Goal: Task Accomplishment & Management: Use online tool/utility

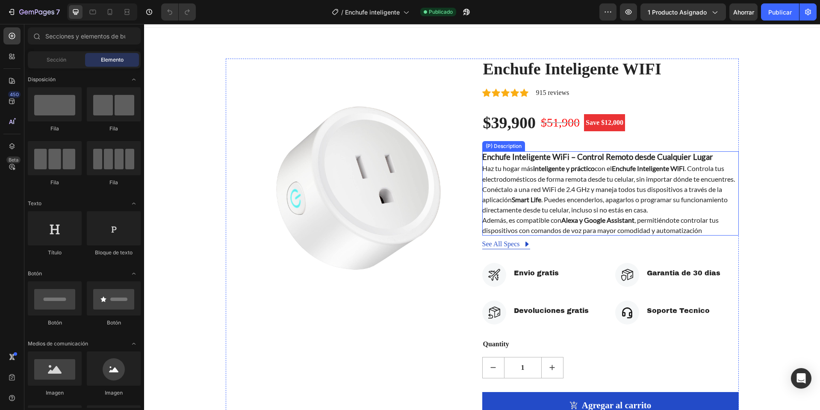
scroll to position [171, 0]
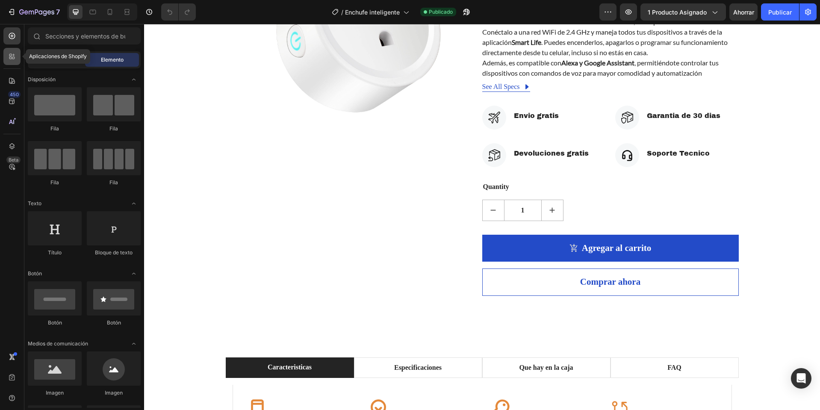
click at [9, 50] on div at bounding box center [11, 56] width 17 height 17
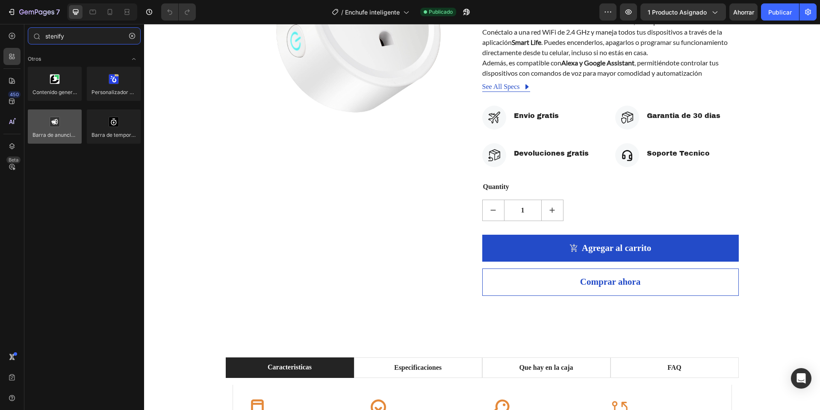
type input "stenify"
click at [65, 122] on div at bounding box center [55, 126] width 54 height 34
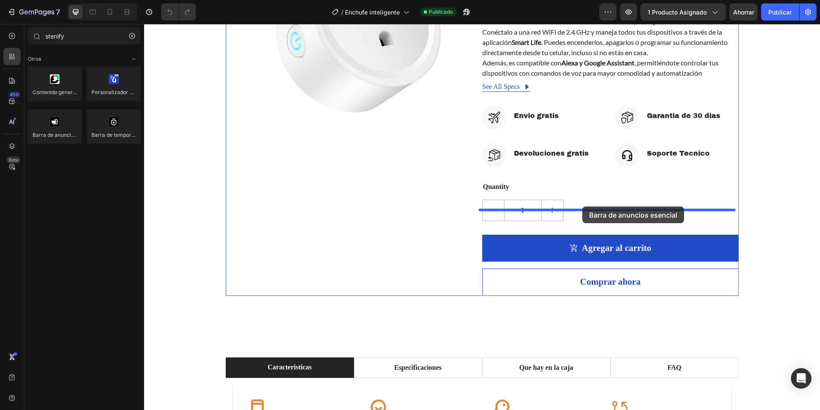
drag, startPoint x: 209, startPoint y: 146, endPoint x: 583, endPoint y: 207, distance: 378.7
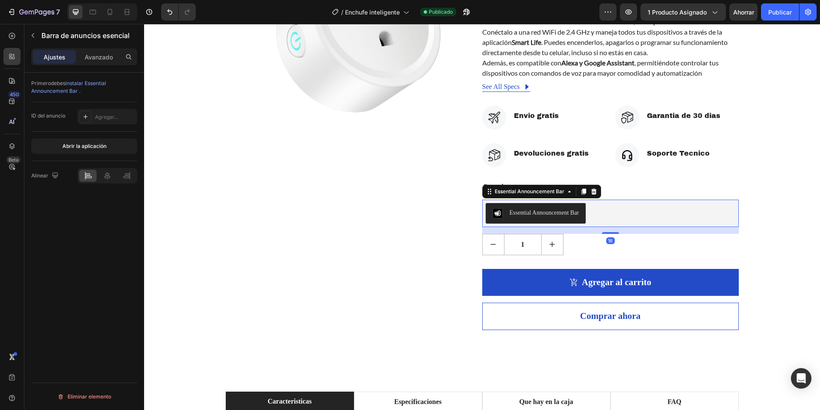
click at [560, 219] on div "Essential Announcement Bar" at bounding box center [536, 213] width 87 height 10
click at [98, 137] on div "Abrir la aplicación" at bounding box center [84, 147] width 106 height 30
click at [89, 142] on font "Abrir la aplicación" at bounding box center [84, 146] width 44 height 8
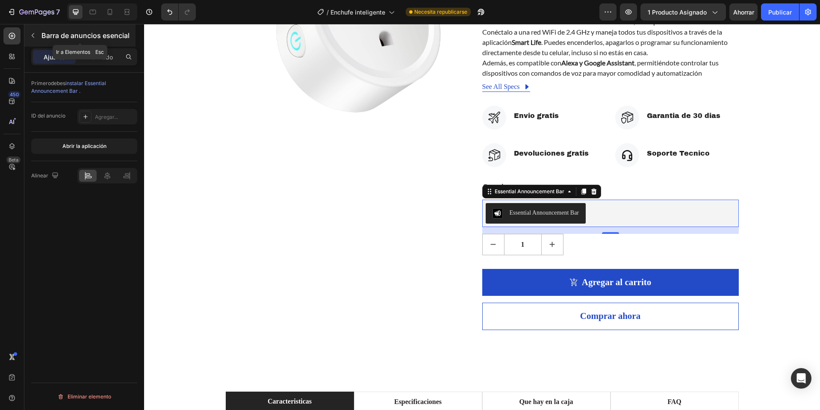
click at [31, 37] on icon "button" at bounding box center [33, 35] width 7 height 7
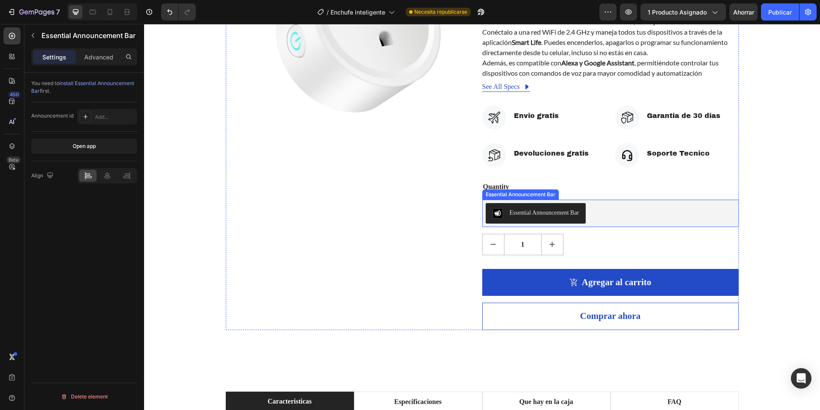
click at [629, 224] on div "Essential Announcement Bar" at bounding box center [611, 213] width 250 height 21
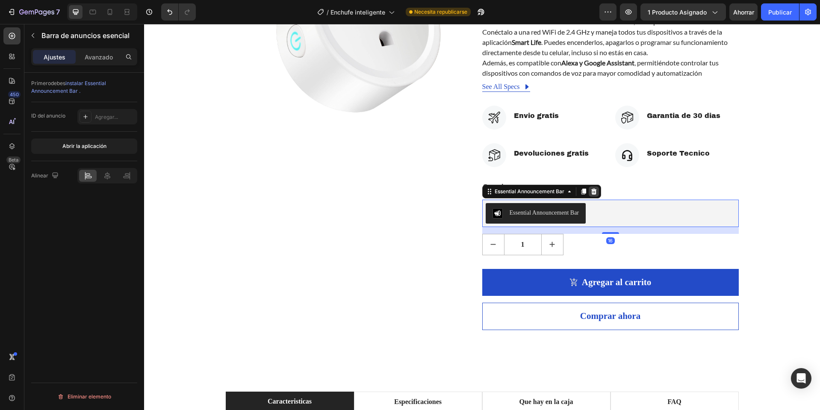
click at [592, 195] on icon at bounding box center [594, 191] width 7 height 7
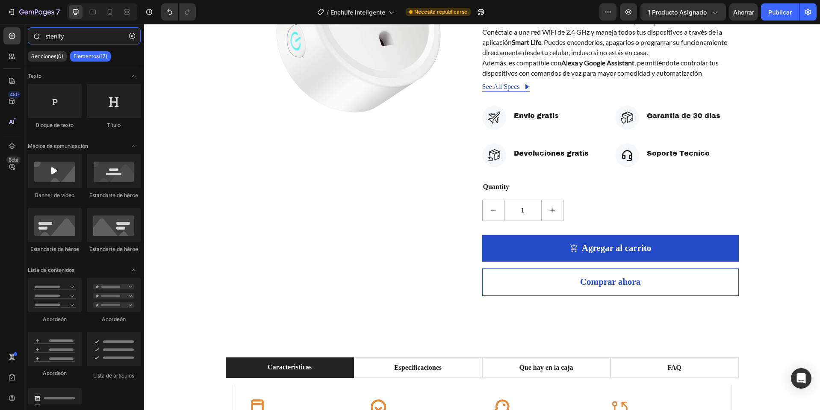
click at [78, 39] on input "stenify" at bounding box center [84, 35] width 113 height 17
click at [14, 48] on div at bounding box center [11, 56] width 17 height 17
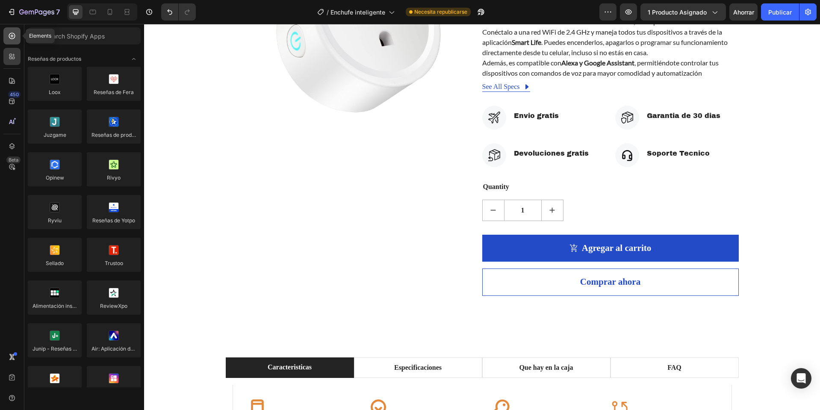
click at [16, 35] on icon at bounding box center [12, 36] width 9 height 9
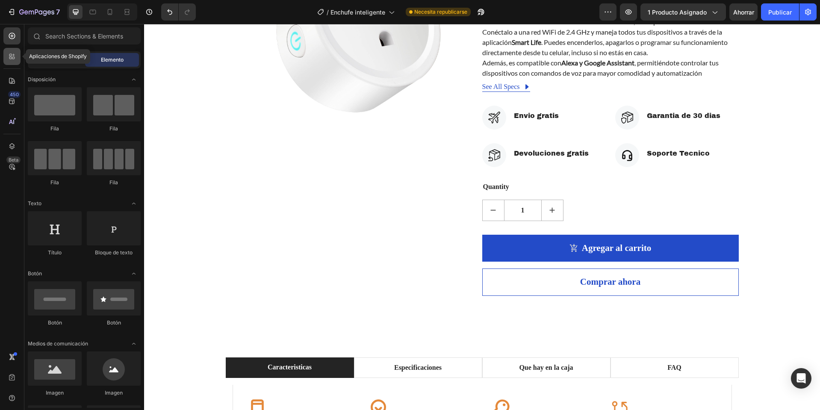
click at [17, 53] on div at bounding box center [11, 56] width 17 height 17
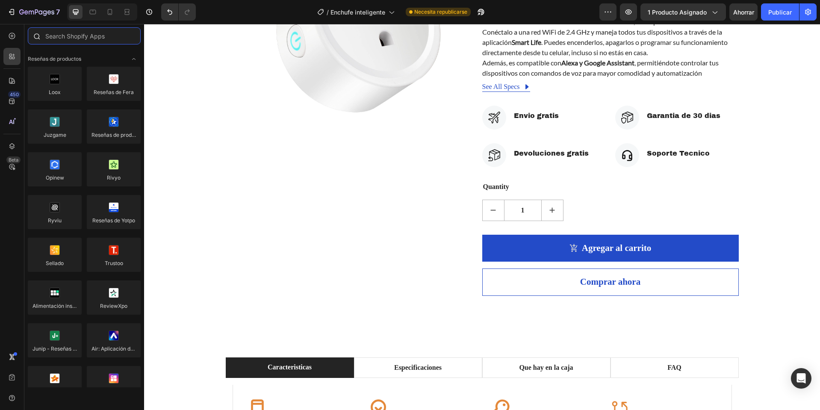
click at [106, 27] on input "text" at bounding box center [84, 35] width 113 height 17
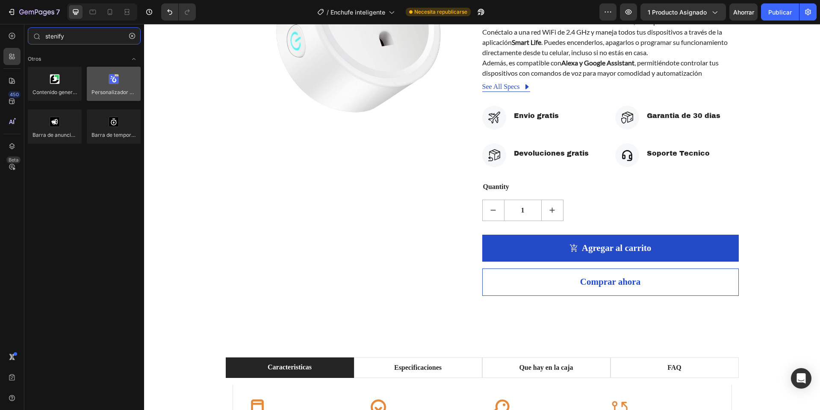
type input "stenify"
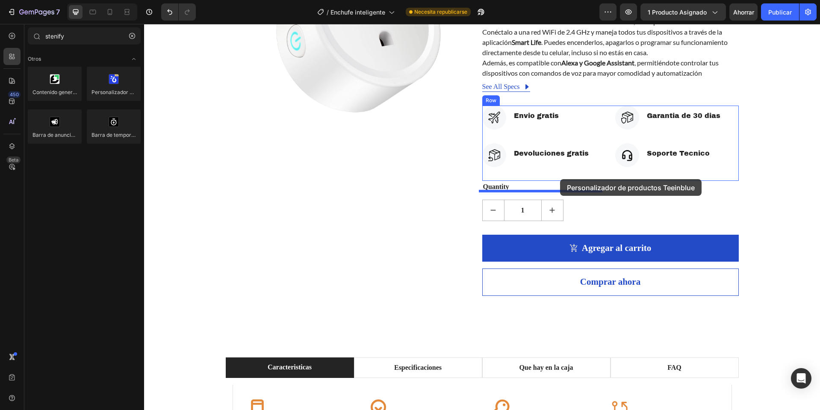
drag, startPoint x: 265, startPoint y: 113, endPoint x: 560, endPoint y: 179, distance: 302.5
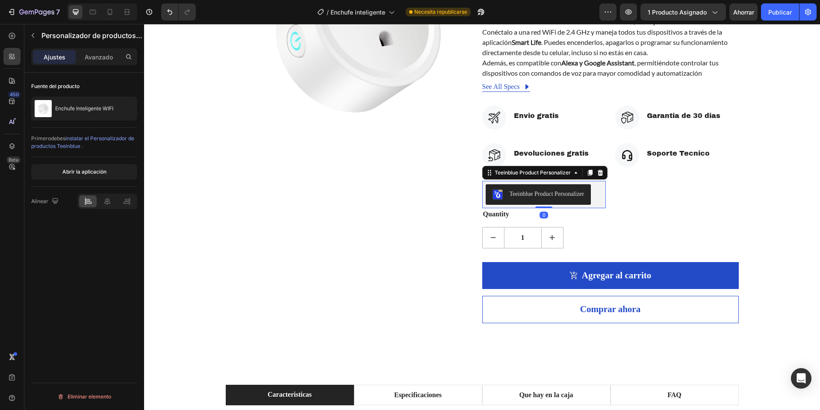
click at [551, 198] on div "Teeinblue Product Personalizer" at bounding box center [547, 193] width 75 height 9
click at [540, 198] on div "Teeinblue Product Personalizer" at bounding box center [547, 193] width 75 height 9
click at [104, 172] on font "Abrir la aplicación" at bounding box center [84, 172] width 44 height 6
click at [35, 35] on icon "button" at bounding box center [33, 35] width 7 height 7
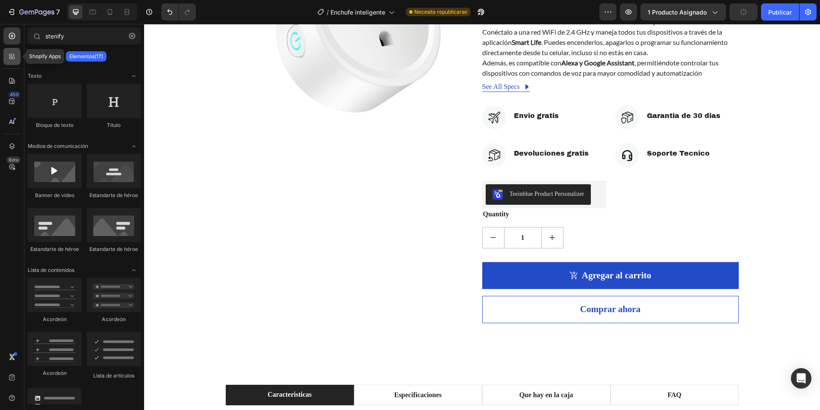
click at [17, 60] on div at bounding box center [11, 56] width 17 height 17
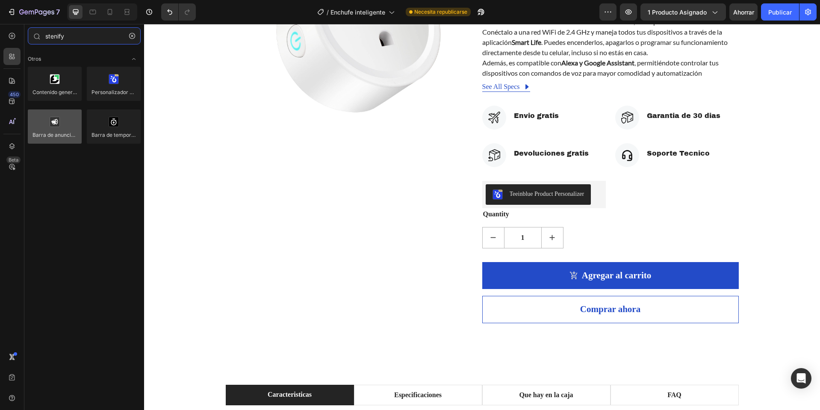
type input "stenify"
drag, startPoint x: 53, startPoint y: 126, endPoint x: 68, endPoint y: 121, distance: 15.7
click at [38, 118] on div at bounding box center [55, 126] width 54 height 34
drag, startPoint x: 116, startPoint y: 131, endPoint x: 74, endPoint y: 124, distance: 42.5
click at [74, 124] on div "Contenido generado por el usuario del carrete comprable de EcoBoostify Personal…" at bounding box center [84, 109] width 113 height 85
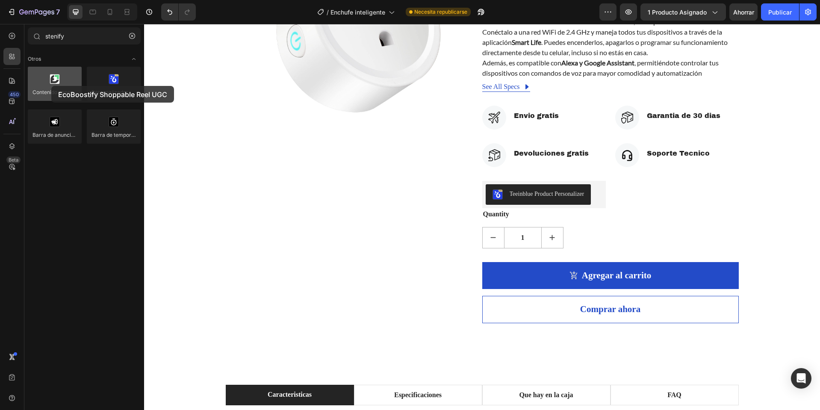
click at [51, 86] on div at bounding box center [55, 84] width 54 height 34
drag, startPoint x: 51, startPoint y: 86, endPoint x: 34, endPoint y: 86, distance: 17.1
click at [34, 86] on div at bounding box center [55, 84] width 54 height 34
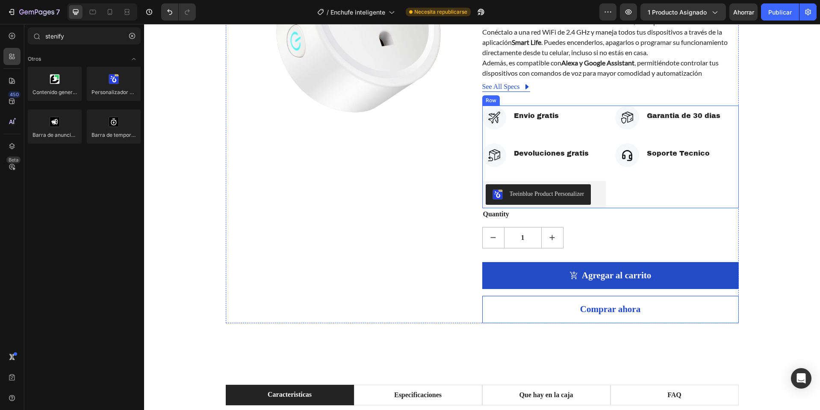
click at [603, 205] on div "Icon Envio gratis Text block Icon List Icon Devoluciones gratis Text block Icon…" at bounding box center [610, 157] width 257 height 103
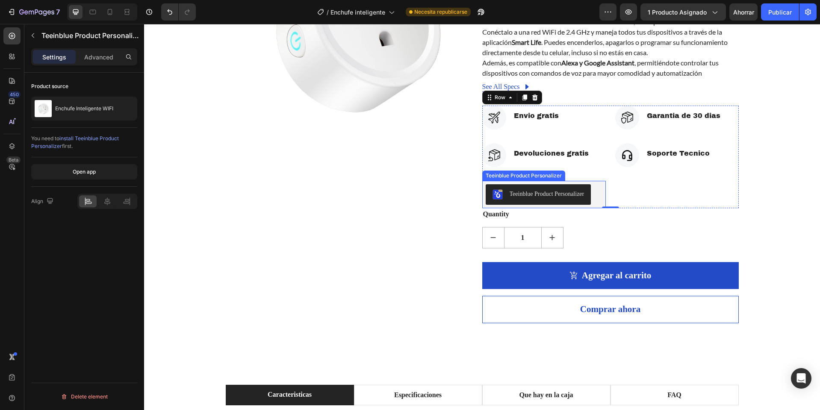
click at [585, 198] on div "Teeinblue Product Personalizer" at bounding box center [547, 193] width 75 height 9
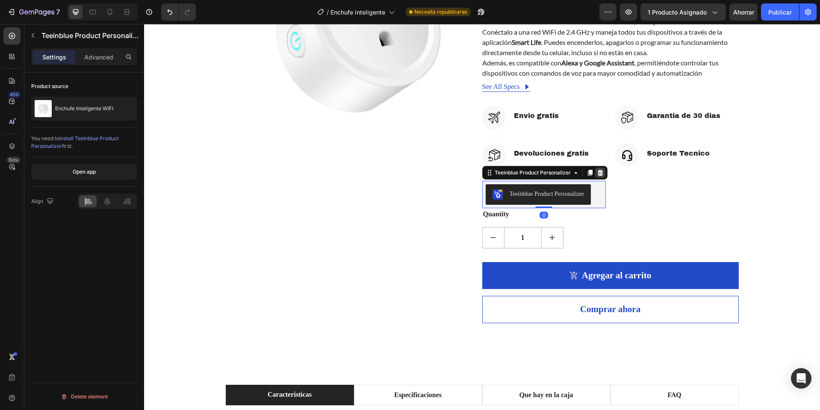
click at [597, 176] on icon at bounding box center [600, 172] width 7 height 7
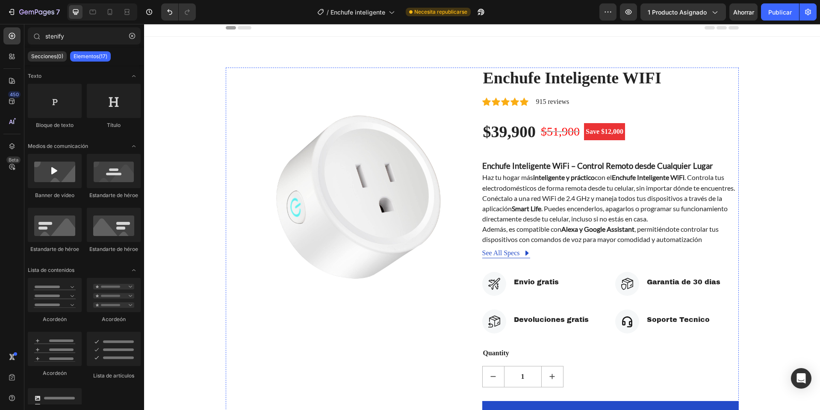
scroll to position [0, 0]
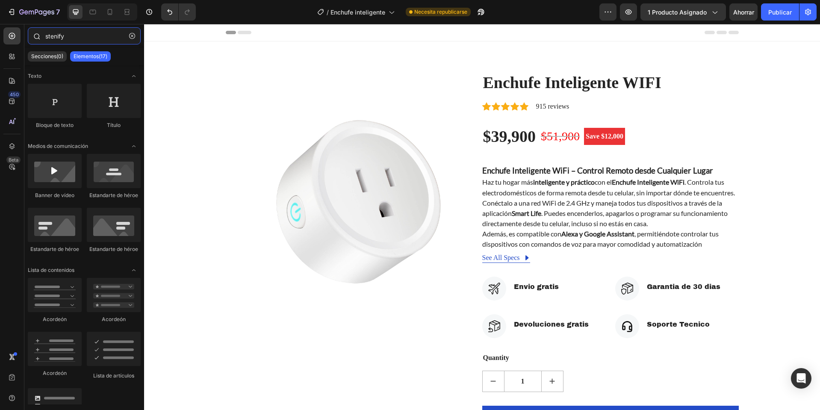
click at [95, 37] on input "stenify" at bounding box center [84, 35] width 113 height 17
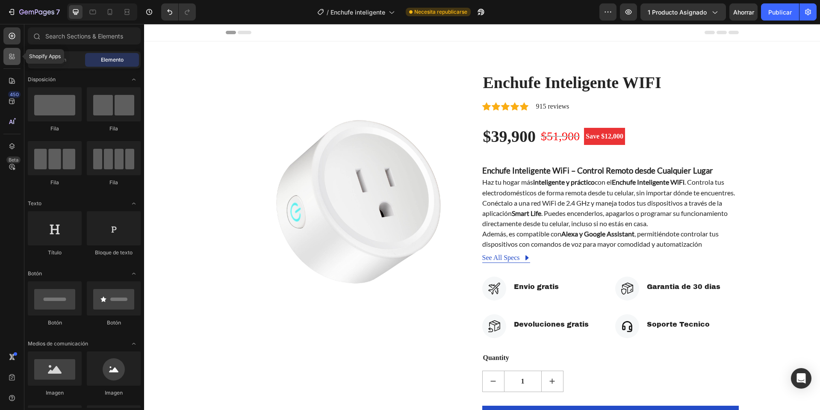
click at [15, 55] on icon at bounding box center [12, 56] width 9 height 9
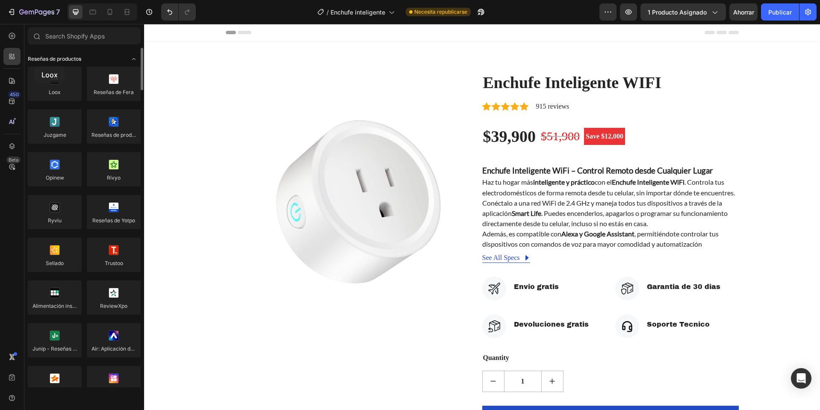
drag, startPoint x: 56, startPoint y: 85, endPoint x: 36, endPoint y: 63, distance: 29.7
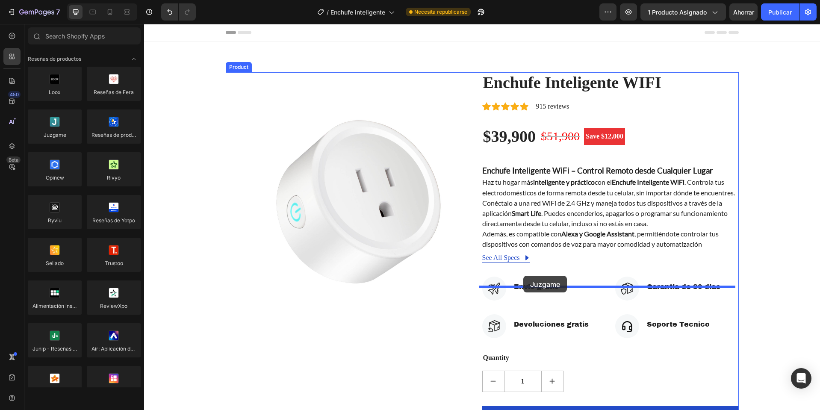
drag, startPoint x: 205, startPoint y: 158, endPoint x: 520, endPoint y: 276, distance: 336.0
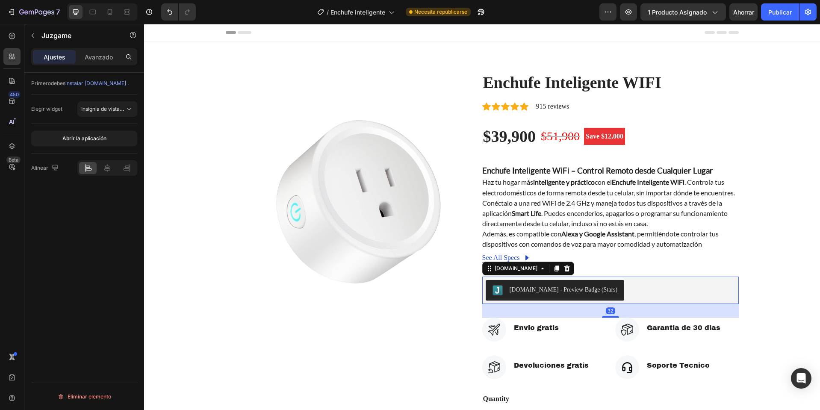
click at [558, 294] on div "Judge.me - Preview Badge (Stars)" at bounding box center [564, 289] width 108 height 9
click at [528, 294] on div "Judge.me - Preview Badge (Stars)" at bounding box center [564, 289] width 108 height 9
click at [529, 294] on div "Judge.me - Preview Badge (Stars)" at bounding box center [564, 289] width 108 height 9
click at [514, 294] on div "Judge.me - Preview Badge (Stars)" at bounding box center [564, 289] width 108 height 9
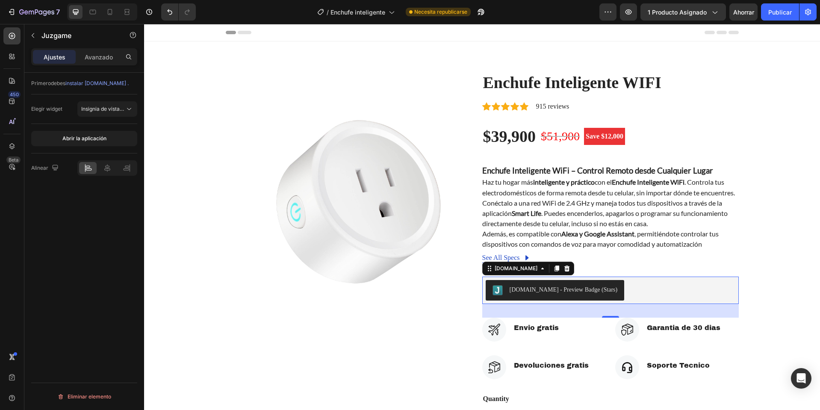
click at [515, 294] on div "Judge.me - Preview Badge (Stars)" at bounding box center [564, 289] width 108 height 9
click at [516, 294] on div "Judge.me - Preview Badge (Stars)" at bounding box center [564, 289] width 108 height 9
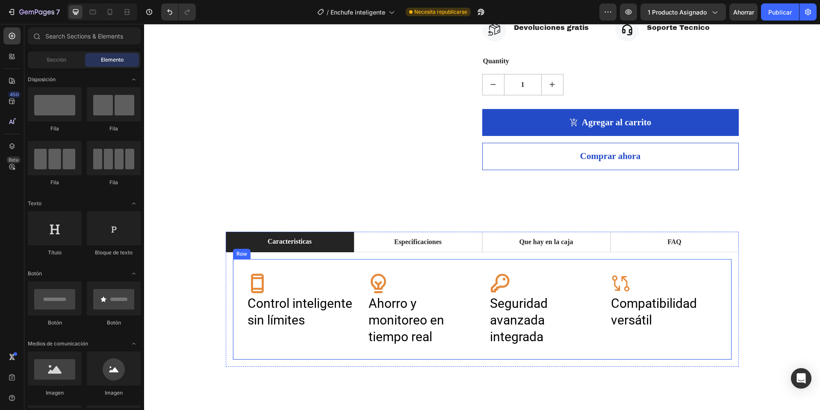
scroll to position [210, 0]
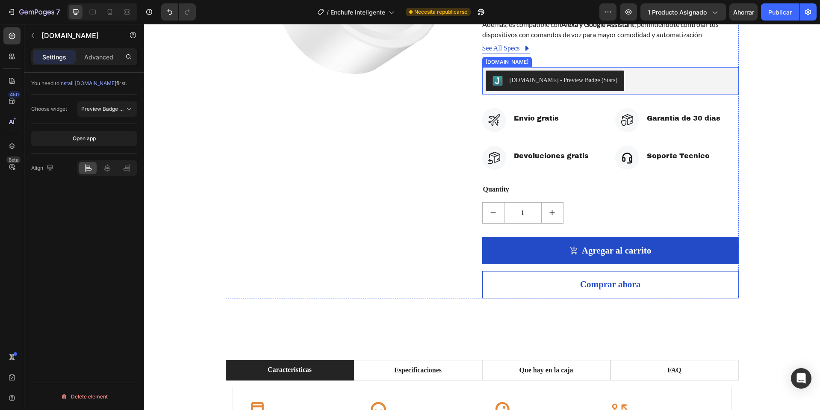
click at [516, 85] on div "Judge.me - Preview Badge (Stars)" at bounding box center [564, 80] width 108 height 9
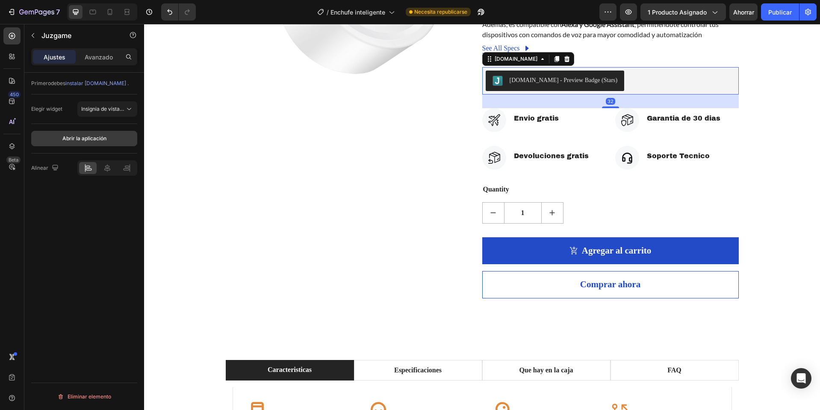
click at [112, 146] on button "Abrir la aplicación" at bounding box center [84, 138] width 106 height 15
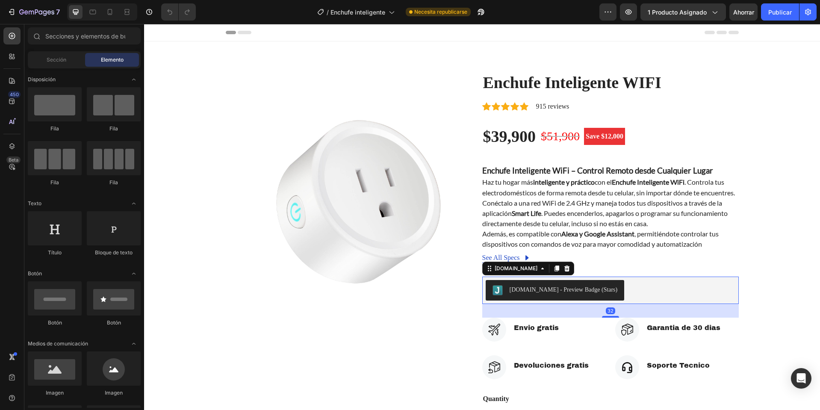
click at [566, 294] on div "Judge.me - Preview Badge (Stars)" at bounding box center [564, 289] width 108 height 9
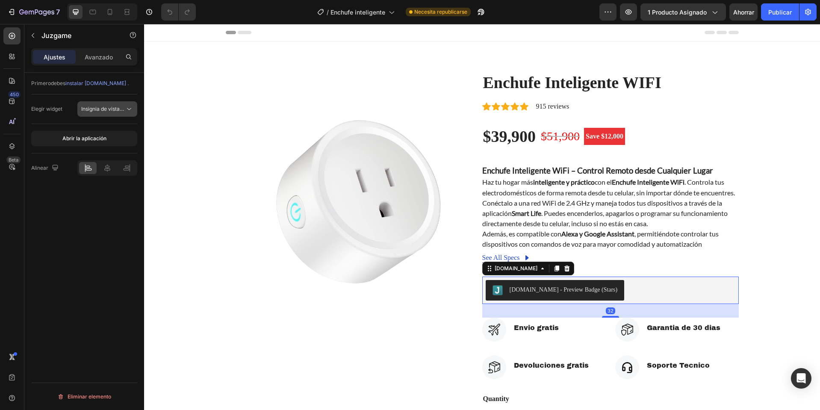
click at [124, 110] on font "Insignia de vista previa (Estrellas)" at bounding box center [121, 109] width 80 height 6
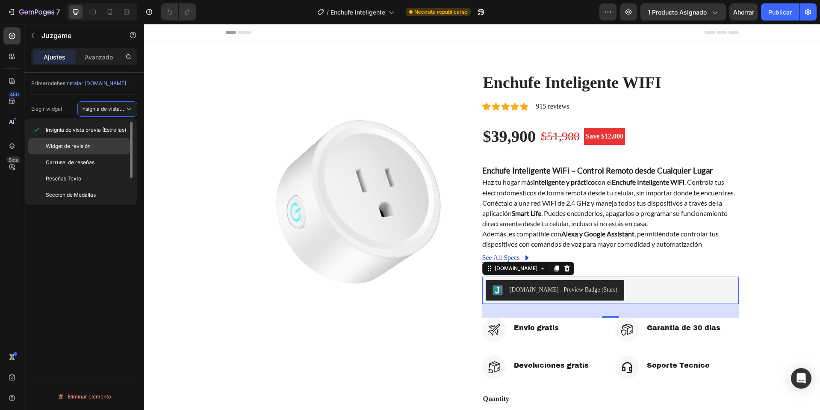
click at [115, 143] on p "Widget de revisión" at bounding box center [86, 146] width 80 height 8
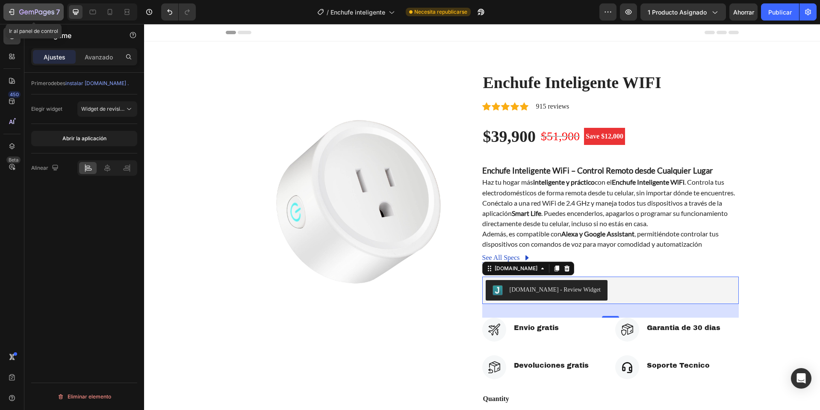
click at [33, 17] on button "7" at bounding box center [33, 11] width 60 height 17
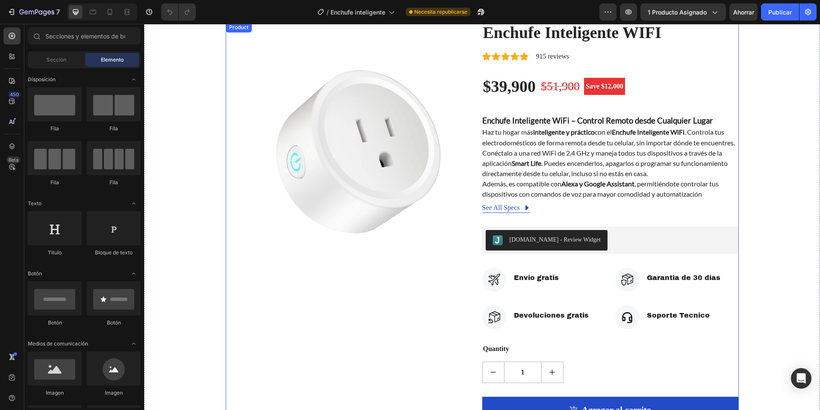
scroll to position [171, 0]
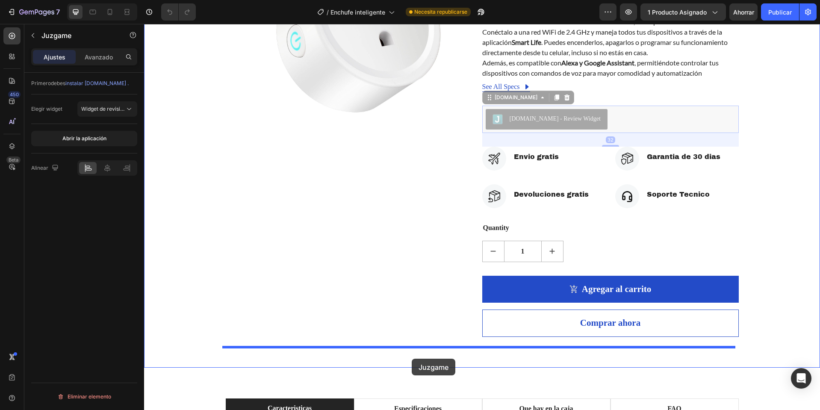
drag, startPoint x: 548, startPoint y: 124, endPoint x: 411, endPoint y: 359, distance: 272.1
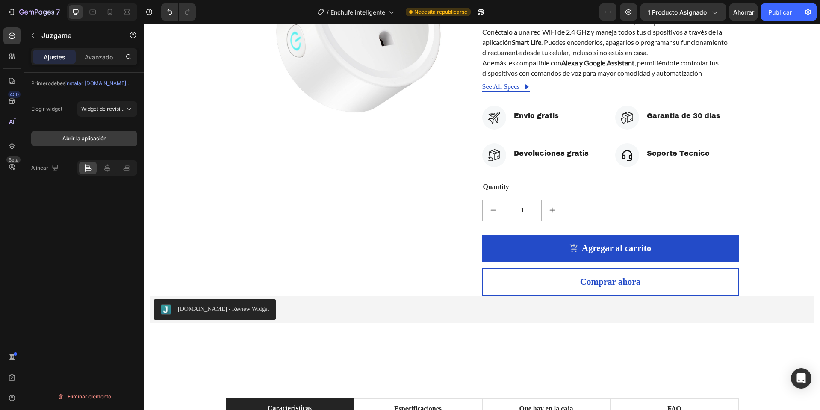
click at [73, 136] on font "Abrir la aplicación" at bounding box center [84, 138] width 44 height 6
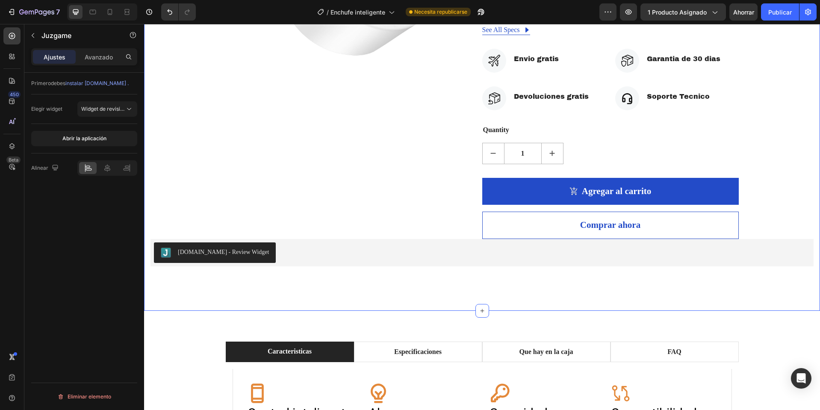
scroll to position [299, 0]
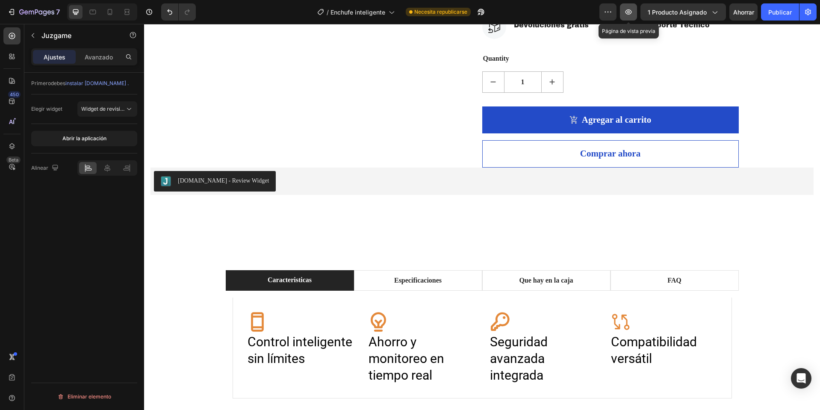
click at [633, 14] on icon "button" at bounding box center [628, 12] width 9 height 9
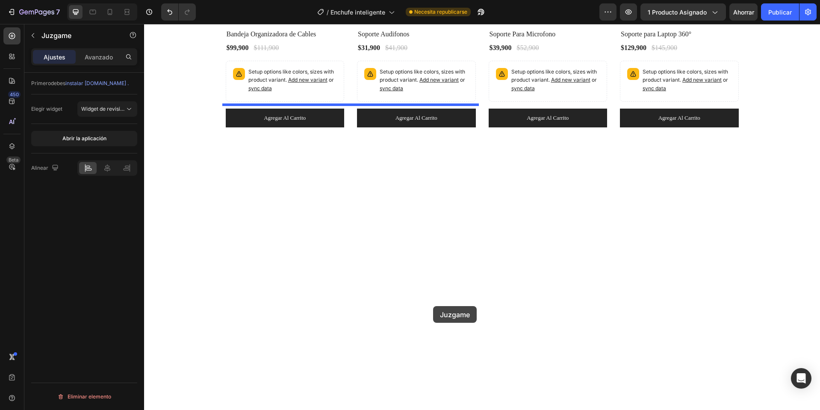
scroll to position [1799, 0]
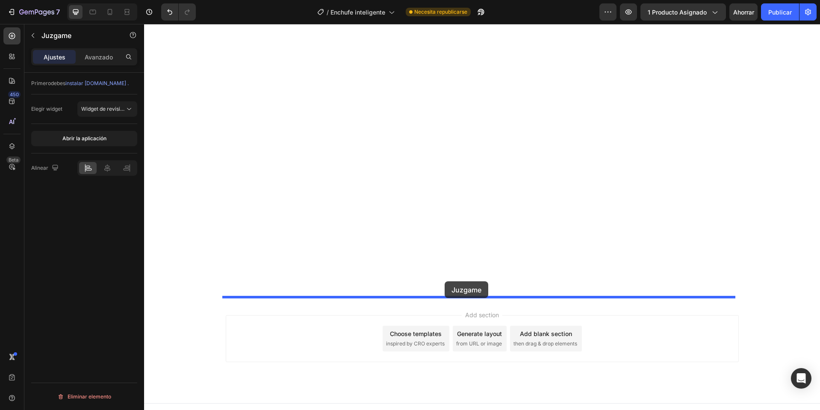
drag, startPoint x: 275, startPoint y: 39, endPoint x: 445, endPoint y: 281, distance: 295.8
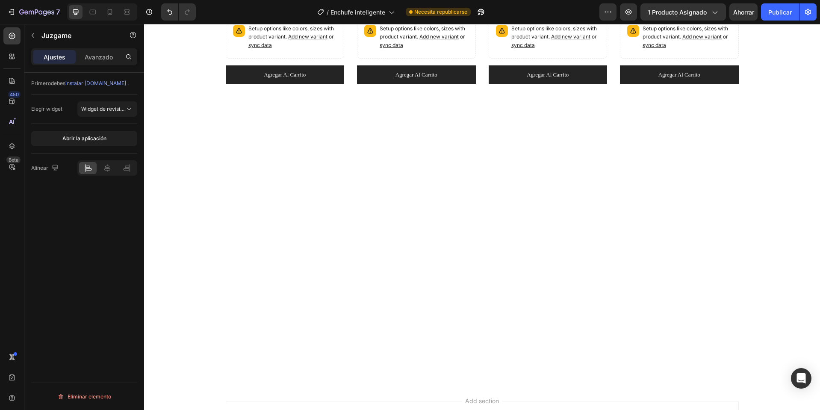
scroll to position [1842, 0]
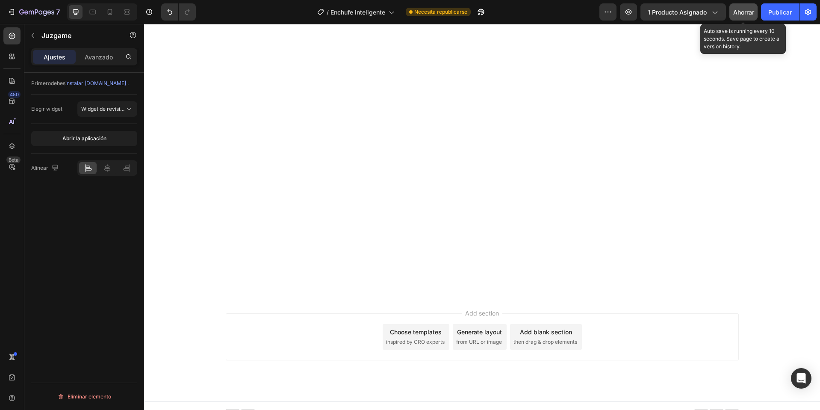
click at [740, 14] on font "Ahorrar" at bounding box center [743, 12] width 21 height 7
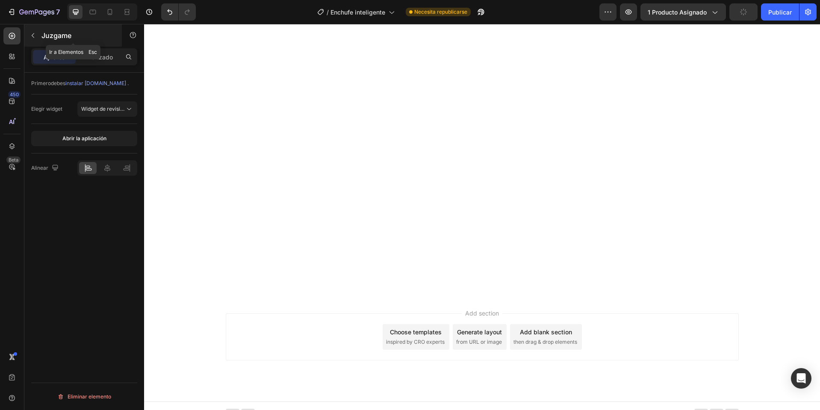
click at [34, 35] on icon "button" at bounding box center [33, 35] width 7 height 7
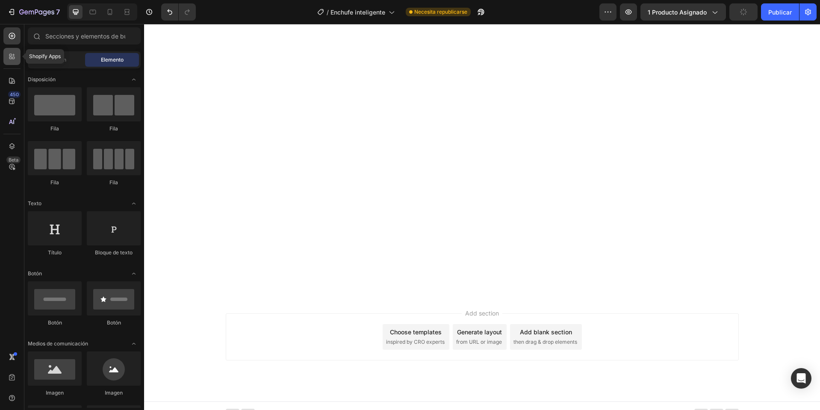
click at [12, 58] on icon at bounding box center [13, 58] width 3 height 3
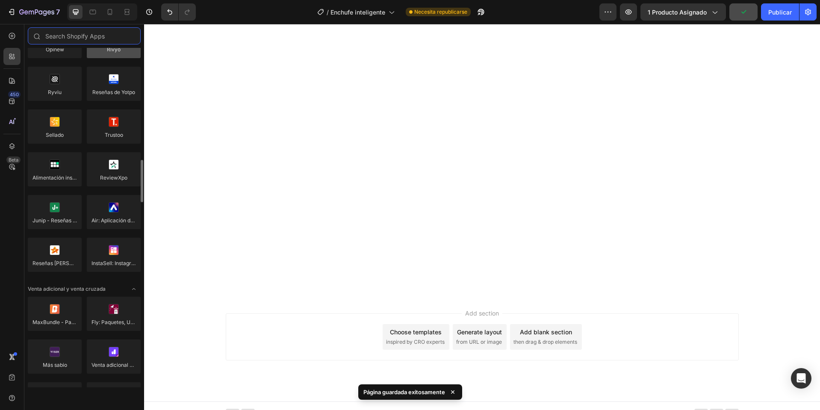
scroll to position [257, 0]
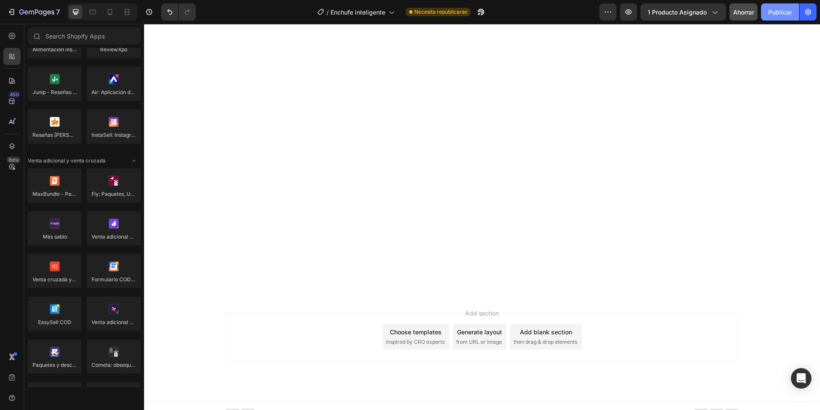
click at [772, 14] on font "Publicar" at bounding box center [781, 12] width 24 height 7
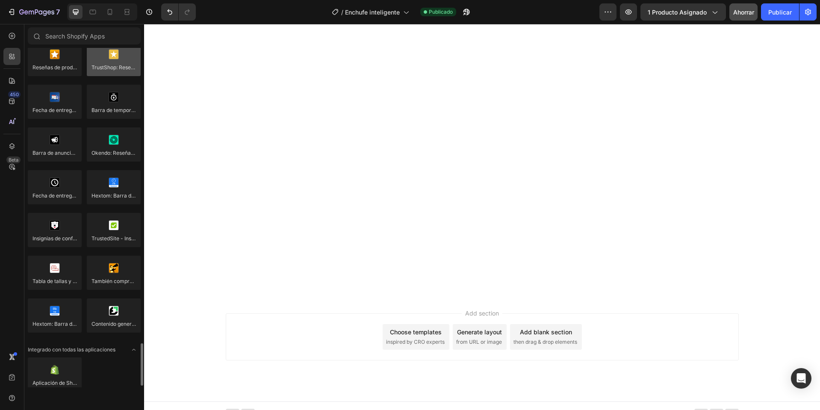
scroll to position [2364, 0]
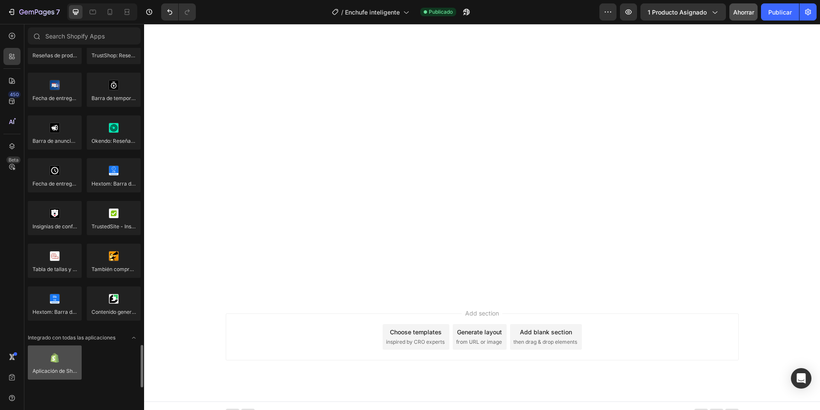
click at [59, 364] on div at bounding box center [55, 363] width 54 height 34
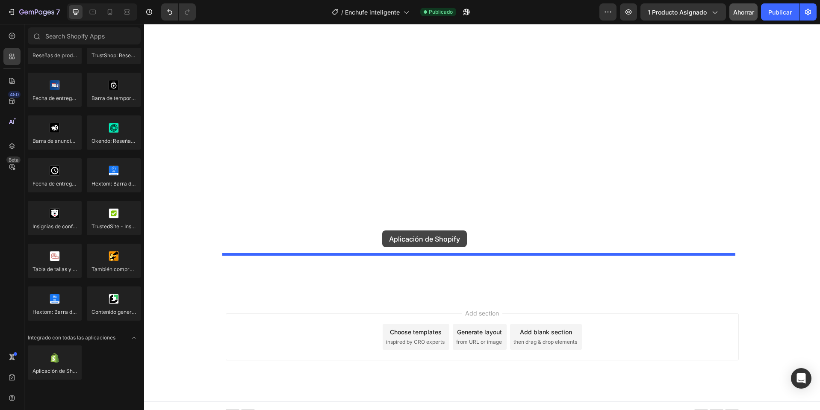
drag, startPoint x: 203, startPoint y: 387, endPoint x: 382, endPoint y: 231, distance: 238.3
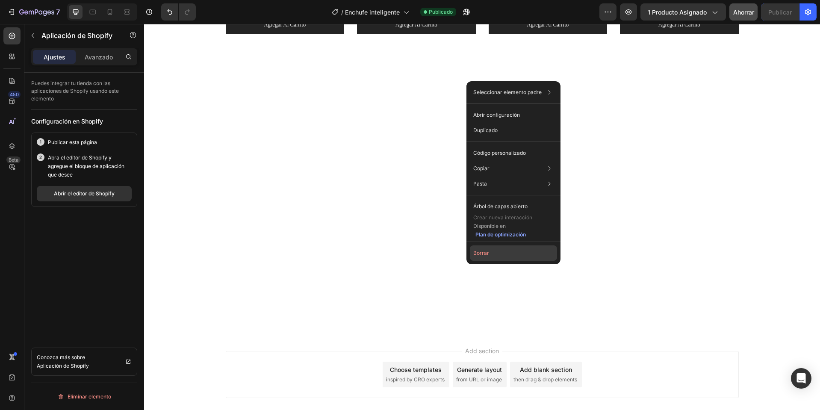
click at [479, 255] on font "Borrar" at bounding box center [481, 253] width 16 height 6
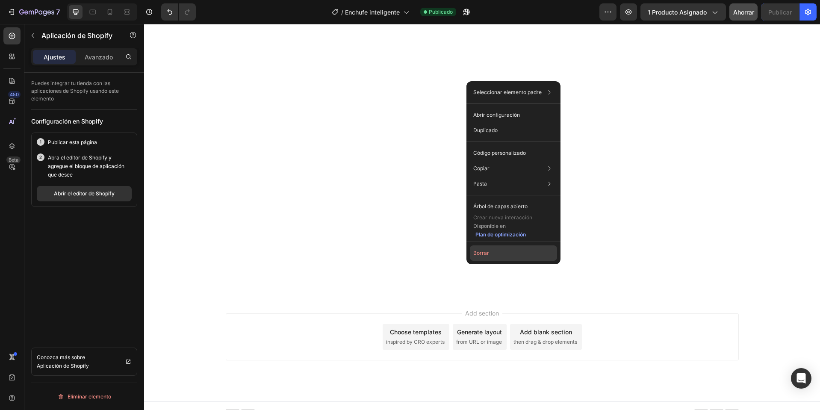
scroll to position [2251, 0]
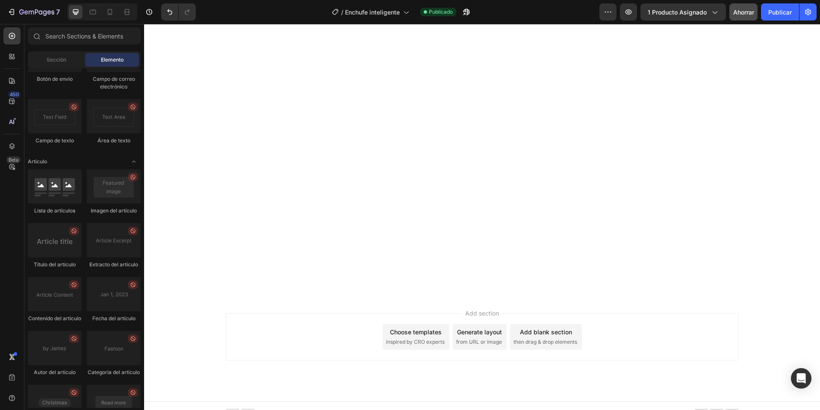
click at [17, 46] on div "450 Beta" at bounding box center [11, 187] width 17 height 321
click at [13, 48] on div at bounding box center [11, 56] width 17 height 17
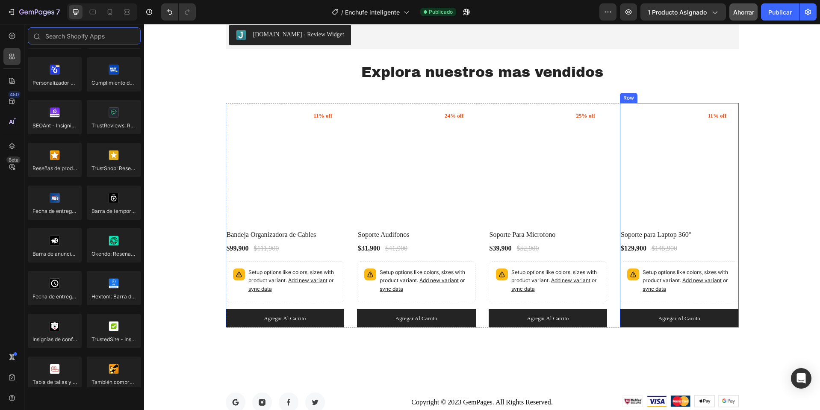
scroll to position [2289, 0]
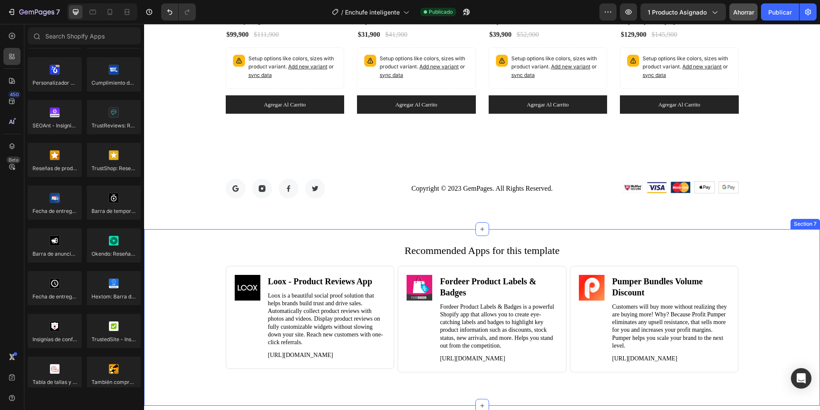
click at [770, 244] on h2 "Recommended Apps for this template" at bounding box center [482, 251] width 659 height 16
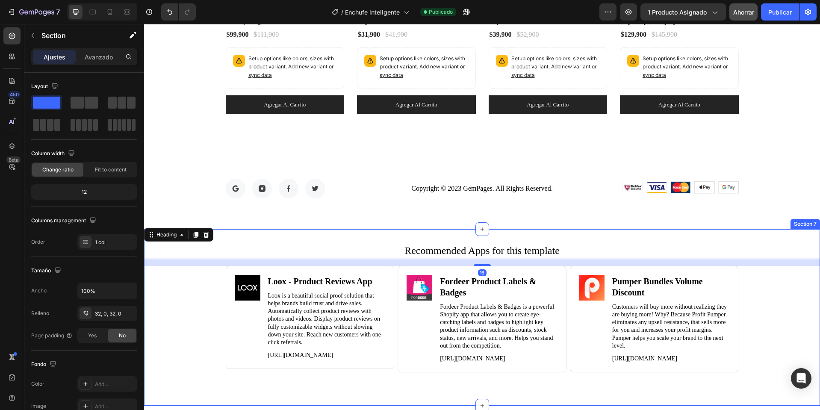
click at [767, 239] on div "Recommended Apps for this template Heading 16 Image Loox ‑ Product Reviews App …" at bounding box center [482, 317] width 676 height 177
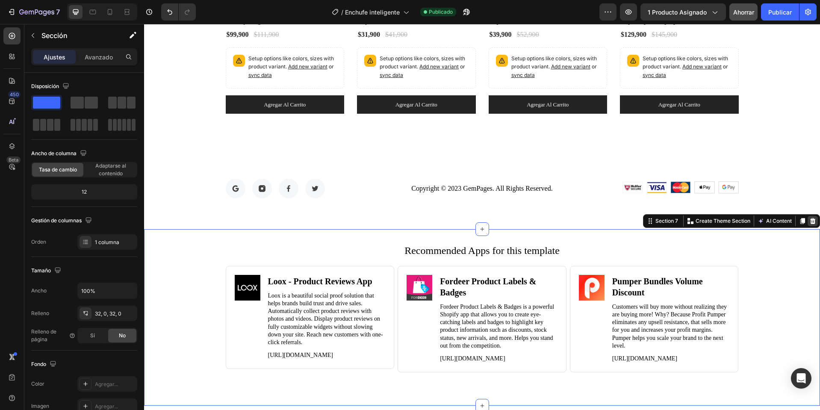
click at [810, 223] on icon at bounding box center [813, 221] width 6 height 6
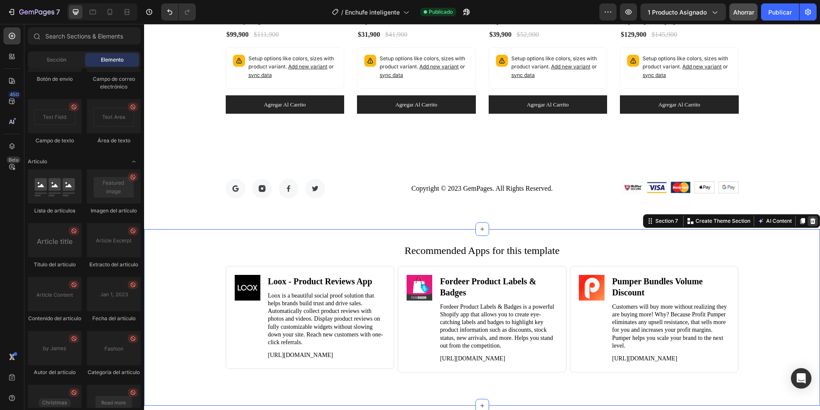
scroll to position [2231, 0]
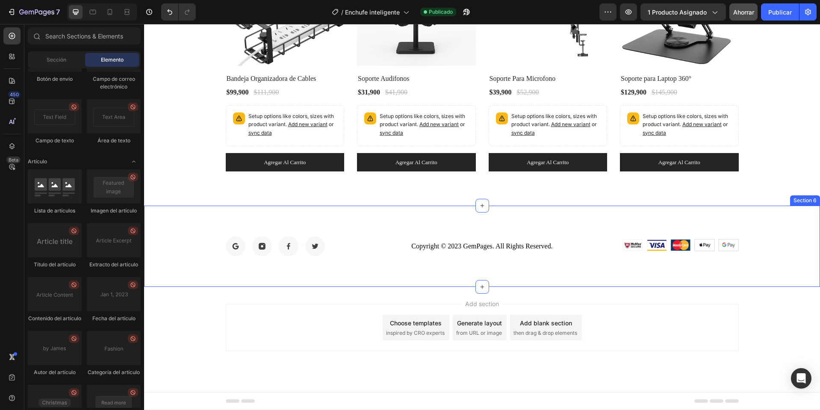
click at [407, 274] on div "Image Image Image Image Row Copyright © 2023 GemPages. All Rights Reserved. Tex…" at bounding box center [482, 246] width 676 height 81
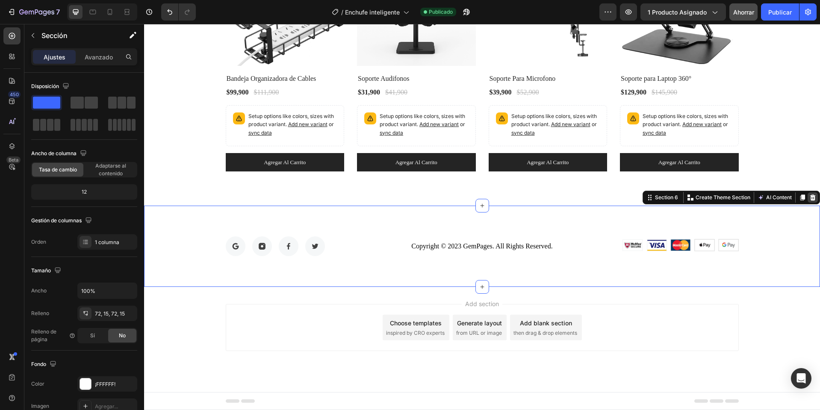
click at [810, 197] on icon at bounding box center [813, 197] width 7 height 7
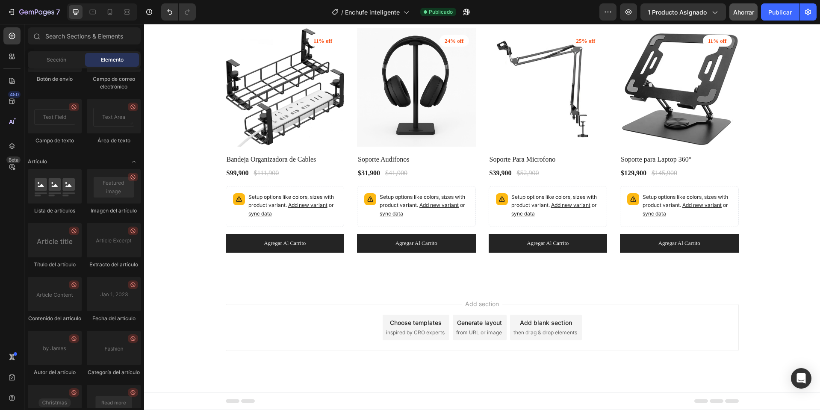
scroll to position [1535, 0]
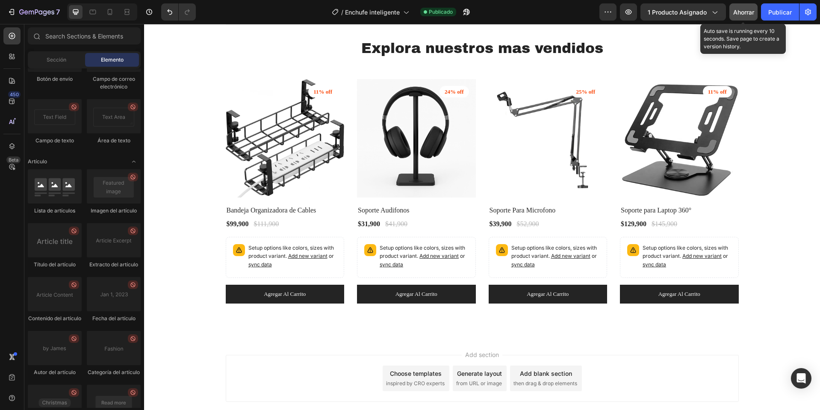
click at [734, 14] on font "Ahorrar" at bounding box center [743, 12] width 21 height 7
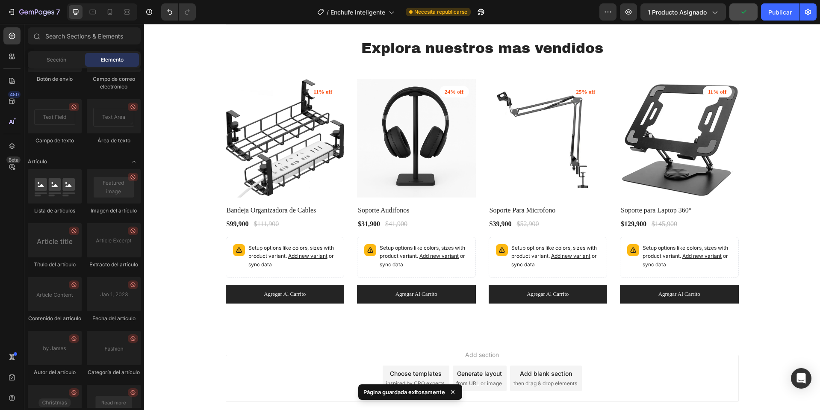
click at [788, 21] on div "7 / Enchufe inteligente Necesita republicarse Avance 1 producto asignado Public…" at bounding box center [410, 12] width 820 height 24
click at [787, 21] on div "7 / Enchufe inteligente Necesita republicarse Avance 1 producto asignado Save P…" at bounding box center [410, 12] width 820 height 24
click at [780, 12] on font "Publicar" at bounding box center [781, 12] width 24 height 7
click at [15, 59] on icon at bounding box center [12, 56] width 9 height 9
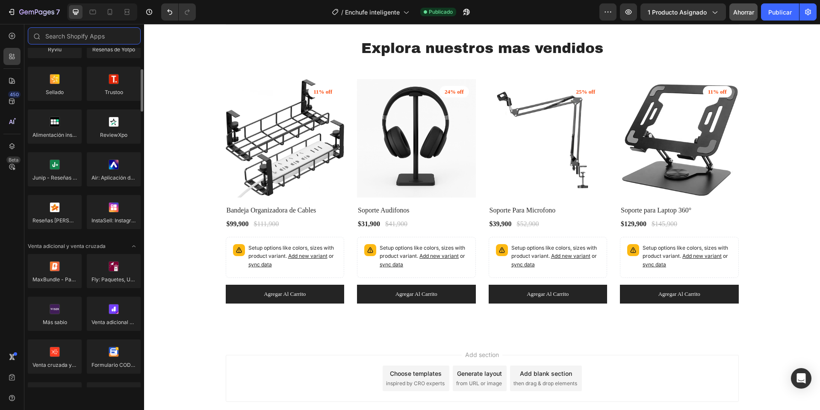
scroll to position [257, 0]
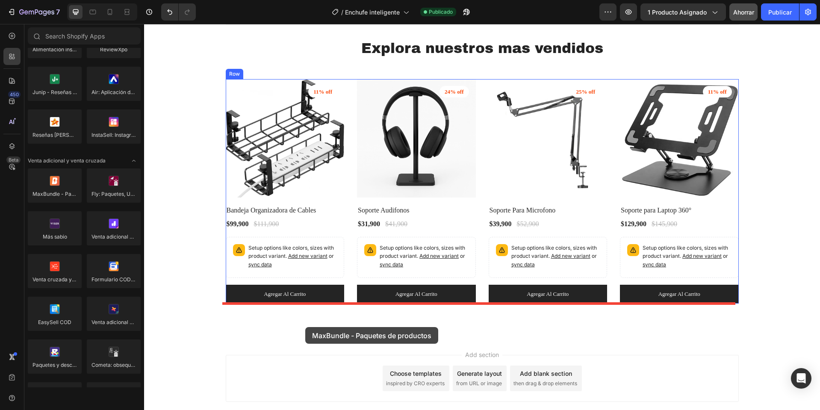
drag, startPoint x: 195, startPoint y: 219, endPoint x: 305, endPoint y: 327, distance: 154.2
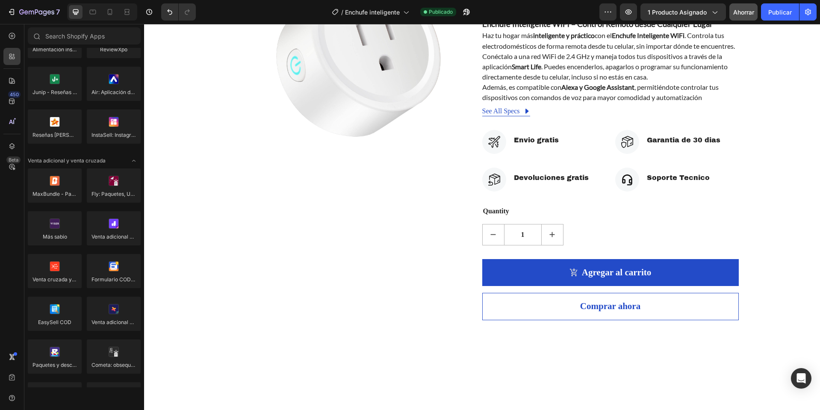
scroll to position [58, 0]
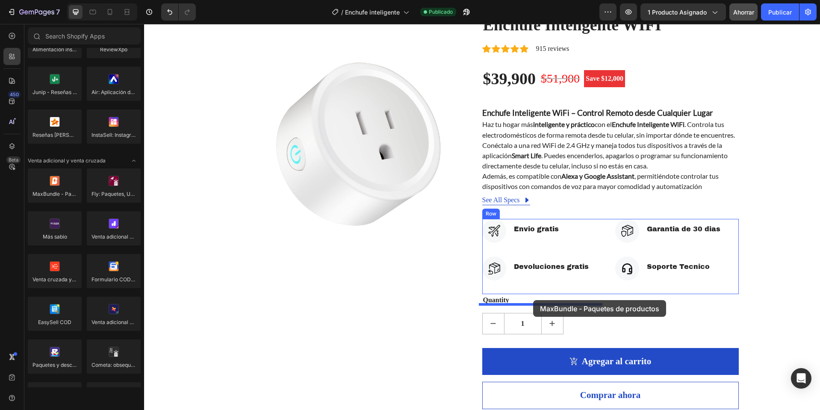
drag, startPoint x: 186, startPoint y: 213, endPoint x: 533, endPoint y: 300, distance: 358.4
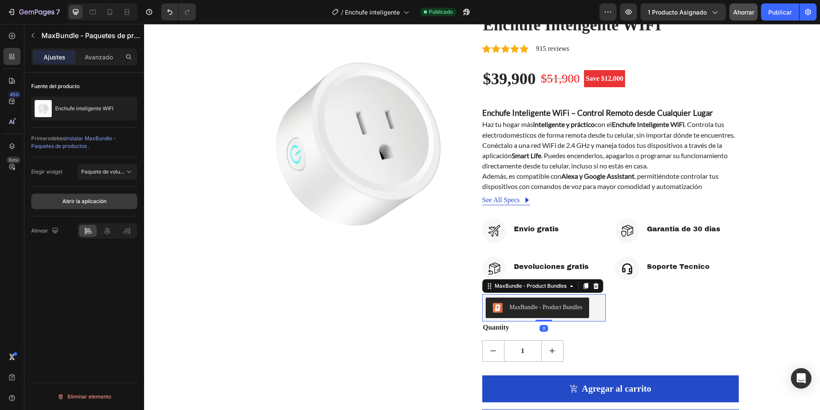
click at [87, 199] on font "Abrir la aplicación" at bounding box center [84, 201] width 44 height 6
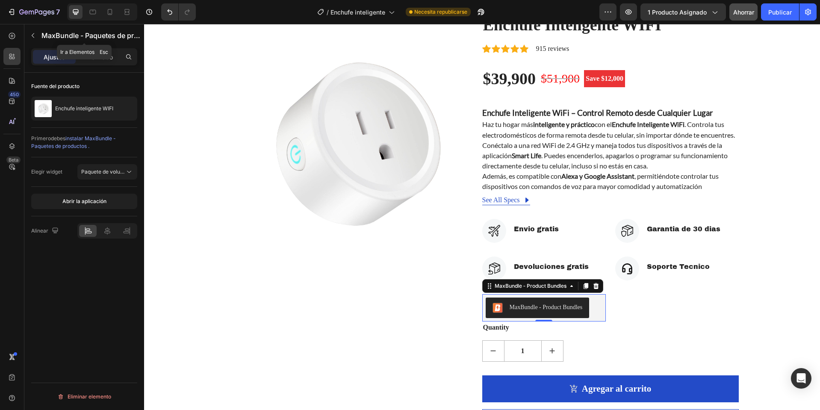
click at [35, 33] on icon "button" at bounding box center [33, 35] width 7 height 7
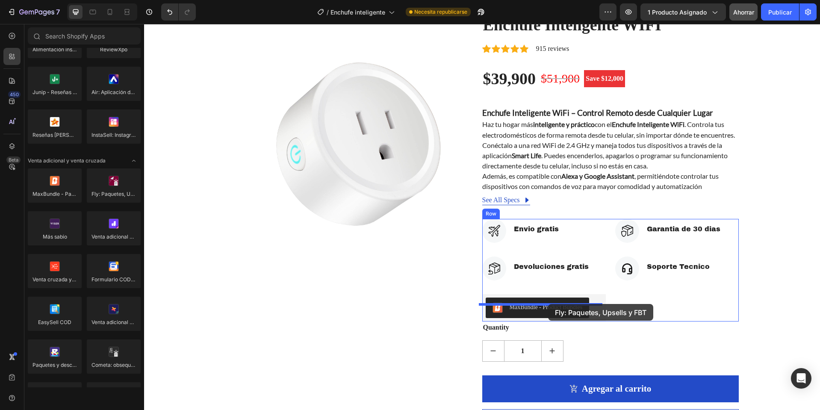
drag, startPoint x: 253, startPoint y: 216, endPoint x: 547, endPoint y: 305, distance: 307.3
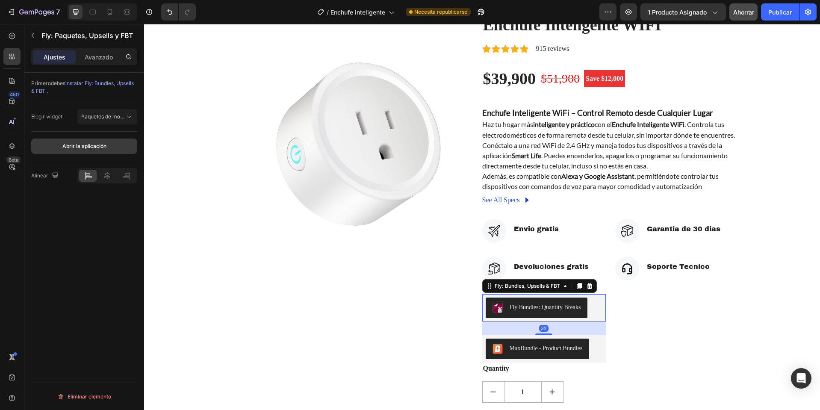
click at [83, 148] on font "Abrir la aplicación" at bounding box center [84, 146] width 44 height 8
click at [30, 32] on button "button" at bounding box center [33, 36] width 14 height 14
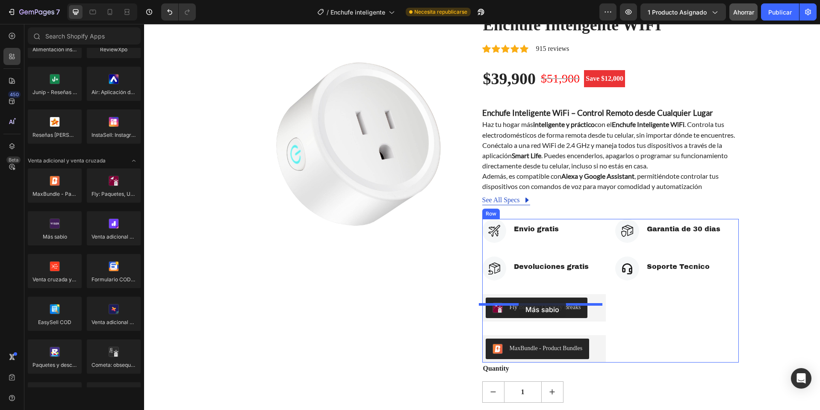
drag, startPoint x: 194, startPoint y: 256, endPoint x: 515, endPoint y: 301, distance: 323.9
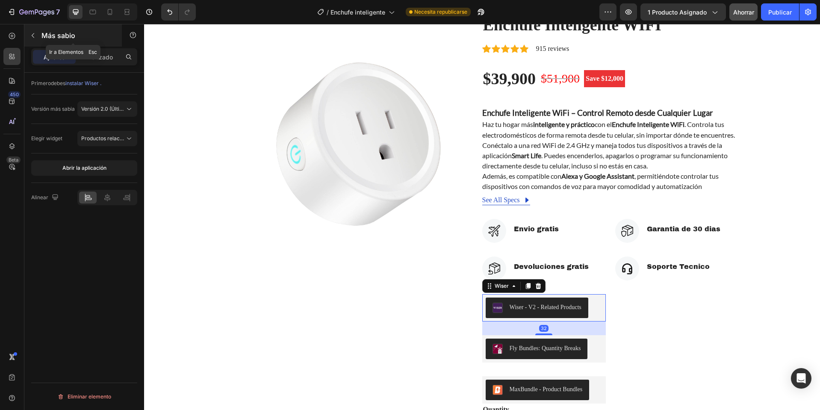
click at [33, 34] on icon "button" at bounding box center [33, 35] width 3 height 5
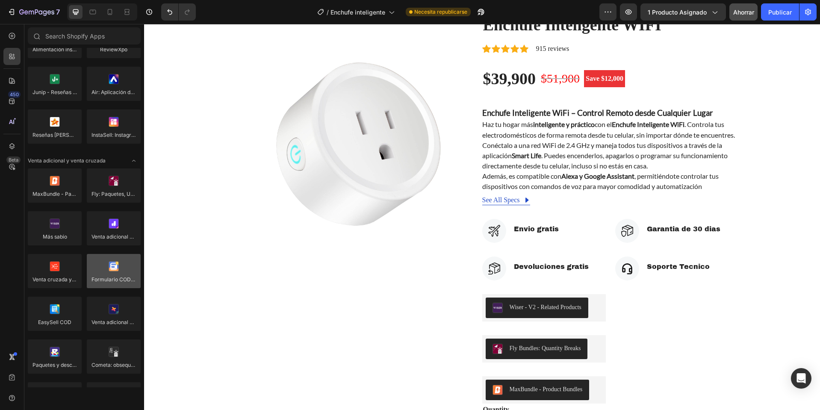
scroll to position [342, 0]
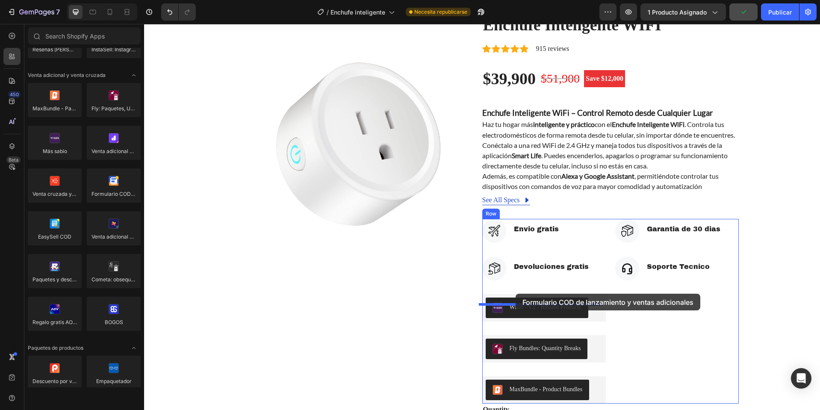
drag, startPoint x: 262, startPoint y: 212, endPoint x: 516, endPoint y: 294, distance: 266.6
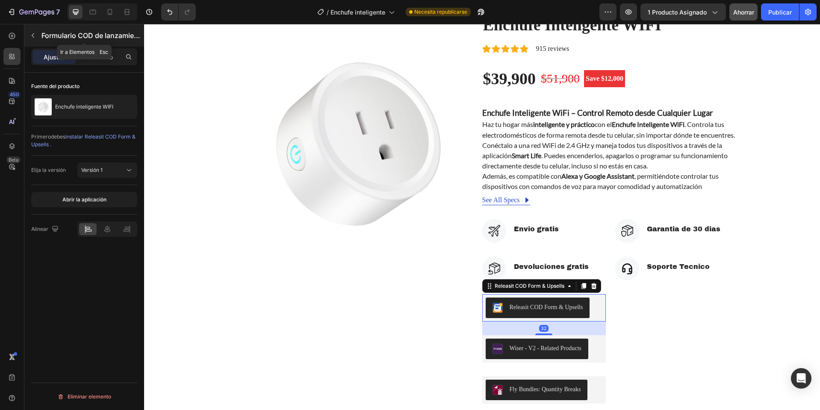
click at [38, 35] on button "button" at bounding box center [33, 36] width 14 height 14
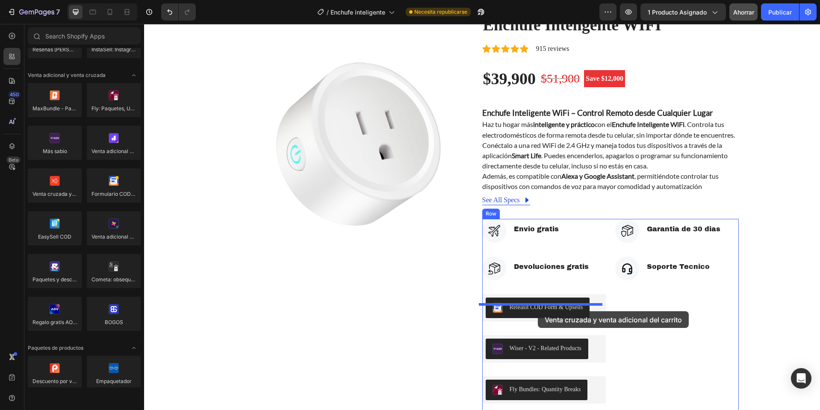
drag, startPoint x: 198, startPoint y: 214, endPoint x: 538, endPoint y: 311, distance: 353.6
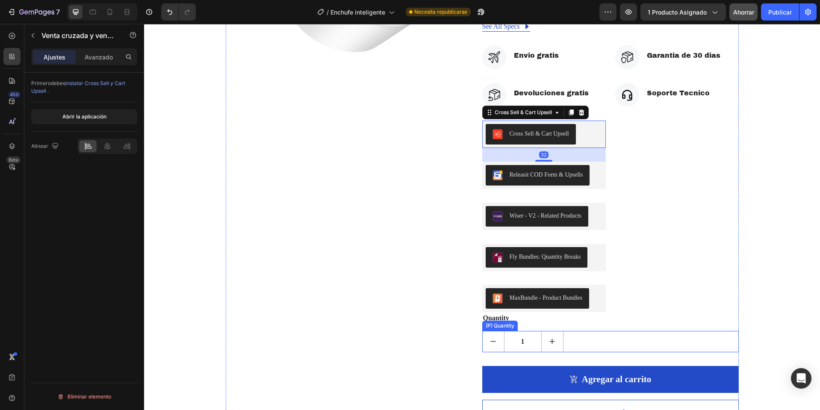
scroll to position [272, 0]
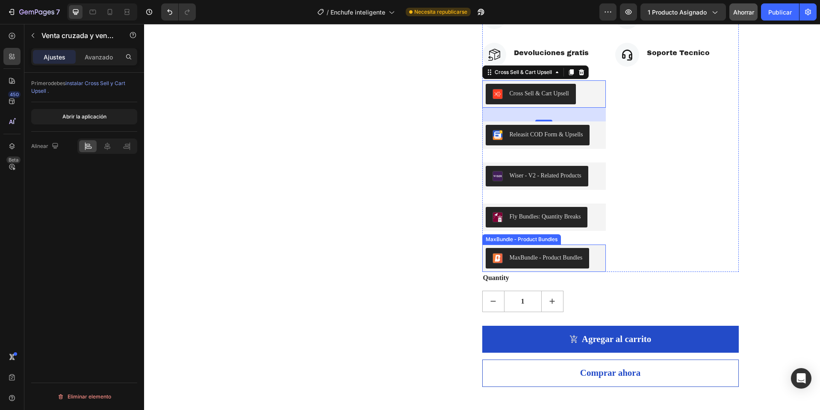
click at [545, 269] on button "MaxBundle ‑ Product Bundles" at bounding box center [538, 258] width 104 height 21
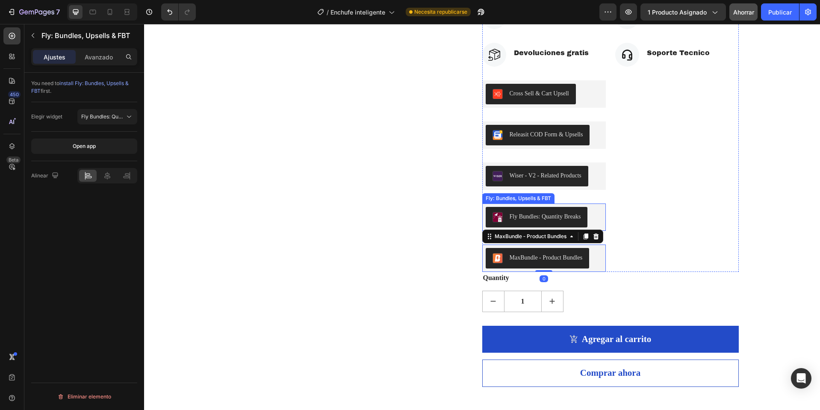
click at [550, 221] on div "Fly Bundles: Quantity Breaks" at bounding box center [545, 216] width 71 height 9
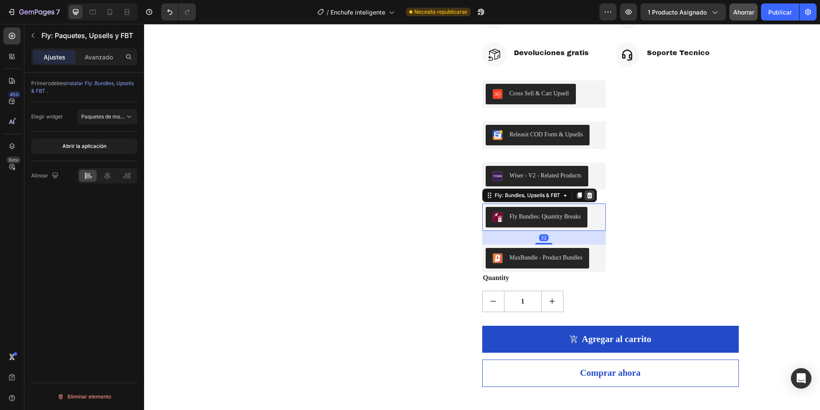
click at [588, 198] on icon at bounding box center [590, 195] width 6 height 6
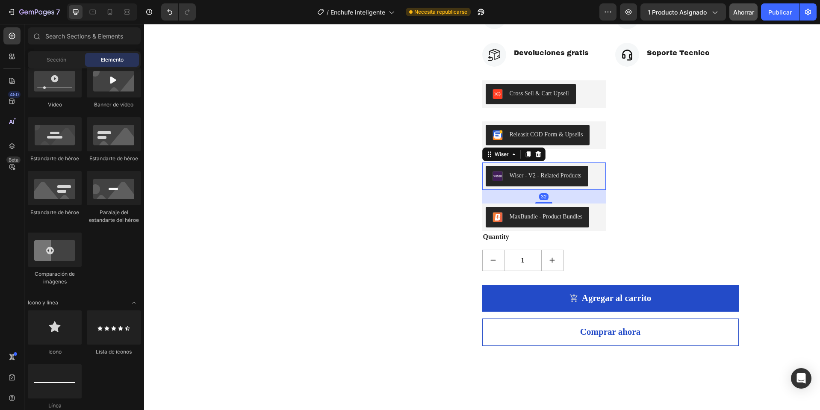
click at [563, 186] on button "Wiser - V2 - Related Products" at bounding box center [537, 176] width 103 height 21
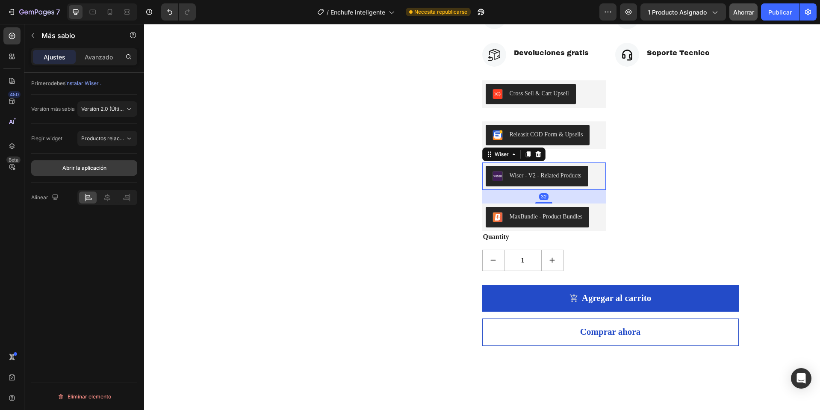
click at [89, 166] on font "Abrir la aplicación" at bounding box center [84, 168] width 44 height 6
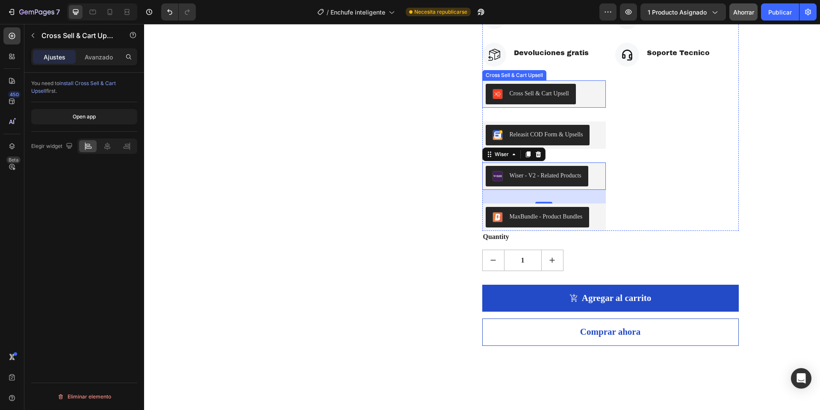
click at [583, 104] on div "Cross Sell & Cart Upsell" at bounding box center [544, 94] width 117 height 21
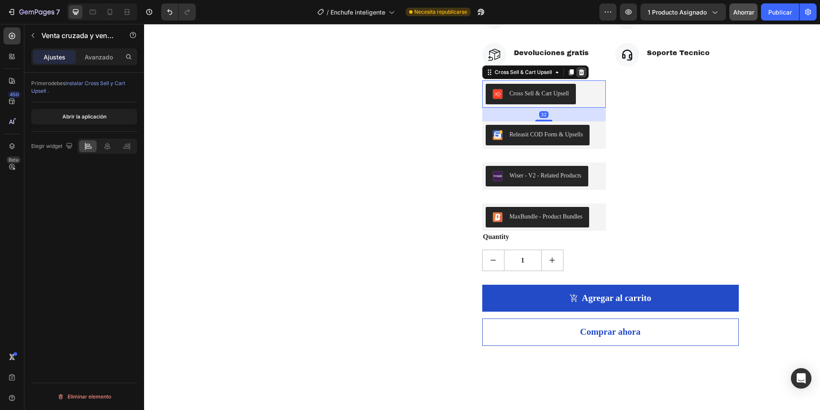
click at [583, 77] on div at bounding box center [582, 72] width 10 height 10
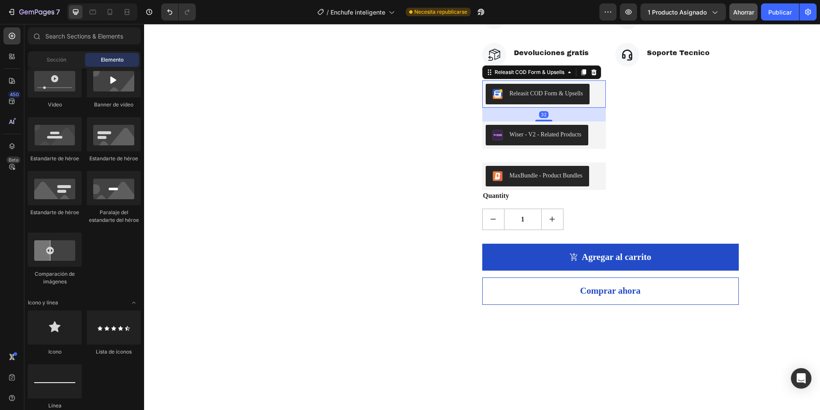
click at [584, 104] on button "Releasit COD Form & Upsells" at bounding box center [538, 94] width 104 height 21
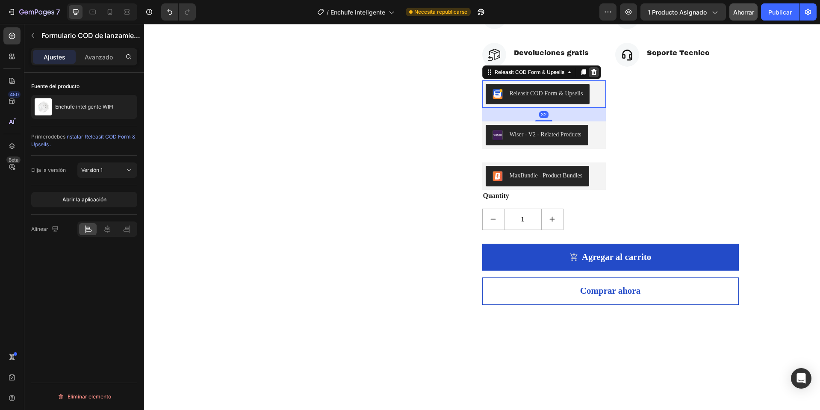
click at [591, 76] on icon at bounding box center [594, 72] width 7 height 7
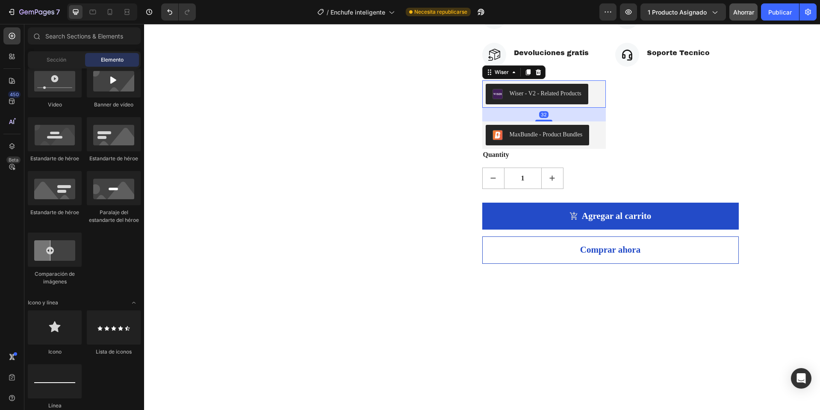
click at [582, 98] on div "Wiser - V2 - Related Products" at bounding box center [546, 93] width 72 height 9
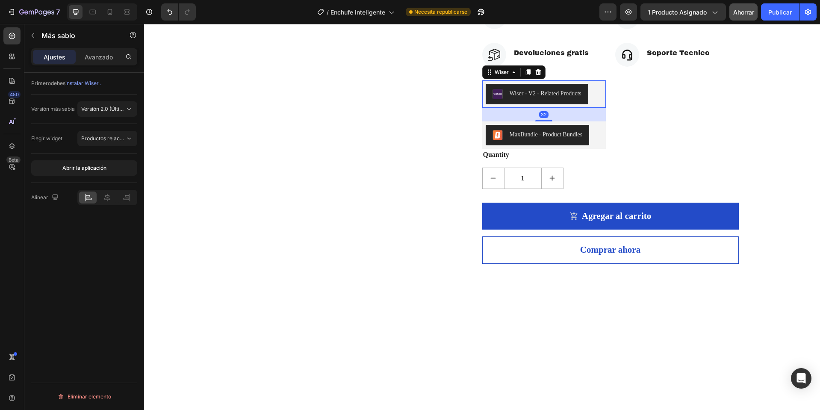
click at [538, 76] on icon at bounding box center [538, 72] width 7 height 7
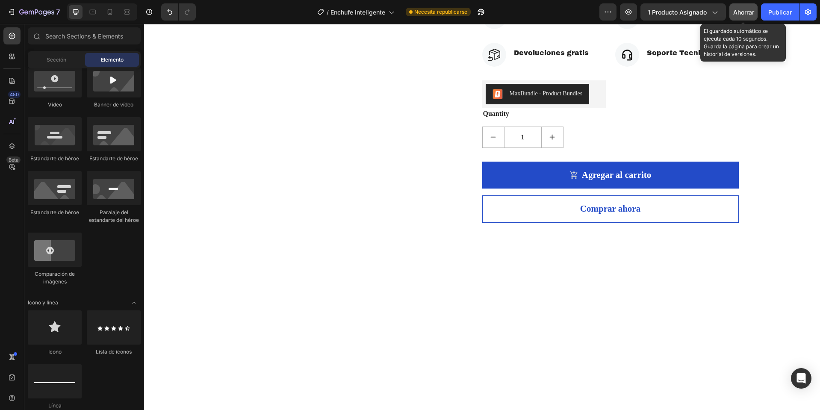
click at [745, 18] on button "Ahorrar" at bounding box center [744, 11] width 28 height 17
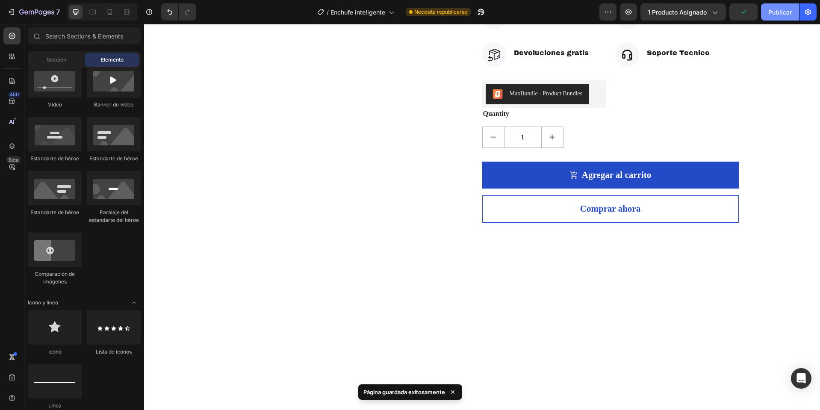
click at [788, 15] on font "Publicar" at bounding box center [781, 12] width 24 height 7
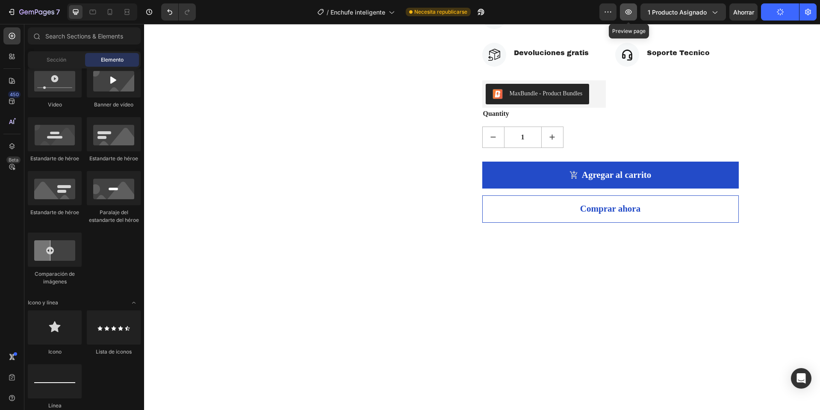
click at [630, 11] on icon "button" at bounding box center [629, 11] width 6 height 5
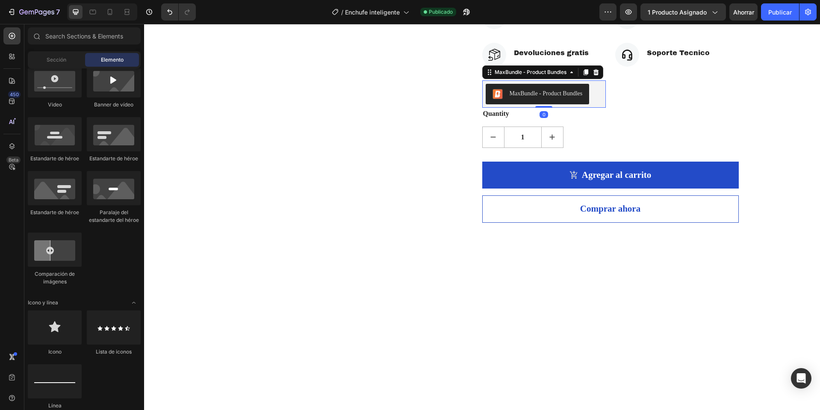
click at [535, 98] on div "MaxBundle ‑ Product Bundles" at bounding box center [546, 93] width 73 height 9
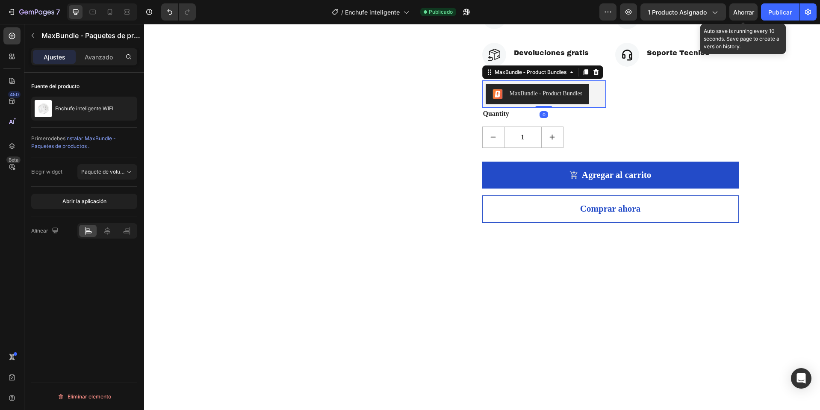
click at [748, 16] on div "Ahorrar" at bounding box center [743, 12] width 21 height 9
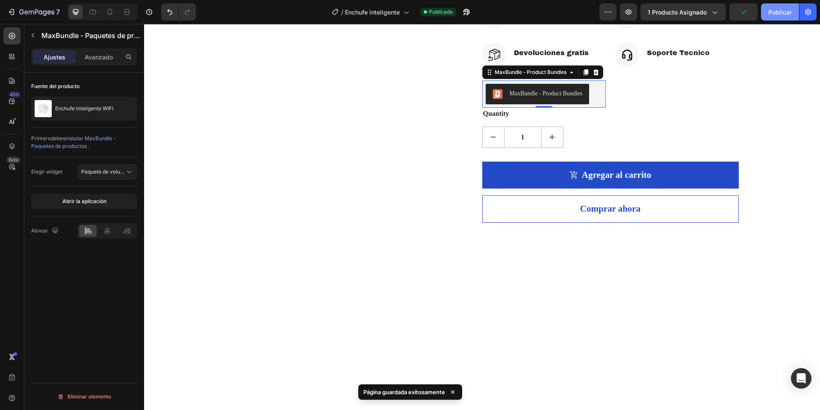
click at [775, 12] on font "Publicar" at bounding box center [781, 12] width 24 height 7
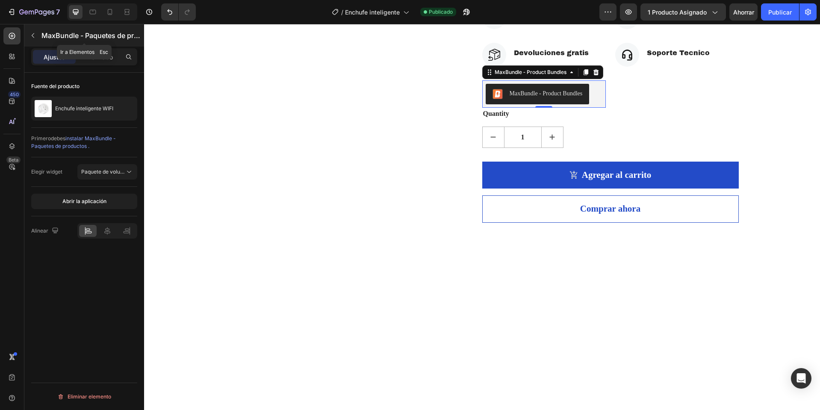
click at [31, 34] on icon "button" at bounding box center [33, 35] width 7 height 7
click at [568, 98] on div "MaxBundle ‑ Product Bundles" at bounding box center [546, 93] width 73 height 9
click at [595, 76] on icon at bounding box center [596, 72] width 7 height 7
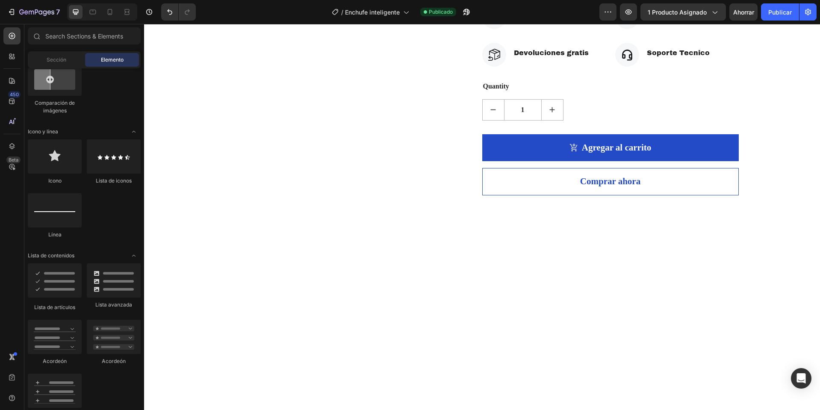
scroll to position [342, 0]
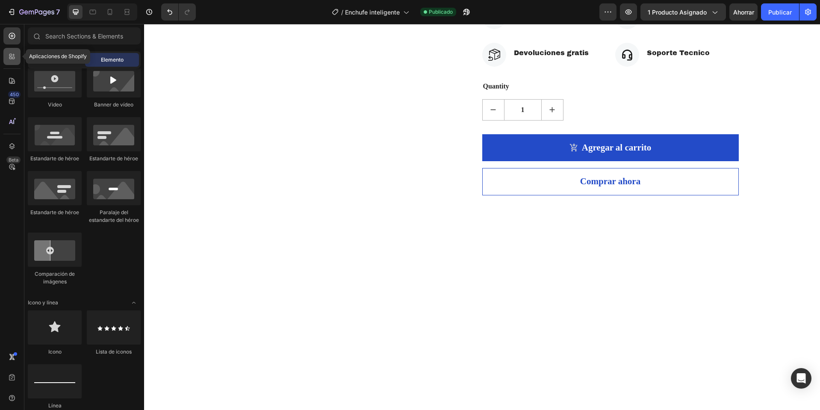
click at [15, 55] on icon at bounding box center [12, 56] width 9 height 9
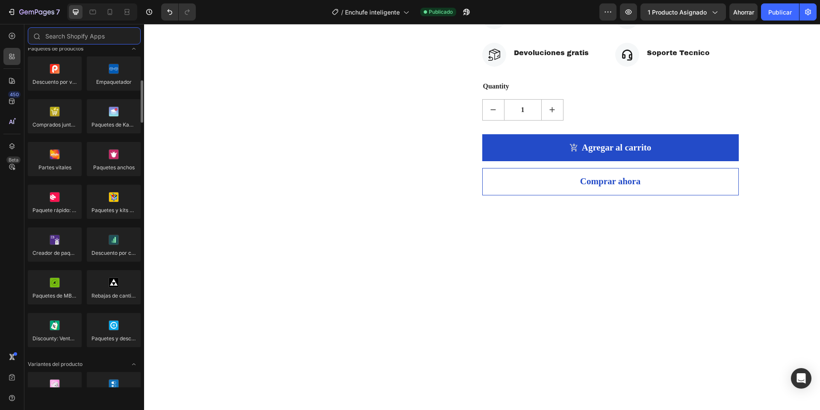
scroll to position [556, 0]
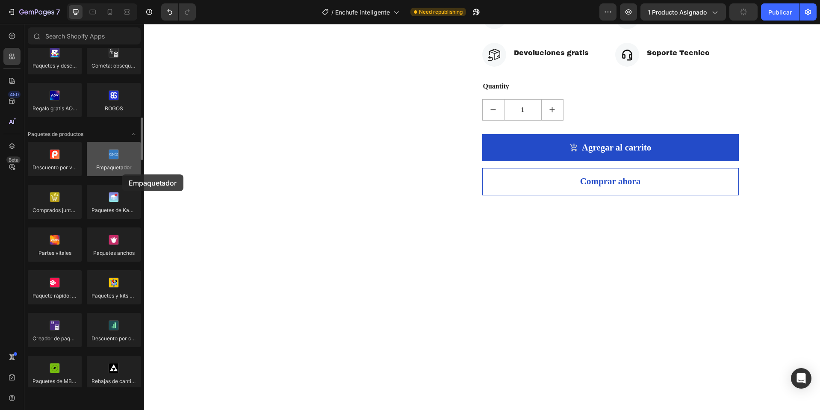
drag, startPoint x: 101, startPoint y: 173, endPoint x: 122, endPoint y: 174, distance: 21.5
click at [122, 174] on div at bounding box center [114, 159] width 54 height 34
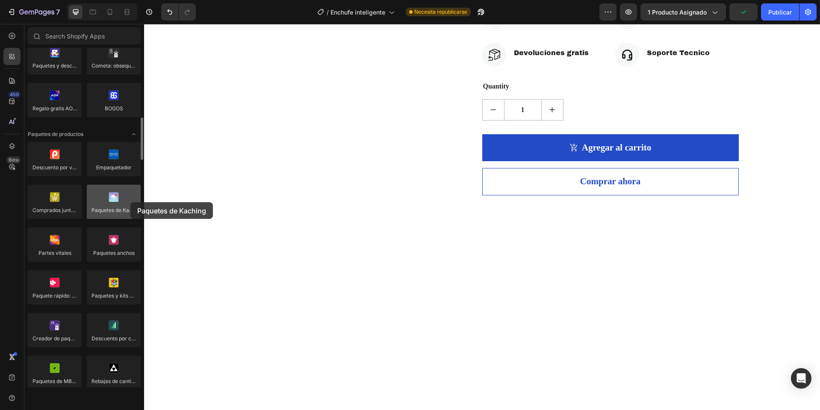
click at [130, 202] on div at bounding box center [114, 202] width 54 height 34
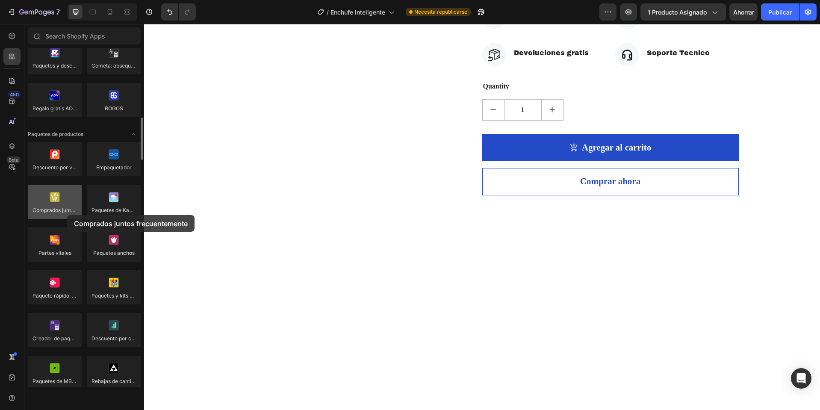
drag, startPoint x: 57, startPoint y: 213, endPoint x: 67, endPoint y: 215, distance: 10.4
click at [67, 215] on div at bounding box center [55, 202] width 54 height 34
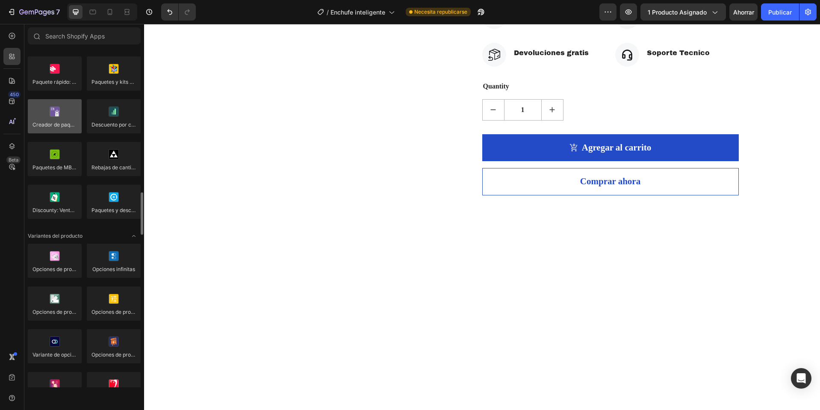
scroll to position [813, 0]
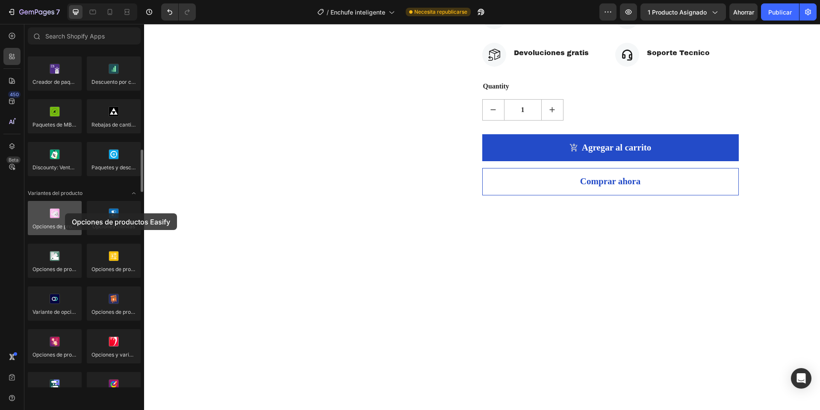
drag, startPoint x: 49, startPoint y: 212, endPoint x: 65, endPoint y: 213, distance: 16.7
click at [65, 213] on div at bounding box center [55, 218] width 54 height 34
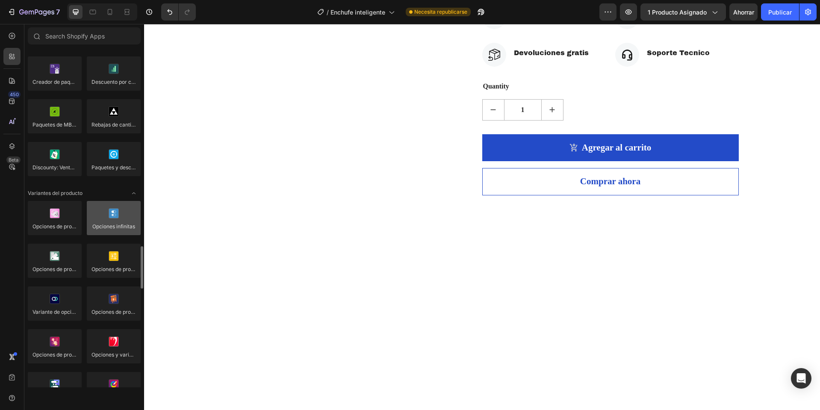
scroll to position [898, 0]
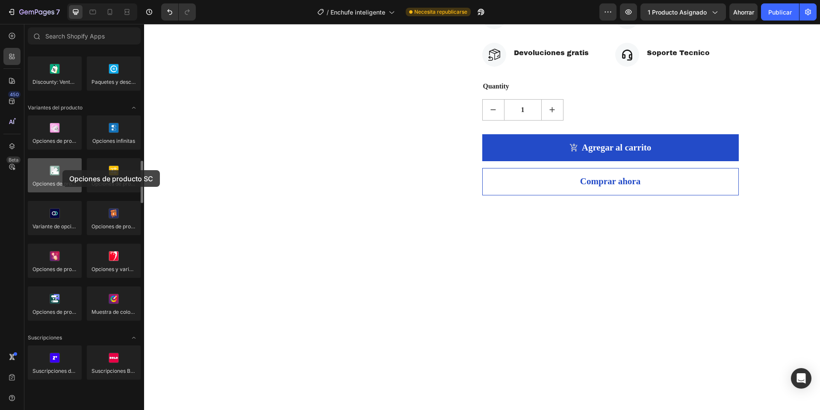
drag, startPoint x: 50, startPoint y: 177, endPoint x: 62, endPoint y: 170, distance: 13.6
click at [62, 170] on div at bounding box center [55, 175] width 54 height 34
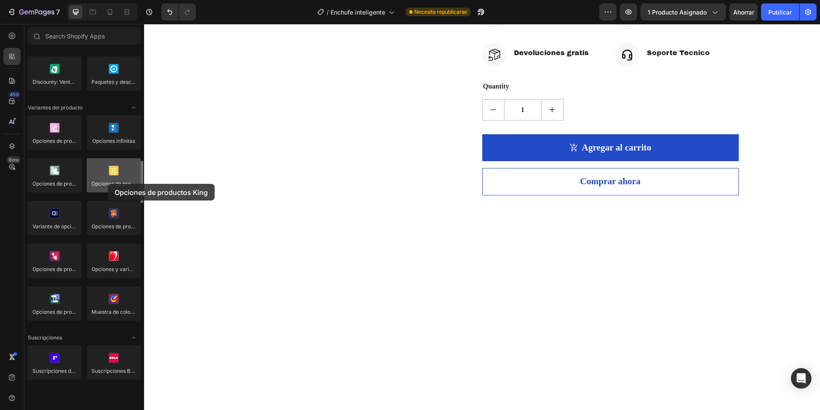
drag, startPoint x: 104, startPoint y: 178, endPoint x: 108, endPoint y: 184, distance: 7.0
click at [108, 184] on div at bounding box center [114, 175] width 54 height 34
drag, startPoint x: 100, startPoint y: 179, endPoint x: 107, endPoint y: 177, distance: 7.4
click at [107, 177] on div at bounding box center [114, 175] width 54 height 34
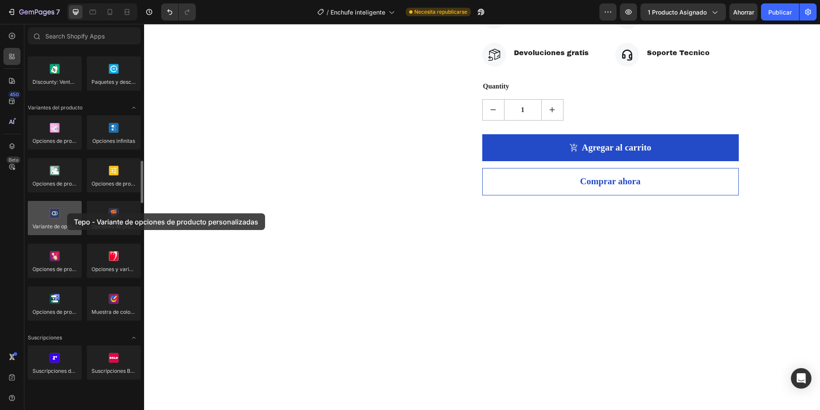
click at [66, 214] on div at bounding box center [55, 218] width 54 height 34
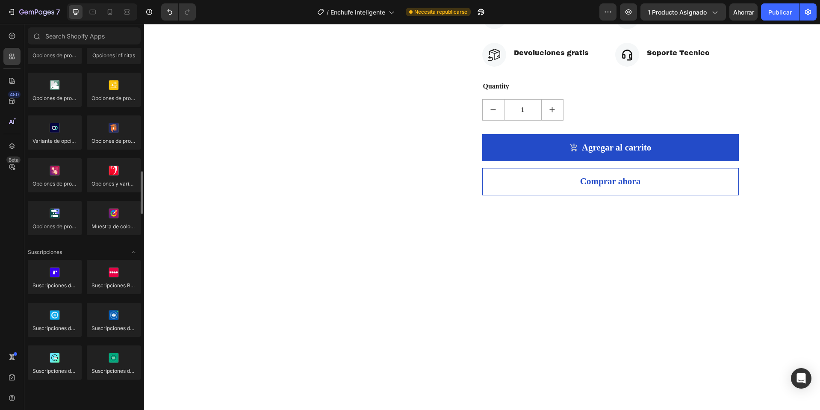
scroll to position [1069, 0]
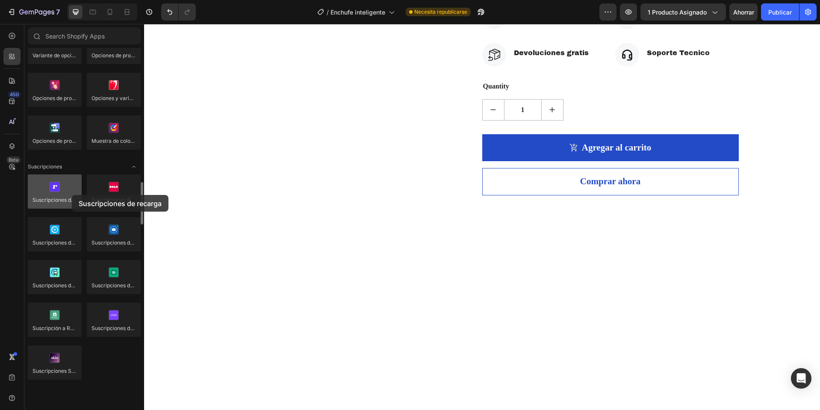
click at [72, 195] on div at bounding box center [55, 191] width 54 height 34
click at [68, 189] on div at bounding box center [55, 191] width 54 height 34
drag, startPoint x: 62, startPoint y: 186, endPoint x: 66, endPoint y: 186, distance: 4.8
click at [66, 186] on div at bounding box center [55, 191] width 54 height 34
drag, startPoint x: 64, startPoint y: 186, endPoint x: 70, endPoint y: 186, distance: 6.0
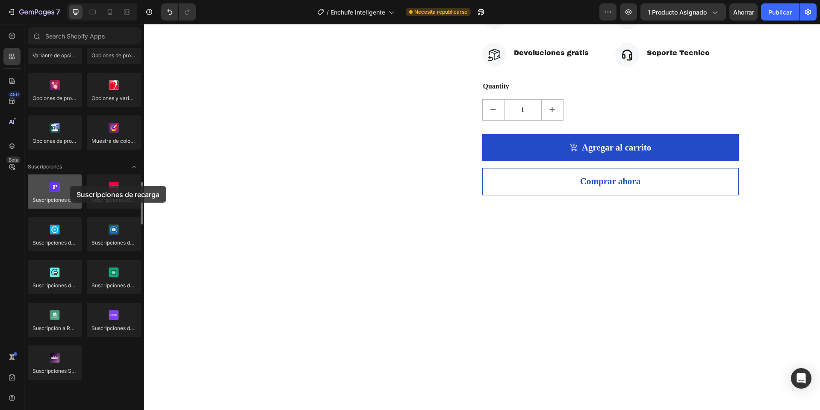
click at [70, 186] on div at bounding box center [55, 191] width 54 height 34
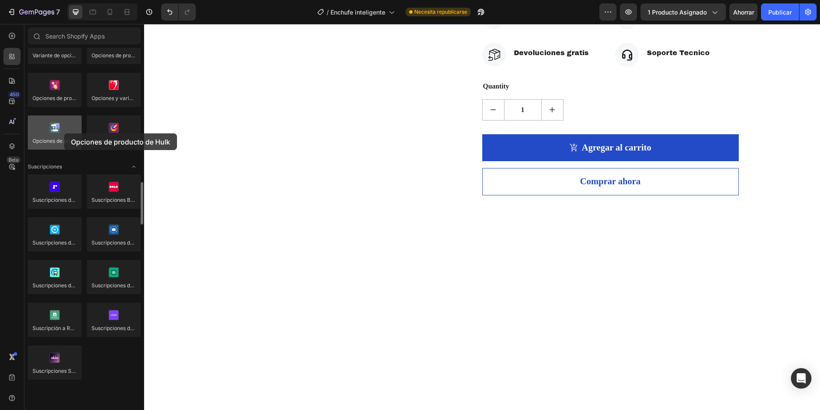
click at [64, 133] on div at bounding box center [55, 132] width 54 height 34
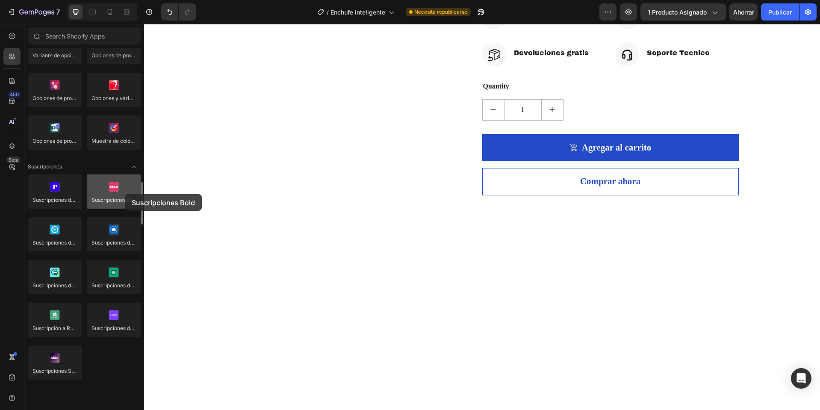
drag, startPoint x: 107, startPoint y: 190, endPoint x: 125, endPoint y: 194, distance: 18.5
click at [125, 194] on div at bounding box center [114, 191] width 54 height 34
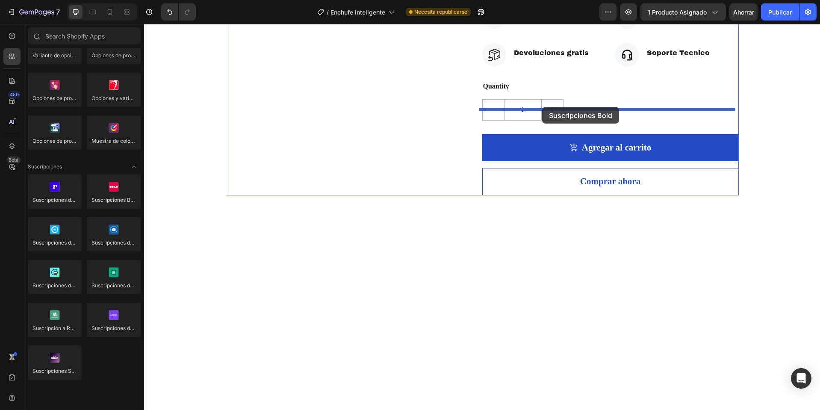
drag, startPoint x: 249, startPoint y: 213, endPoint x: 542, endPoint y: 106, distance: 311.6
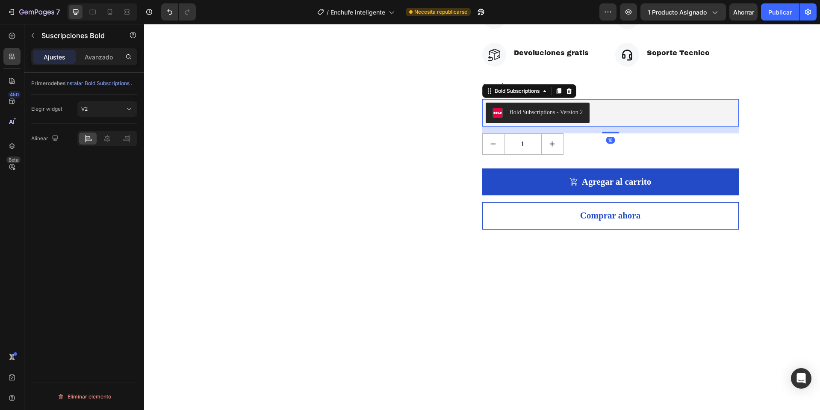
click at [515, 117] on div "Bold Subscriptions - Version 2" at bounding box center [547, 112] width 74 height 9
click at [524, 118] on div "Bold Subscriptions - Version 2" at bounding box center [538, 113] width 91 height 10
click at [524, 123] on button "Bold Subscriptions - Version 2" at bounding box center [538, 113] width 104 height 21
click at [101, 84] on font "instalar Bold Subscriptions ." at bounding box center [98, 83] width 67 height 6
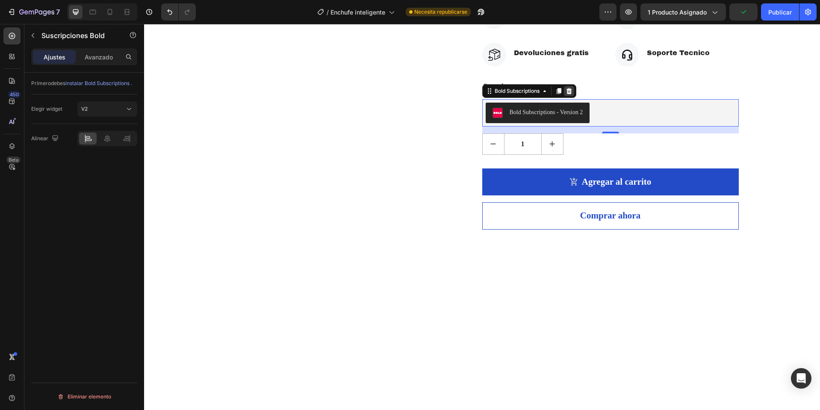
click at [566, 95] on icon at bounding box center [569, 91] width 7 height 7
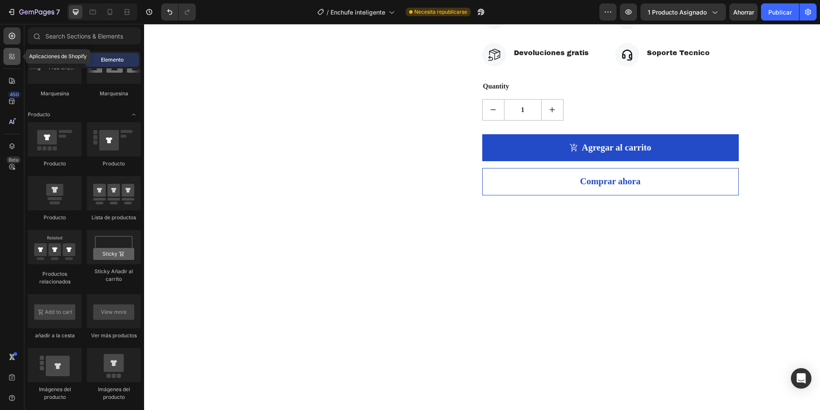
click at [14, 58] on icon at bounding box center [13, 58] width 3 height 3
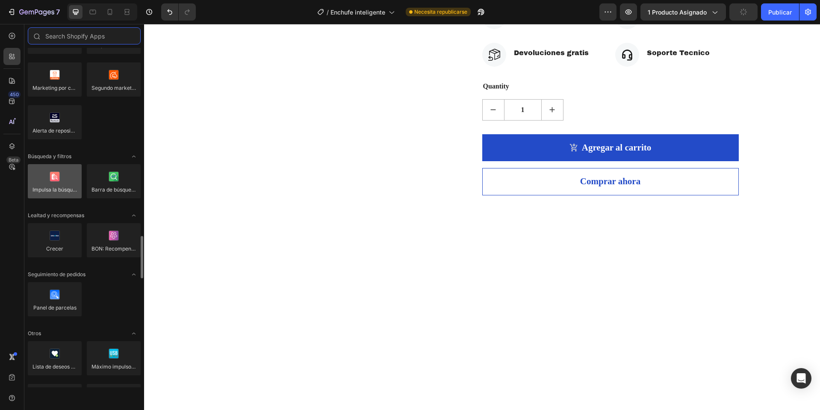
scroll to position [1540, 0]
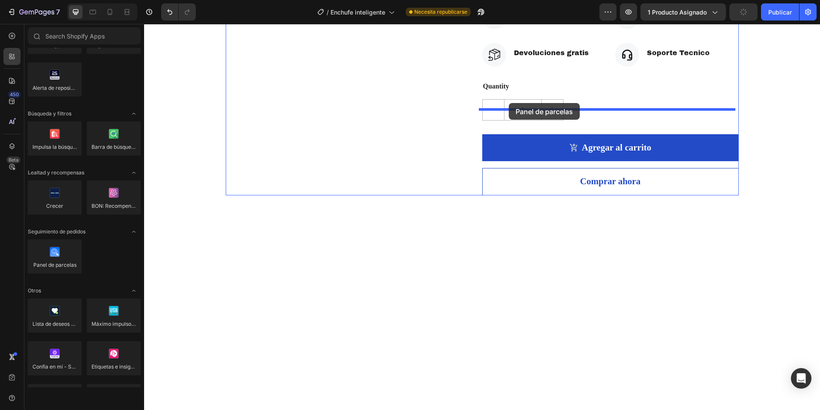
drag, startPoint x: 197, startPoint y: 282, endPoint x: 509, endPoint y: 103, distance: 359.6
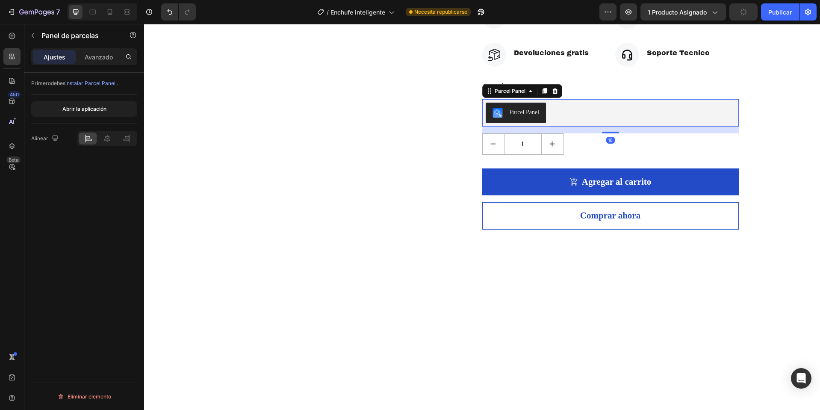
click at [92, 81] on font "instalar Parcel Panel ." at bounding box center [91, 83] width 53 height 6
click at [552, 95] on icon at bounding box center [555, 91] width 7 height 7
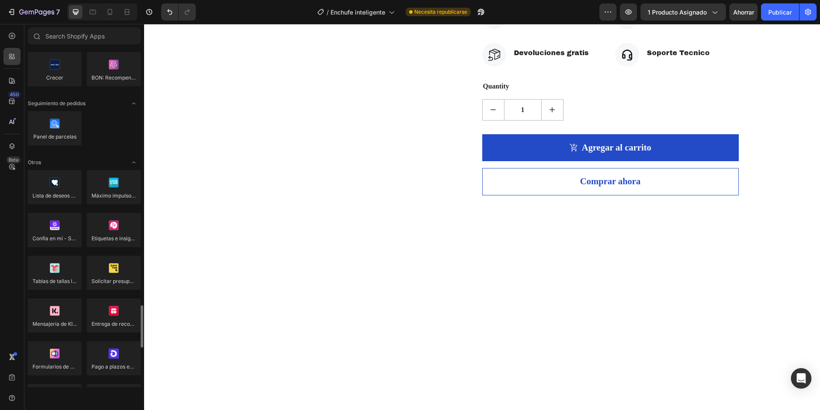
scroll to position [1711, 0]
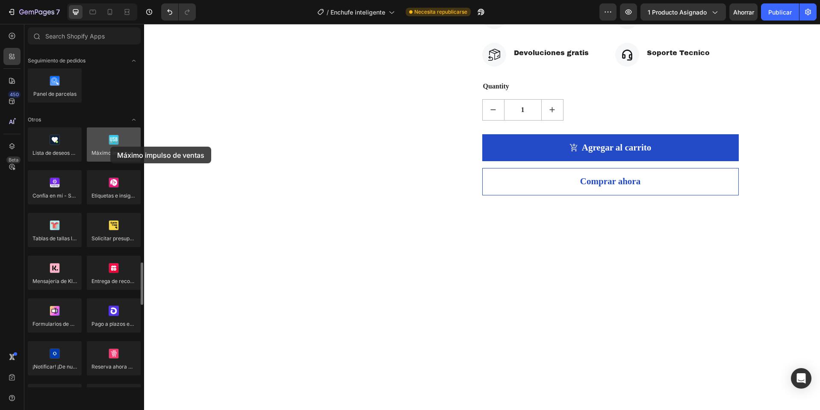
click at [110, 147] on div at bounding box center [114, 144] width 54 height 34
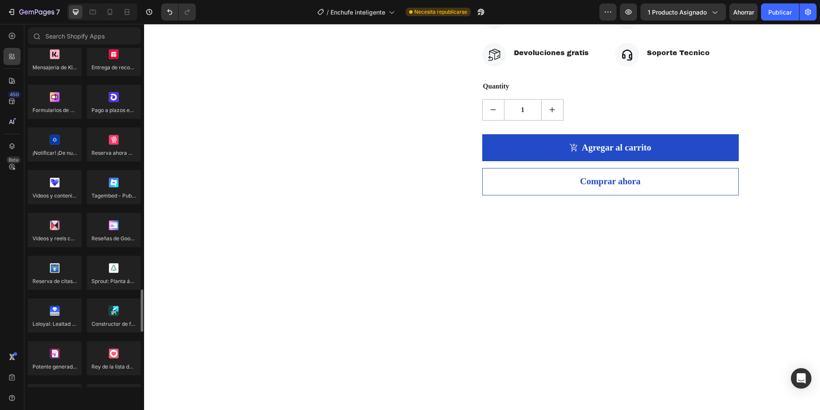
scroll to position [1754, 0]
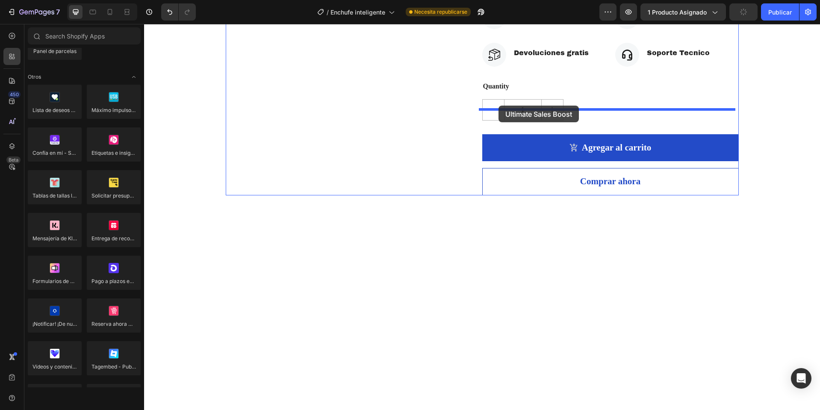
drag, startPoint x: 260, startPoint y: 124, endPoint x: 499, endPoint y: 106, distance: 239.4
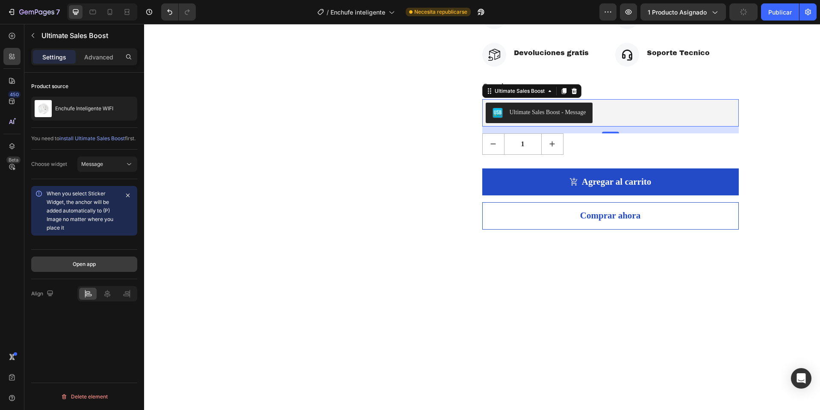
click at [87, 268] on div "Open app" at bounding box center [84, 264] width 23 height 8
click at [32, 36] on icon "button" at bounding box center [33, 35] width 3 height 5
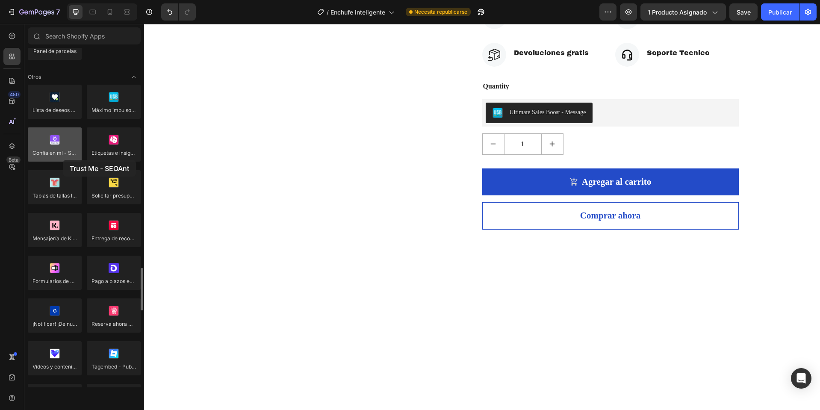
drag, startPoint x: 47, startPoint y: 157, endPoint x: 58, endPoint y: 145, distance: 16.7
click at [58, 152] on div at bounding box center [55, 144] width 54 height 34
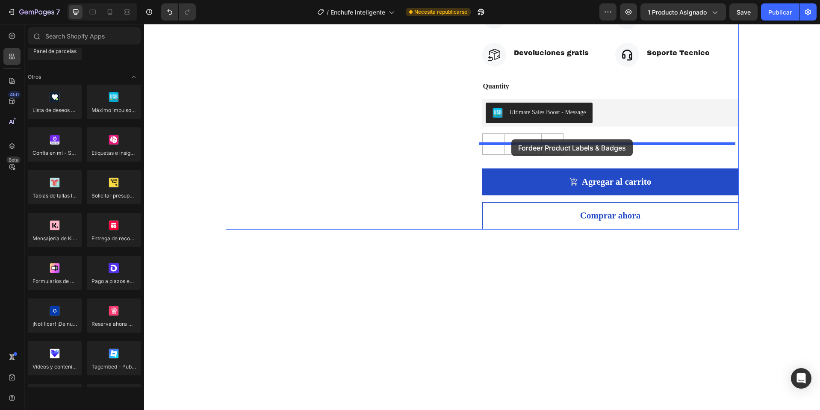
drag, startPoint x: 252, startPoint y: 164, endPoint x: 511, endPoint y: 138, distance: 260.5
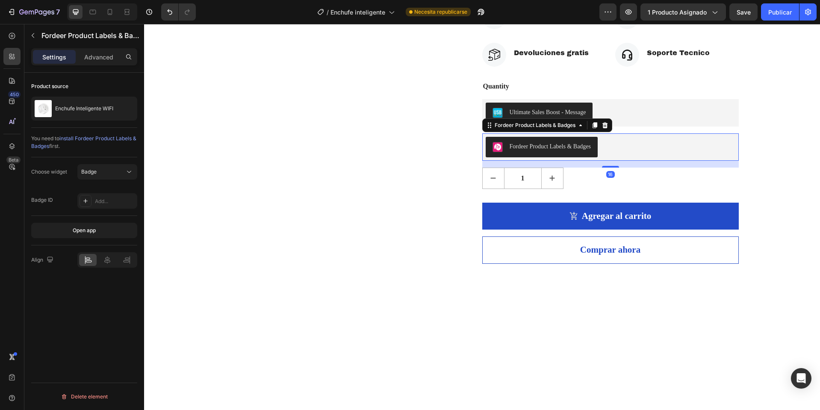
click at [531, 151] on div "Fordeer Product Labels & Badges" at bounding box center [551, 146] width 82 height 9
click at [90, 137] on span "install Fordeer Product Labels & Badges" at bounding box center [83, 142] width 105 height 14
click at [32, 30] on button "button" at bounding box center [33, 36] width 14 height 14
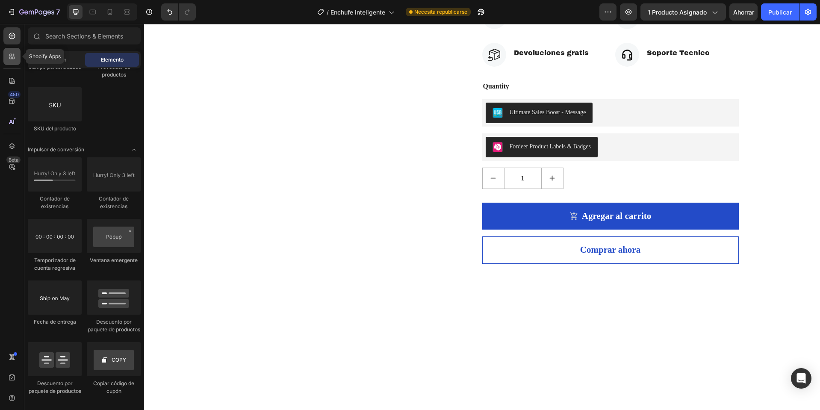
click at [20, 60] on div at bounding box center [11, 56] width 17 height 17
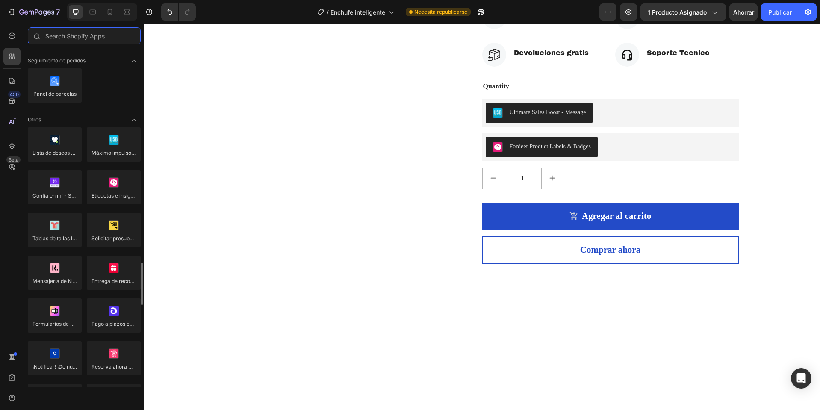
scroll to position [1839, 0]
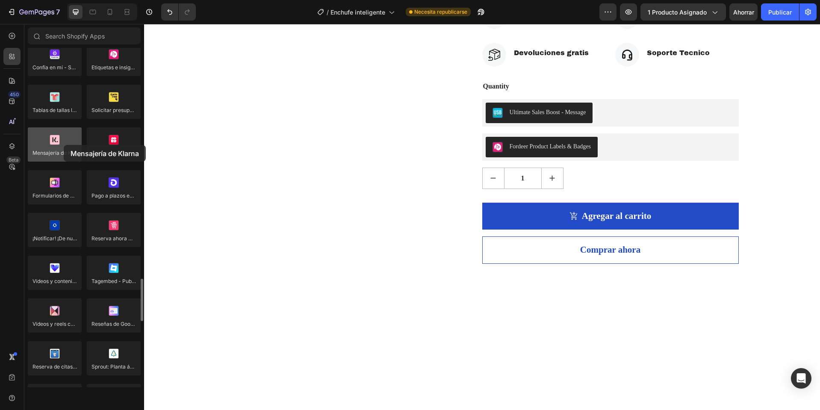
drag, startPoint x: 54, startPoint y: 148, endPoint x: 64, endPoint y: 145, distance: 10.2
click at [64, 145] on div at bounding box center [55, 144] width 54 height 34
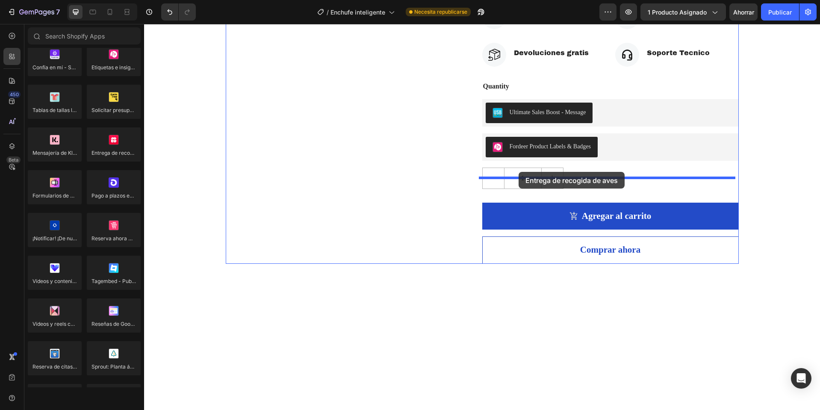
drag, startPoint x: 260, startPoint y: 173, endPoint x: 519, endPoint y: 172, distance: 259.2
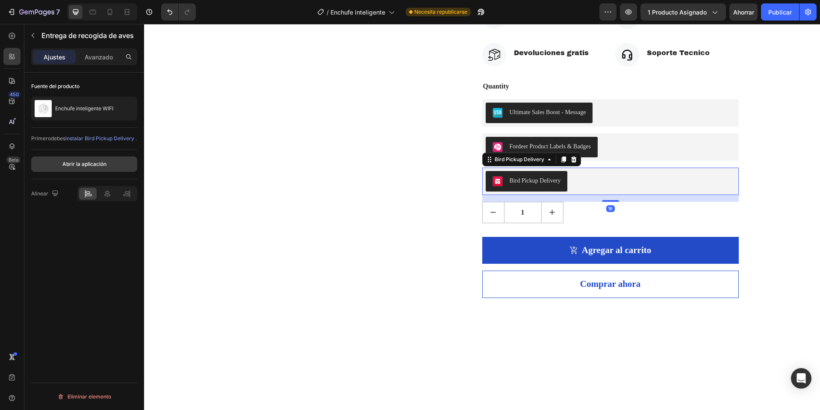
click at [80, 172] on button "Abrir la aplicación" at bounding box center [84, 164] width 106 height 15
click at [31, 38] on icon "button" at bounding box center [33, 35] width 7 height 7
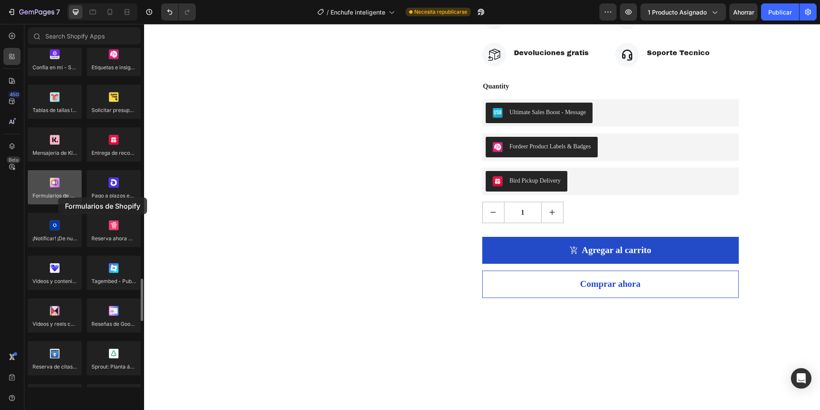
drag, startPoint x: 52, startPoint y: 197, endPoint x: 58, endPoint y: 198, distance: 6.0
click at [58, 198] on div at bounding box center [55, 187] width 54 height 34
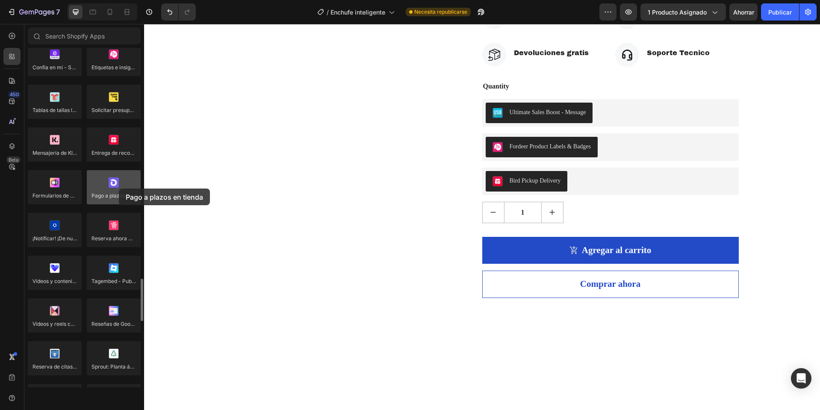
drag, startPoint x: 115, startPoint y: 190, endPoint x: 119, endPoint y: 189, distance: 4.6
click at [119, 189] on div at bounding box center [114, 187] width 54 height 34
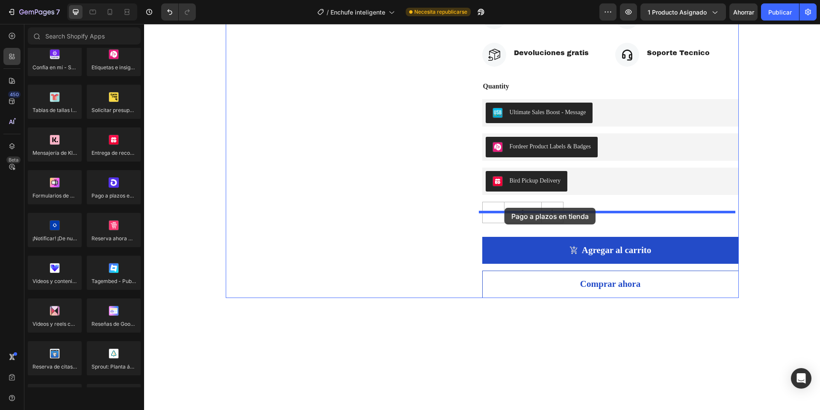
drag, startPoint x: 255, startPoint y: 216, endPoint x: 505, endPoint y: 208, distance: 249.9
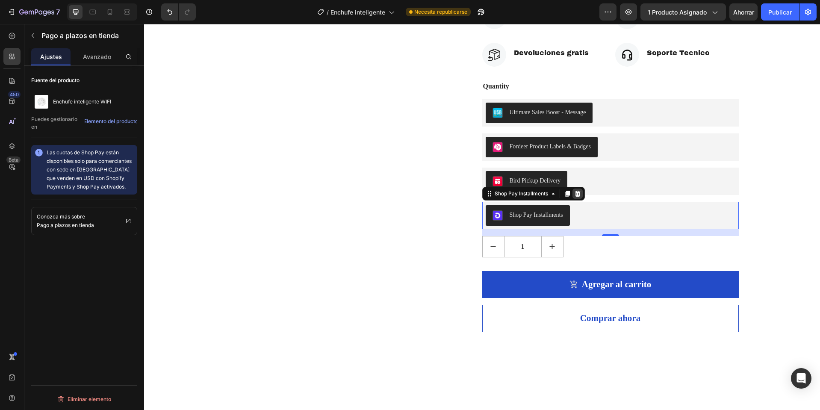
click at [575, 196] on icon at bounding box center [578, 193] width 6 height 6
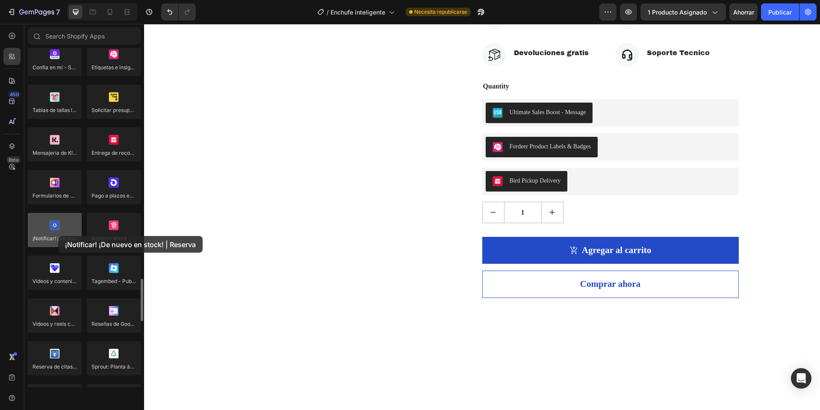
click at [58, 236] on div at bounding box center [55, 230] width 54 height 34
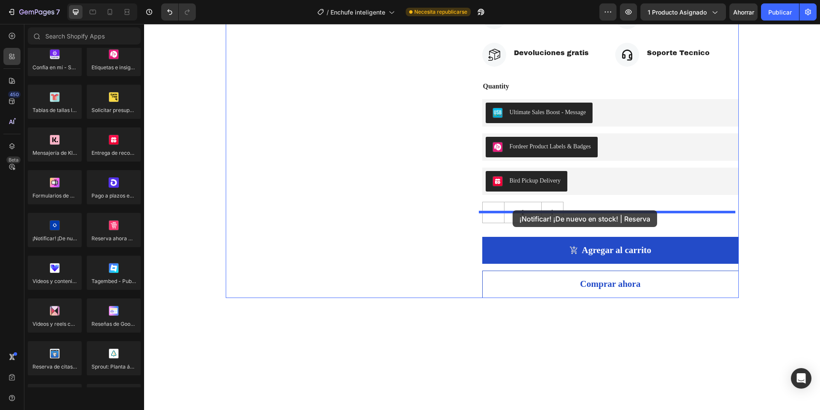
drag, startPoint x: 195, startPoint y: 256, endPoint x: 513, endPoint y: 210, distance: 320.6
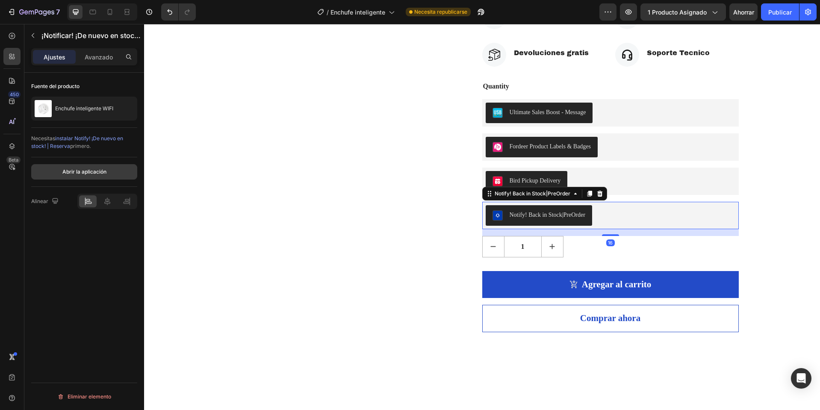
click at [101, 174] on font "Abrir la aplicación" at bounding box center [84, 172] width 44 height 6
click at [30, 36] on icon "button" at bounding box center [33, 35] width 7 height 7
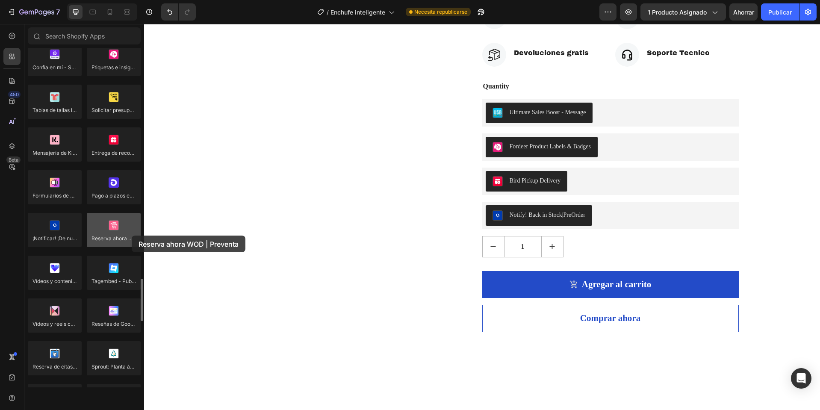
click at [132, 236] on div at bounding box center [114, 230] width 54 height 34
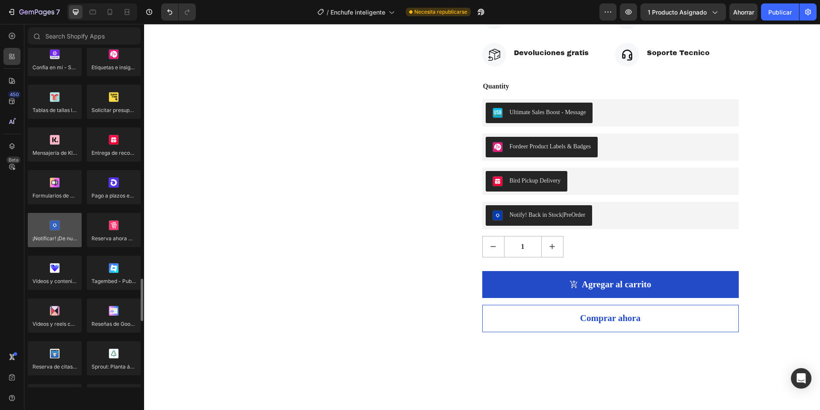
scroll to position [1882, 0]
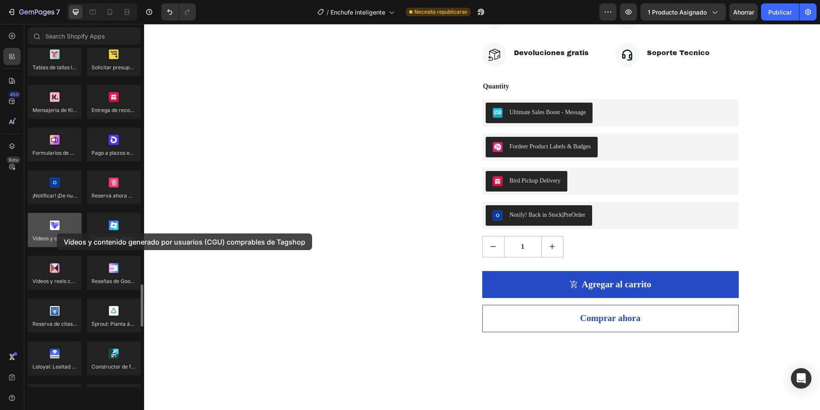
drag, startPoint x: 52, startPoint y: 233, endPoint x: 57, endPoint y: 234, distance: 5.2
click at [57, 234] on div at bounding box center [55, 230] width 54 height 34
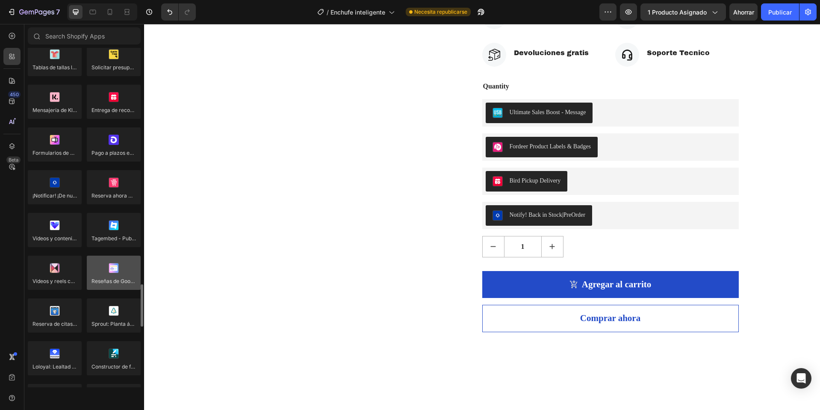
scroll to position [1925, 0]
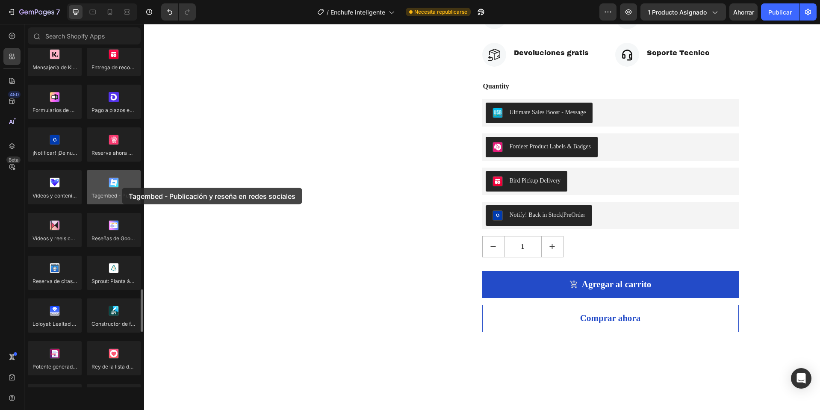
drag, startPoint x: 115, startPoint y: 188, endPoint x: 122, endPoint y: 188, distance: 6.8
click at [122, 188] on div at bounding box center [114, 187] width 54 height 34
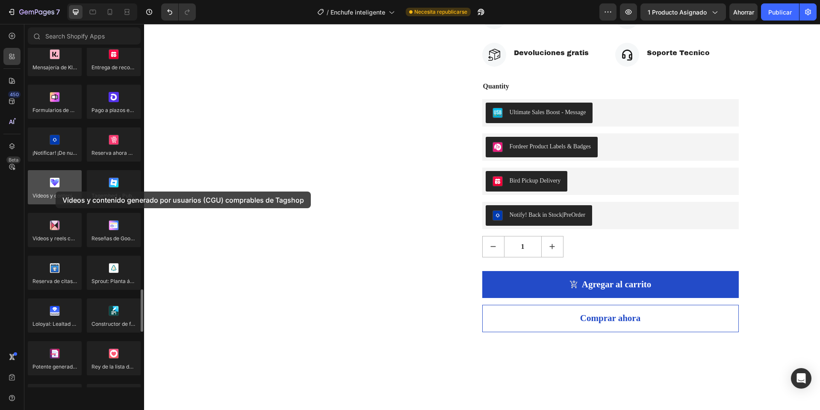
click at [57, 192] on div at bounding box center [55, 187] width 54 height 34
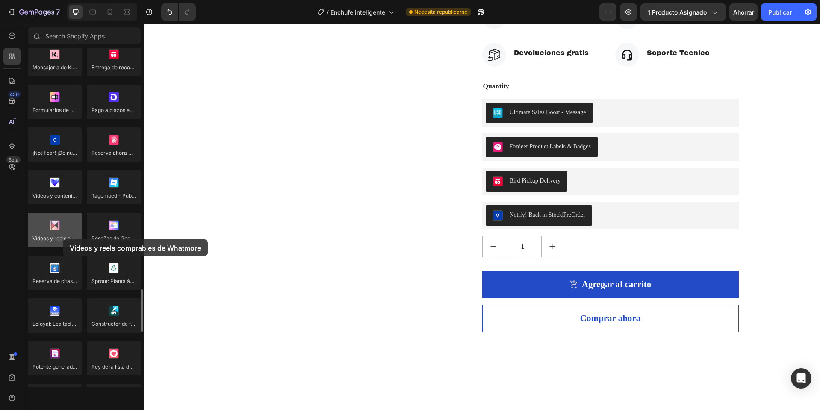
drag, startPoint x: 56, startPoint y: 241, endPoint x: 63, endPoint y: 240, distance: 6.6
click at [63, 240] on div at bounding box center [55, 230] width 54 height 34
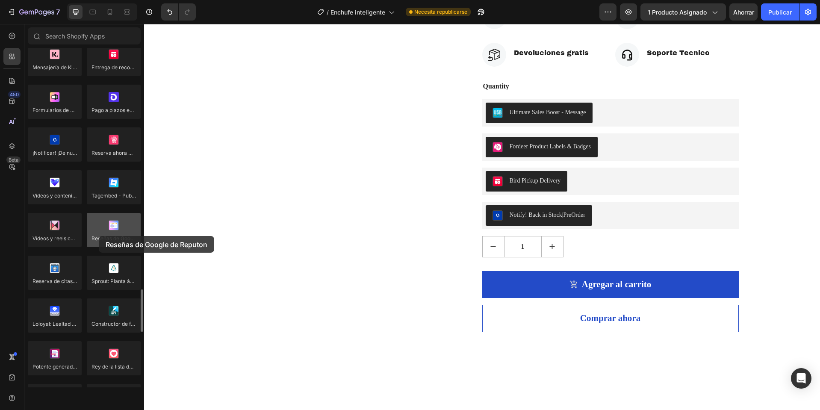
click at [99, 236] on div at bounding box center [114, 230] width 54 height 34
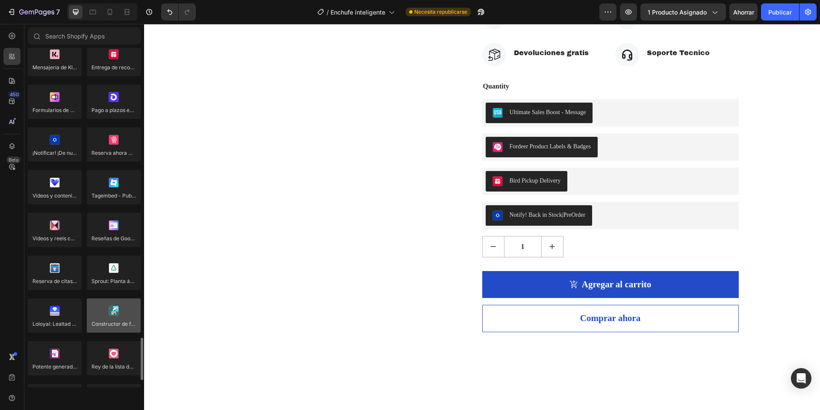
scroll to position [2010, 0]
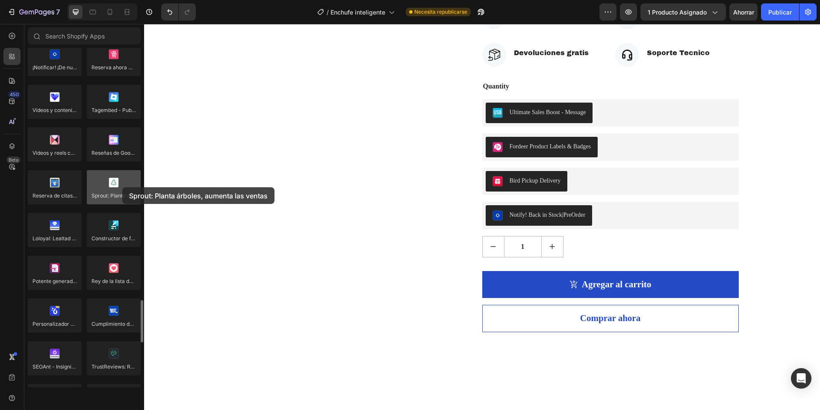
drag, startPoint x: 115, startPoint y: 188, endPoint x: 122, endPoint y: 187, distance: 7.7
click at [122, 187] on div at bounding box center [114, 187] width 54 height 34
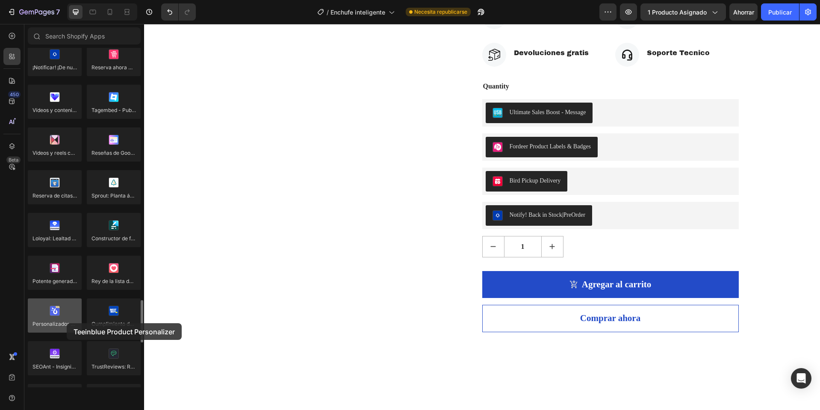
click at [67, 323] on div at bounding box center [55, 316] width 54 height 34
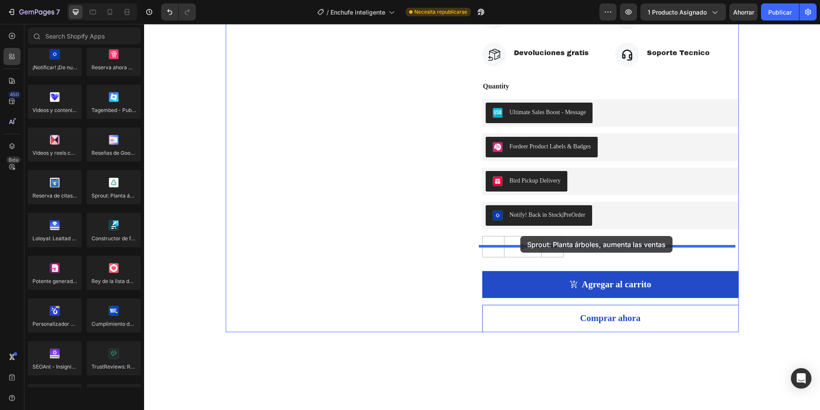
drag, startPoint x: 252, startPoint y: 210, endPoint x: 521, endPoint y: 236, distance: 269.4
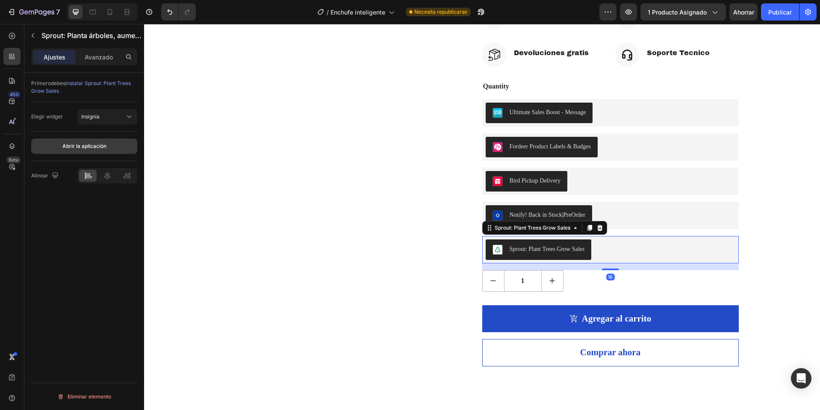
click at [80, 145] on font "Abrir la aplicación" at bounding box center [84, 146] width 44 height 6
click at [37, 33] on button "button" at bounding box center [33, 36] width 14 height 14
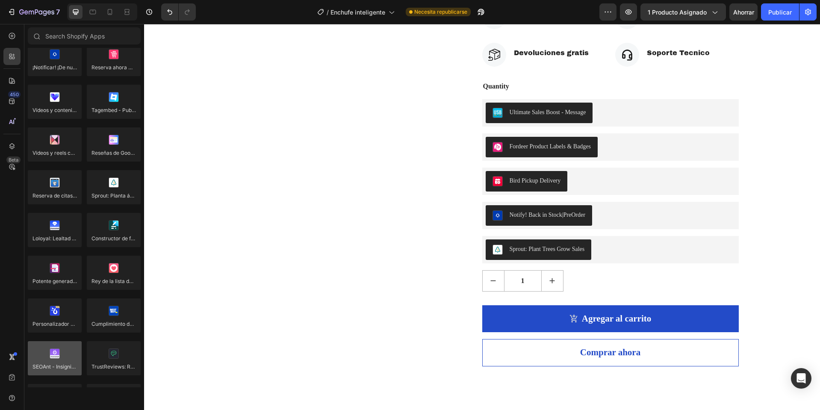
scroll to position [2096, 0]
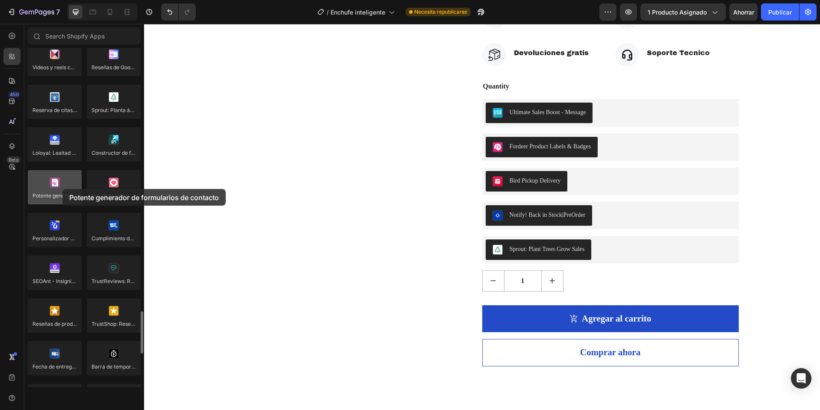
click at [62, 189] on div at bounding box center [55, 187] width 54 height 34
drag, startPoint x: 108, startPoint y: 191, endPoint x: 114, endPoint y: 189, distance: 5.7
click at [114, 189] on div at bounding box center [114, 187] width 54 height 34
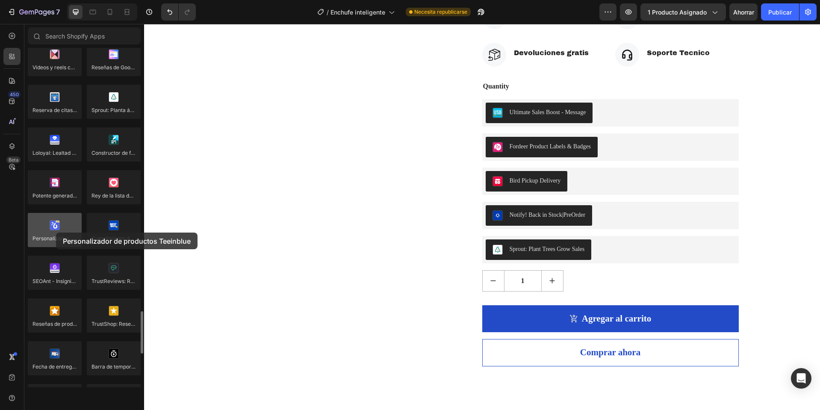
drag, startPoint x: 49, startPoint y: 231, endPoint x: 56, endPoint y: 233, distance: 7.6
click at [56, 233] on div at bounding box center [55, 230] width 54 height 34
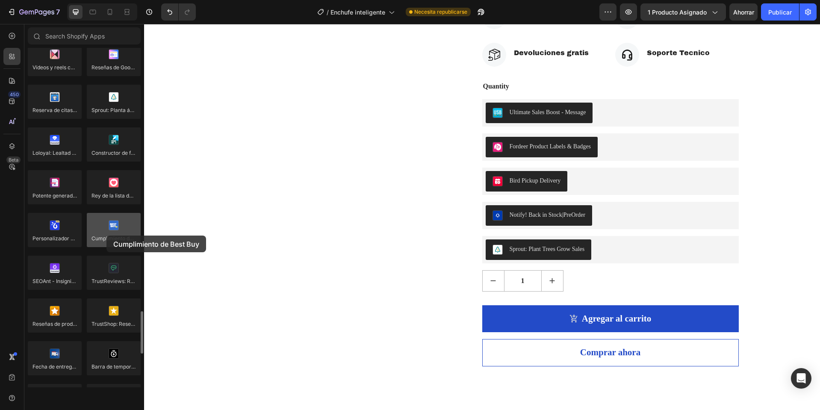
drag, startPoint x: 94, startPoint y: 233, endPoint x: 106, endPoint y: 236, distance: 12.8
click at [106, 236] on div at bounding box center [114, 230] width 54 height 34
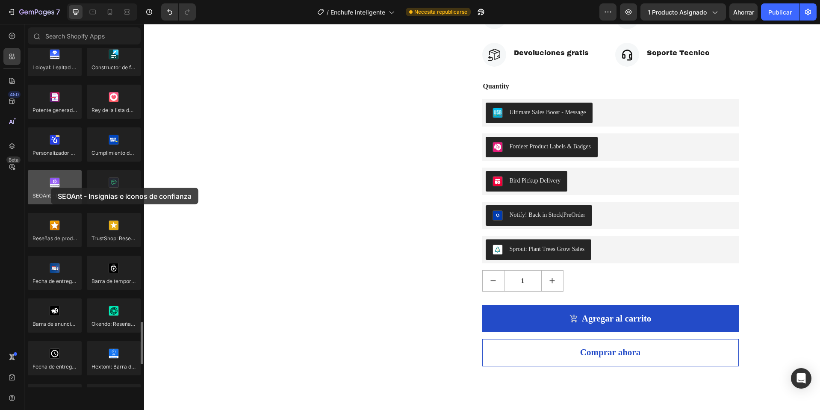
drag, startPoint x: 44, startPoint y: 191, endPoint x: 51, endPoint y: 188, distance: 7.3
click at [51, 188] on div at bounding box center [55, 187] width 54 height 34
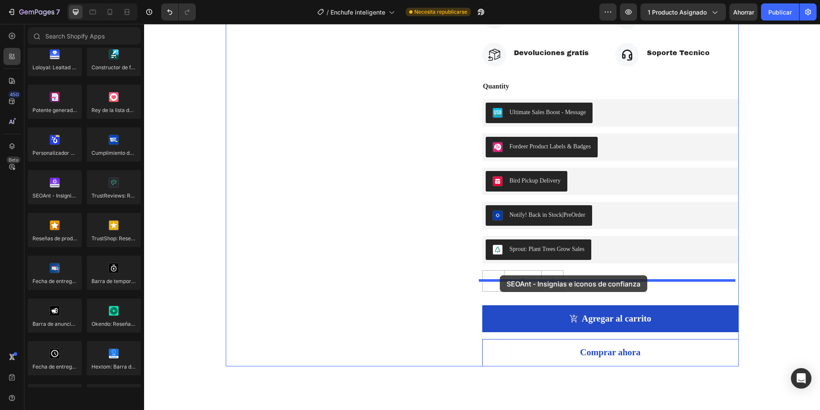
drag, startPoint x: 206, startPoint y: 216, endPoint x: 500, endPoint y: 275, distance: 300.1
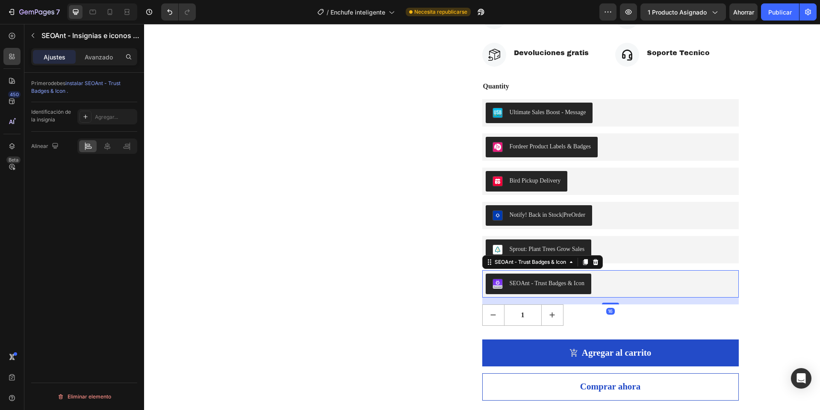
click at [83, 80] on font "instalar SEOAnt - Trust Badges & Icon ." at bounding box center [75, 87] width 89 height 14
click at [35, 33] on icon "button" at bounding box center [33, 35] width 7 height 7
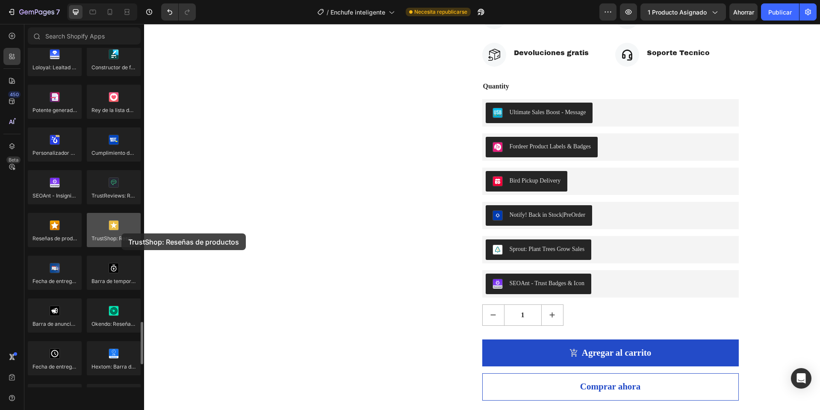
drag, startPoint x: 115, startPoint y: 239, endPoint x: 121, endPoint y: 234, distance: 7.9
click at [121, 234] on div at bounding box center [114, 230] width 54 height 34
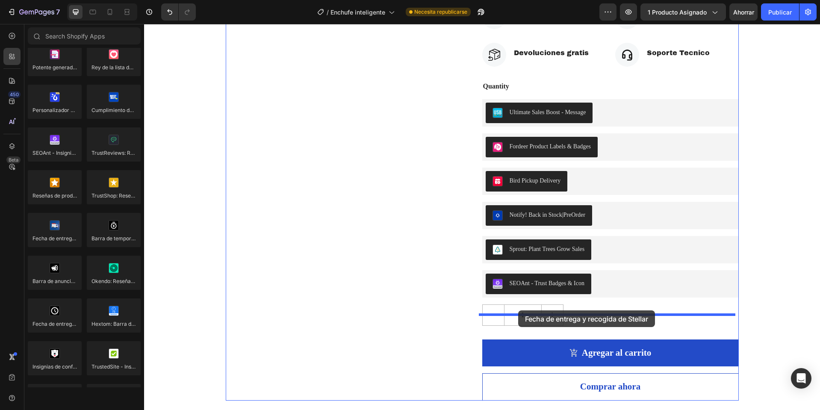
drag, startPoint x: 203, startPoint y: 265, endPoint x: 518, endPoint y: 311, distance: 318.5
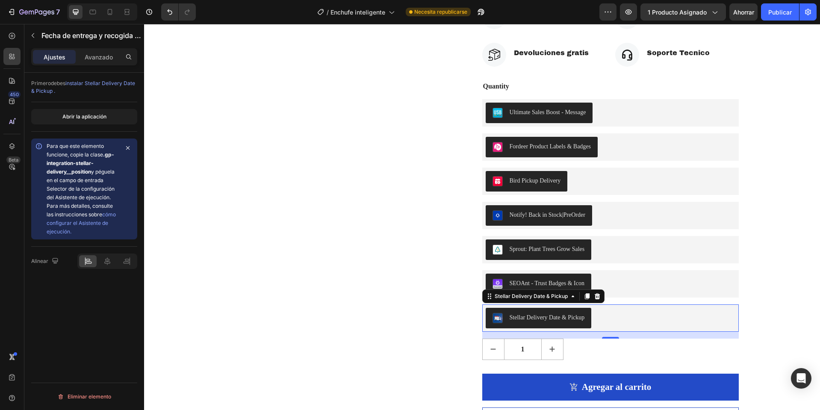
click at [108, 83] on font "instalar Stellar Delivery Date & Pickup ." at bounding box center [83, 87] width 104 height 14
click at [33, 34] on icon "button" at bounding box center [33, 35] width 7 height 7
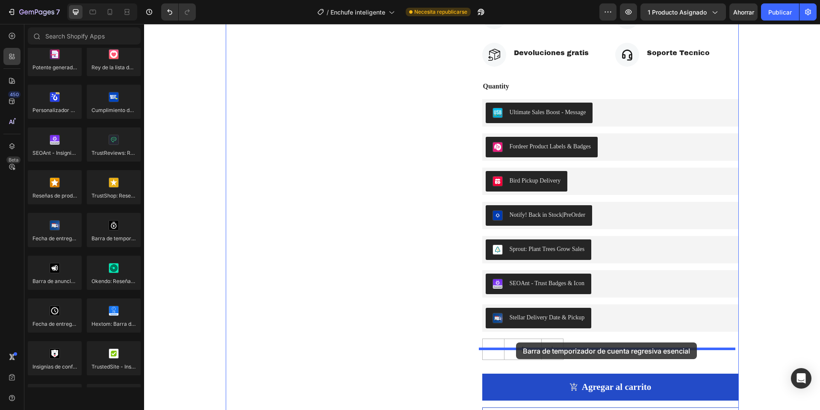
drag, startPoint x: 255, startPoint y: 261, endPoint x: 516, endPoint y: 342, distance: 273.7
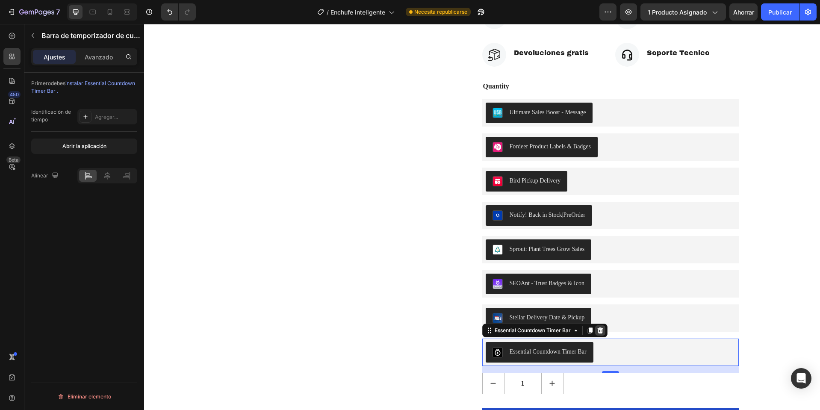
click at [599, 333] on icon at bounding box center [600, 330] width 6 height 6
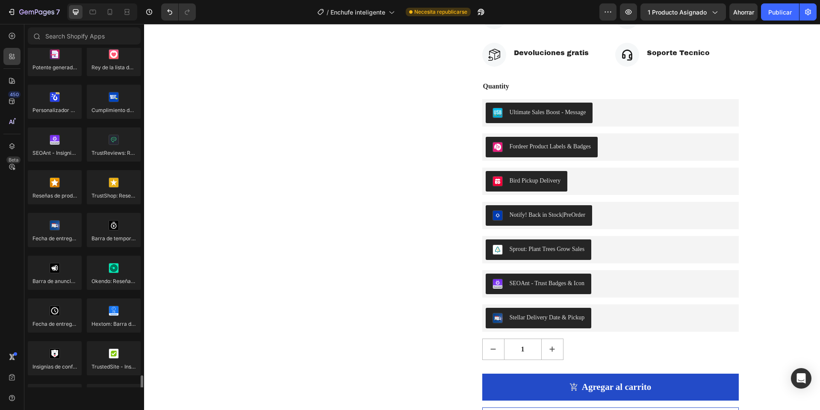
scroll to position [2310, 0]
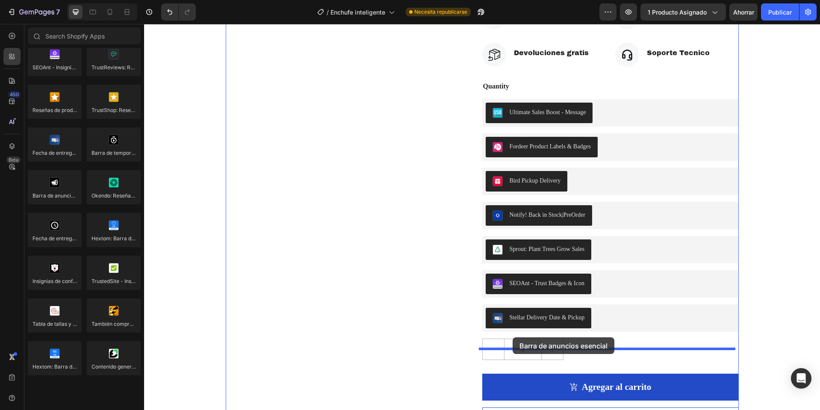
drag, startPoint x: 194, startPoint y: 203, endPoint x: 513, endPoint y: 337, distance: 345.8
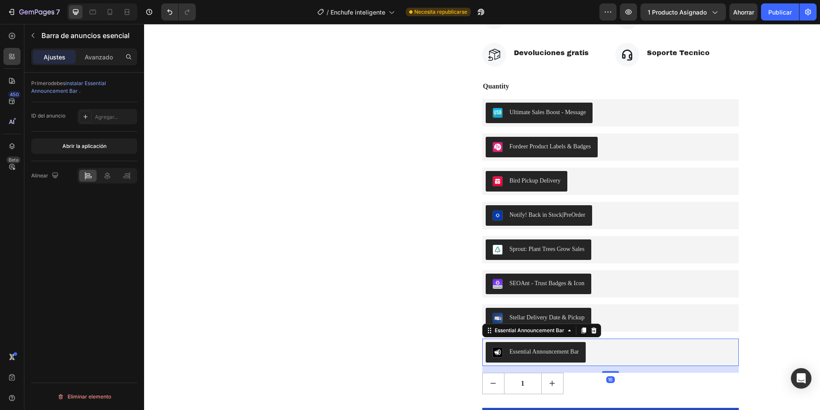
click at [85, 85] on font "instalar Essential Announcement Bar ." at bounding box center [68, 87] width 75 height 14
click at [591, 333] on icon at bounding box center [594, 330] width 6 height 6
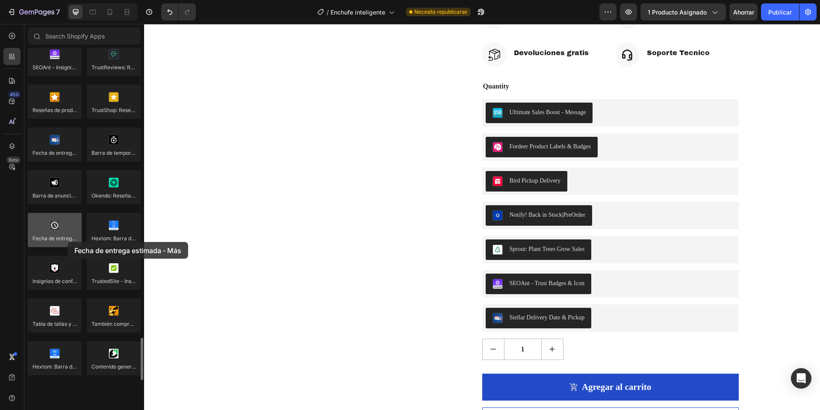
drag, startPoint x: 56, startPoint y: 227, endPoint x: 68, endPoint y: 242, distance: 19.2
click at [68, 242] on div at bounding box center [55, 230] width 54 height 34
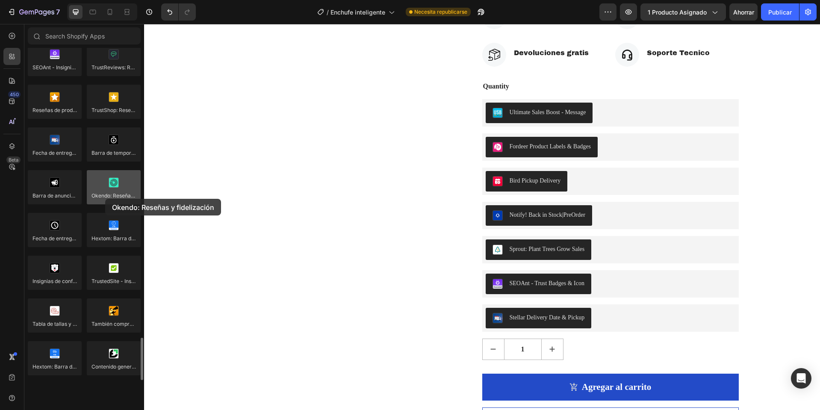
drag, startPoint x: 93, startPoint y: 197, endPoint x: 105, endPoint y: 199, distance: 12.1
click at [105, 199] on div at bounding box center [114, 187] width 54 height 34
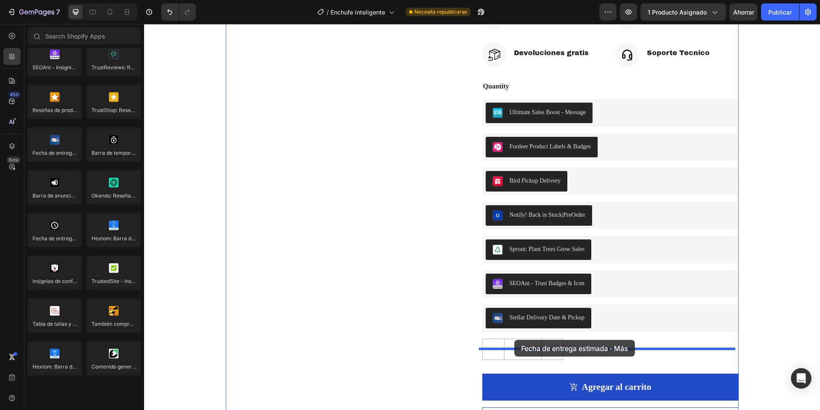
drag, startPoint x: 196, startPoint y: 252, endPoint x: 515, endPoint y: 340, distance: 330.1
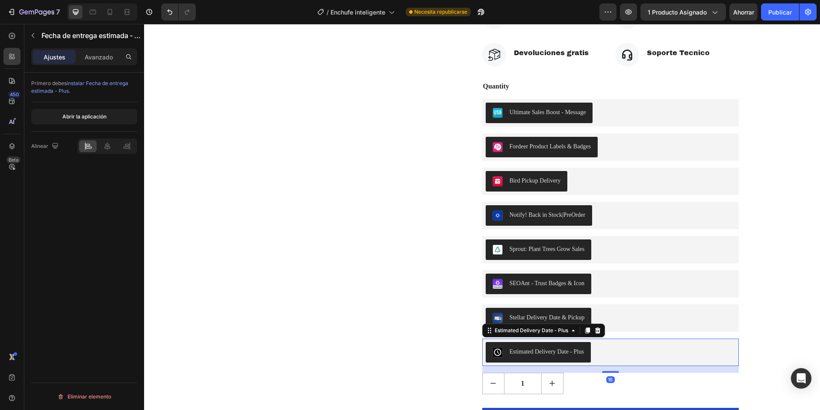
click at [101, 84] on font "instalar Fecha de entrega estimada - Plus" at bounding box center [79, 87] width 97 height 14
click at [34, 34] on icon "button" at bounding box center [33, 35] width 7 height 7
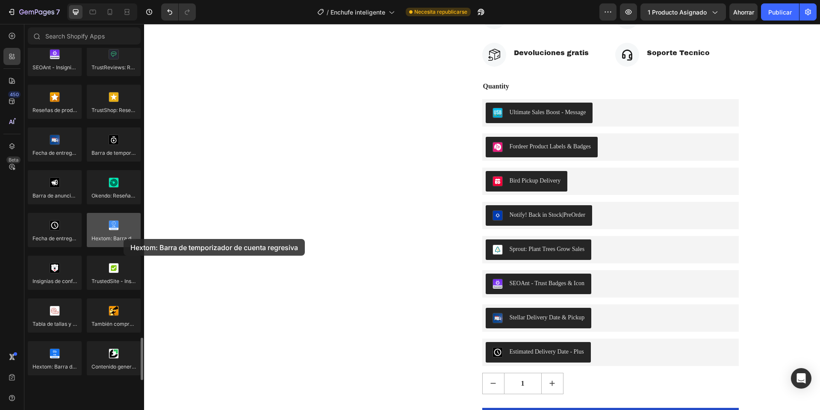
drag, startPoint x: 119, startPoint y: 240, endPoint x: 124, endPoint y: 239, distance: 4.7
click at [124, 239] on div at bounding box center [114, 230] width 54 height 34
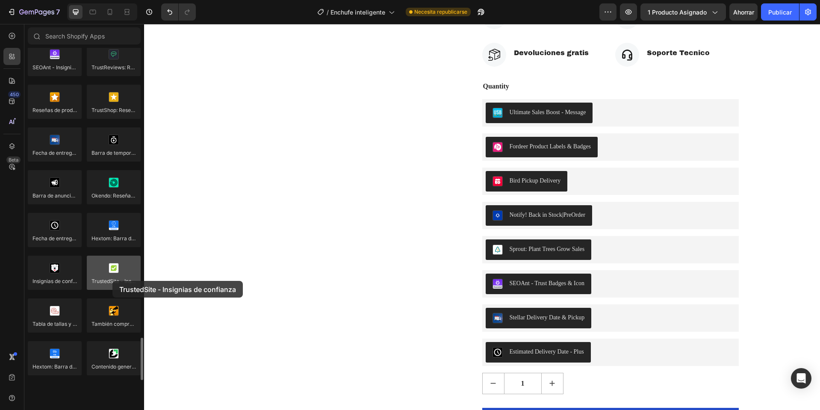
drag, startPoint x: 107, startPoint y: 280, endPoint x: 112, endPoint y: 281, distance: 5.3
click at [112, 281] on div at bounding box center [114, 273] width 54 height 34
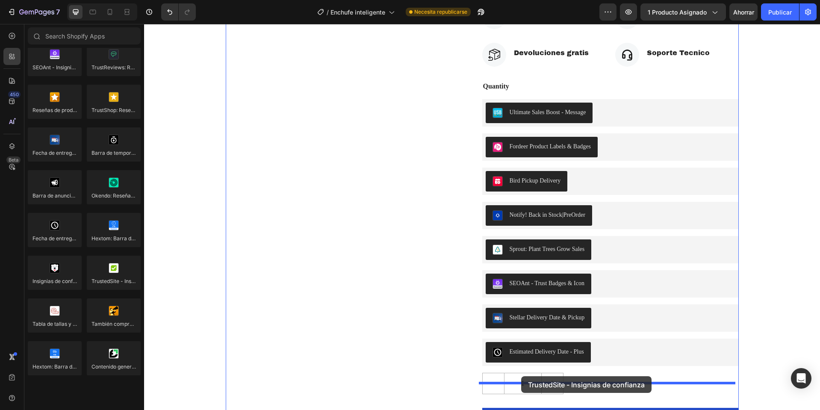
drag, startPoint x: 249, startPoint y: 297, endPoint x: 521, endPoint y: 376, distance: 283.7
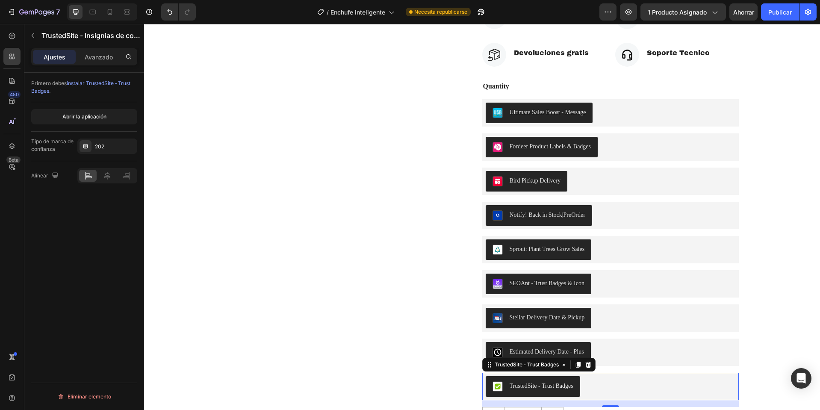
click at [112, 84] on font "instalar TrustedSite ‑ Trust Badges" at bounding box center [80, 87] width 99 height 14
click at [36, 30] on button "button" at bounding box center [33, 36] width 14 height 14
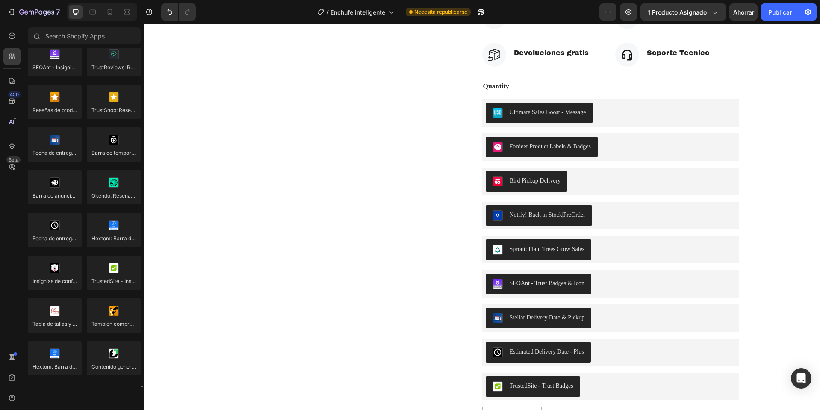
scroll to position [2352, 0]
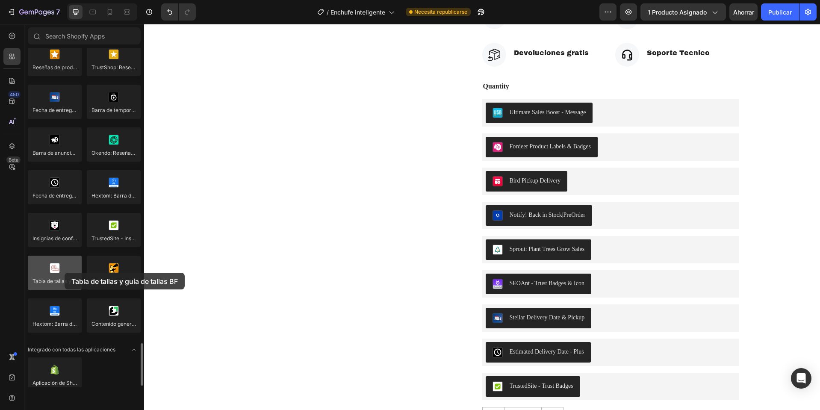
drag, startPoint x: 59, startPoint y: 277, endPoint x: 65, endPoint y: 273, distance: 7.4
click at [65, 273] on div at bounding box center [55, 273] width 54 height 34
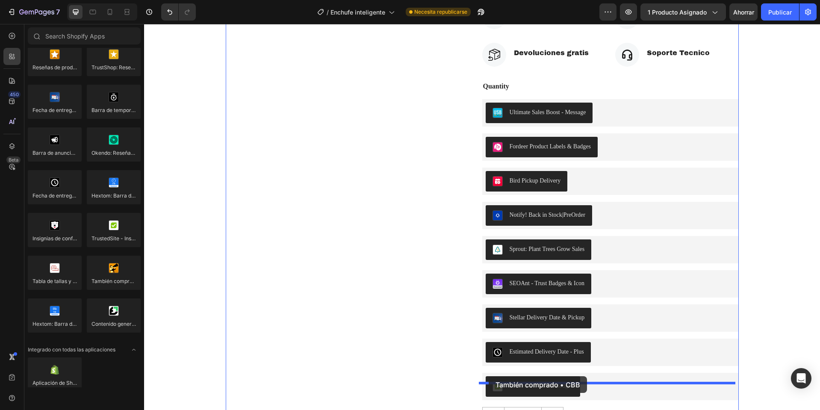
drag, startPoint x: 260, startPoint y: 307, endPoint x: 489, endPoint y: 376, distance: 239.5
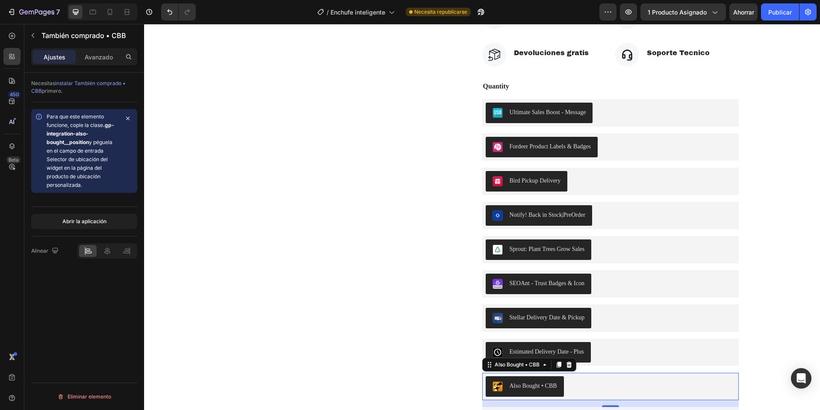
click at [82, 84] on font "instalar También comprado • CBB" at bounding box center [78, 87] width 95 height 14
click at [34, 35] on icon "button" at bounding box center [33, 35] width 7 height 7
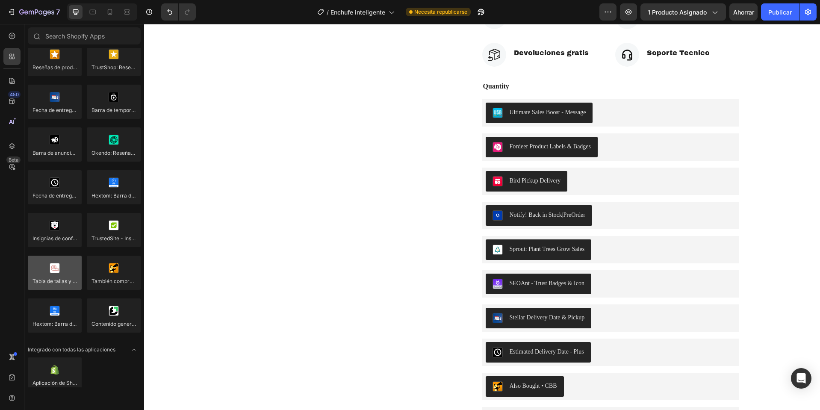
scroll to position [2364, 0]
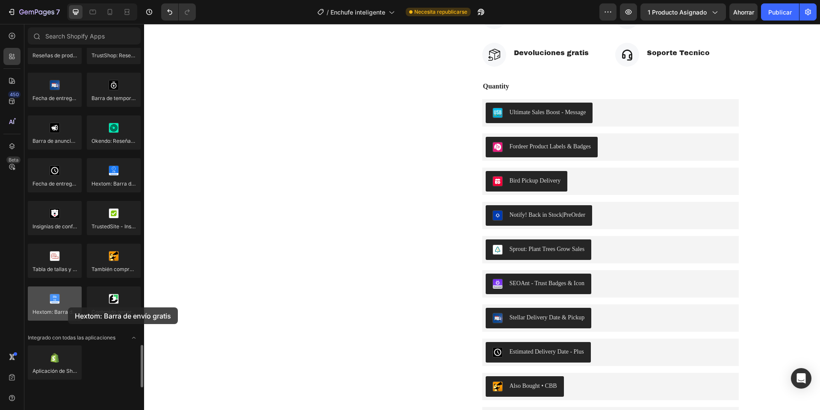
drag, startPoint x: 55, startPoint y: 303, endPoint x: 68, endPoint y: 308, distance: 14.1
click at [68, 308] on div at bounding box center [55, 304] width 54 height 34
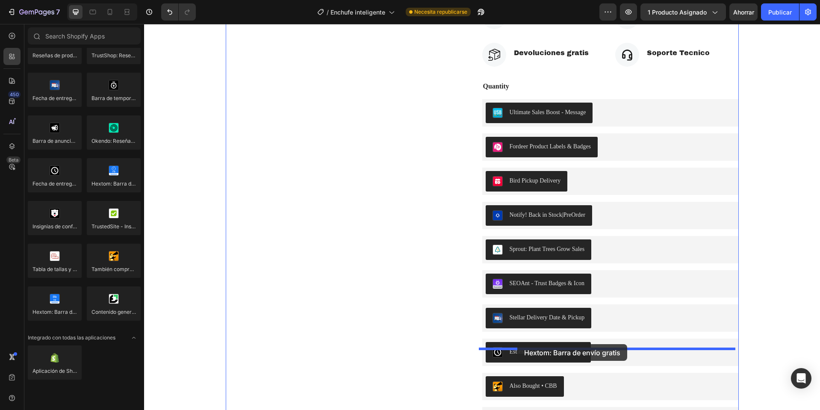
drag, startPoint x: 201, startPoint y: 334, endPoint x: 518, endPoint y: 344, distance: 316.6
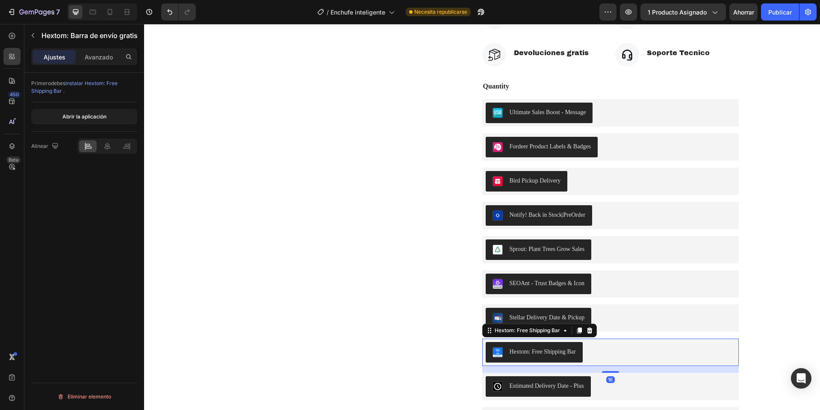
click at [106, 81] on font "instalar Hextom: Free Shipping Bar ." at bounding box center [74, 87] width 86 height 14
click at [30, 33] on icon "button" at bounding box center [33, 35] width 7 height 7
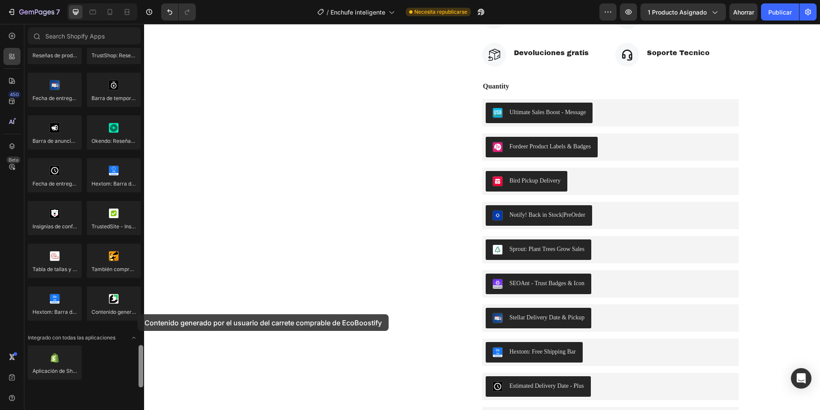
drag, startPoint x: 111, startPoint y: 310, endPoint x: 138, endPoint y: 314, distance: 26.9
click at [138, 314] on div "Reseñas de productos Loox Reseñas de Fera Juzgame Reseñas de productos LAI Opin…" at bounding box center [84, 218] width 120 height 340
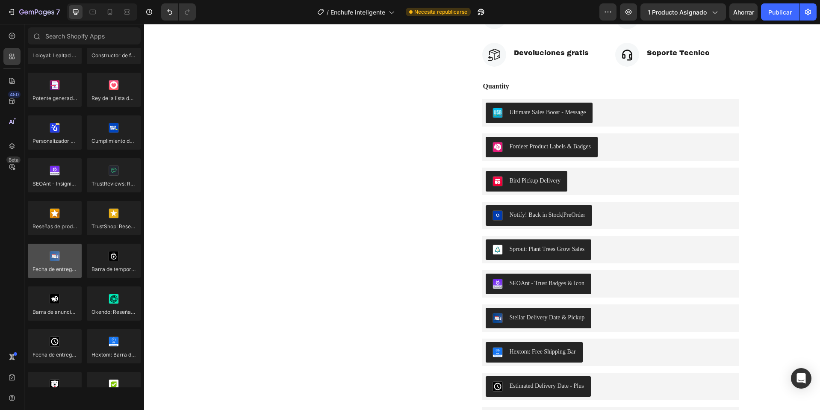
scroll to position [2150, 0]
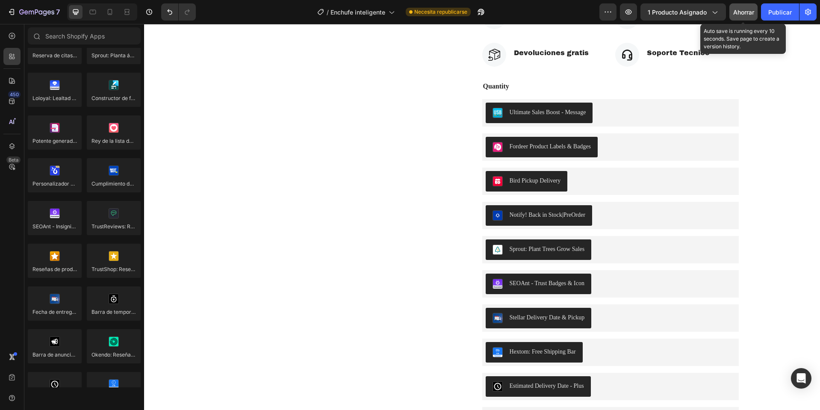
click at [746, 7] on button "Ahorrar" at bounding box center [744, 11] width 28 height 17
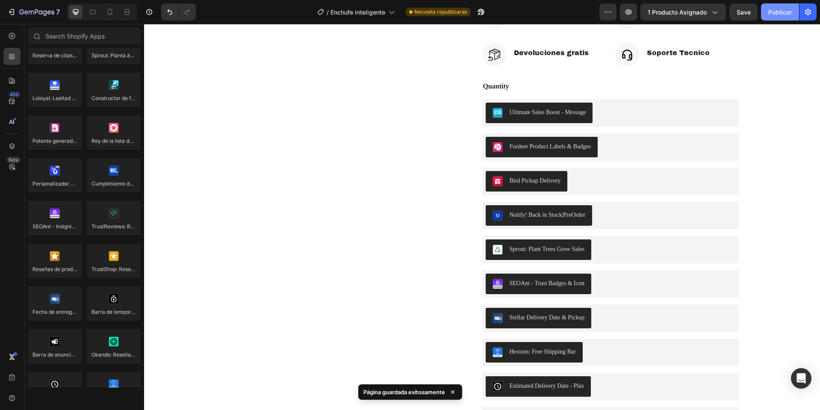
click at [788, 8] on font "Publicar" at bounding box center [781, 12] width 24 height 9
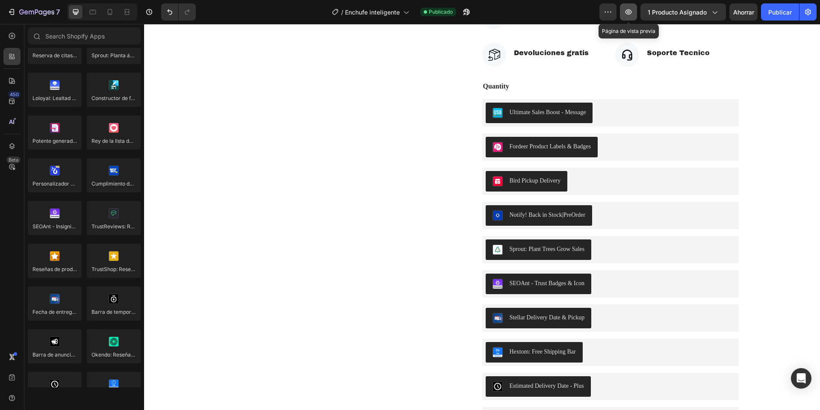
click at [633, 16] on button "button" at bounding box center [628, 11] width 17 height 17
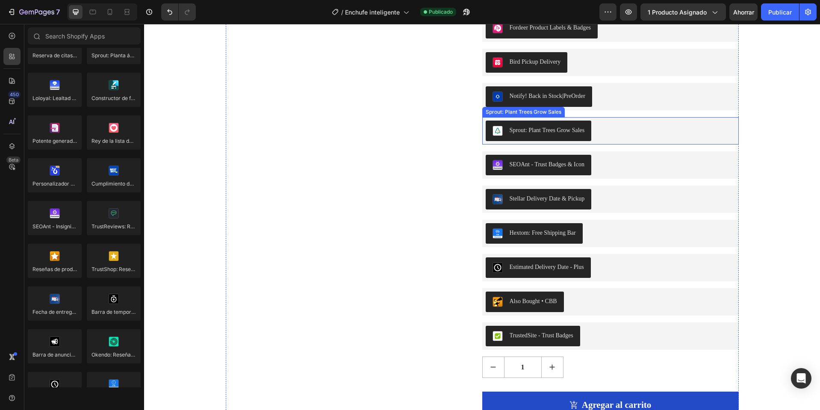
scroll to position [400, 0]
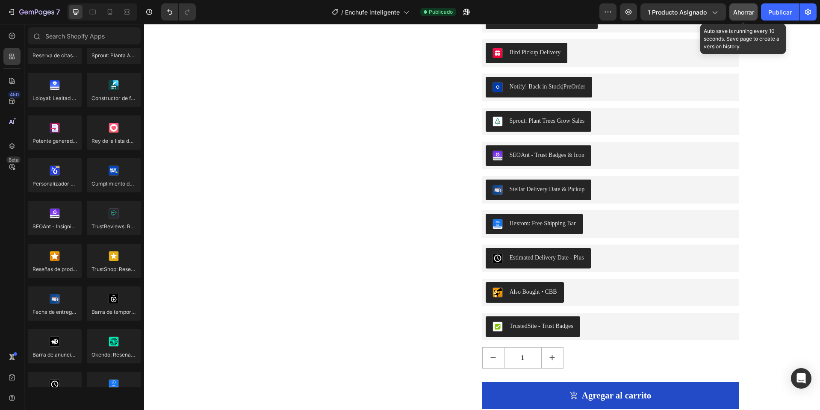
click at [753, 12] on font "Ahorrar" at bounding box center [743, 12] width 21 height 7
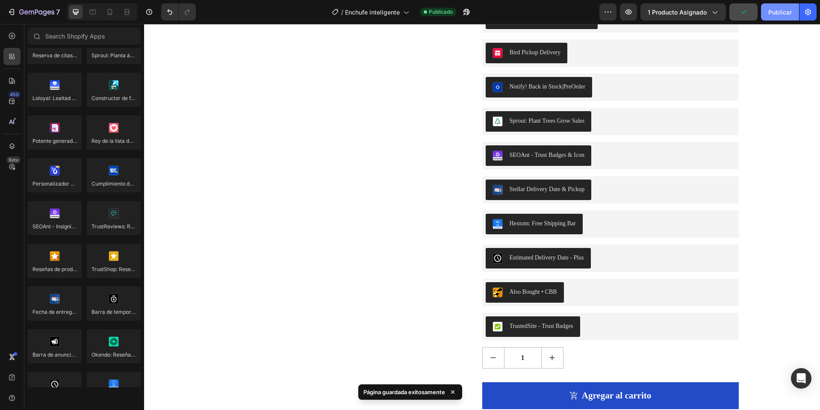
click at [785, 9] on font "Publicar" at bounding box center [781, 12] width 24 height 7
click at [778, 10] on font "Publicar" at bounding box center [781, 12] width 24 height 7
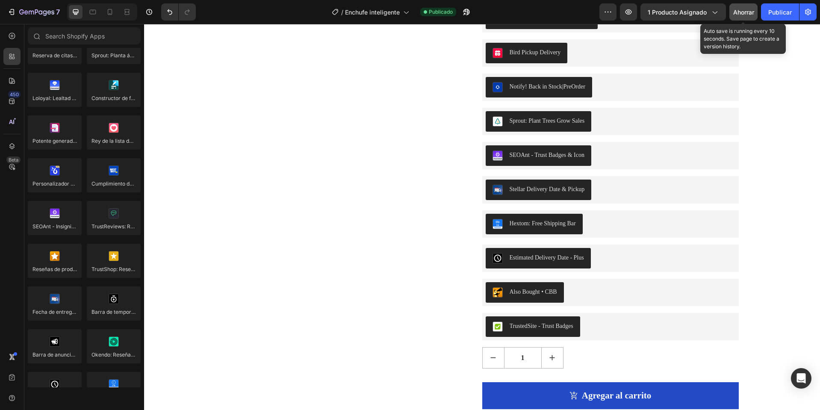
click at [751, 15] on font "Ahorrar" at bounding box center [743, 12] width 21 height 7
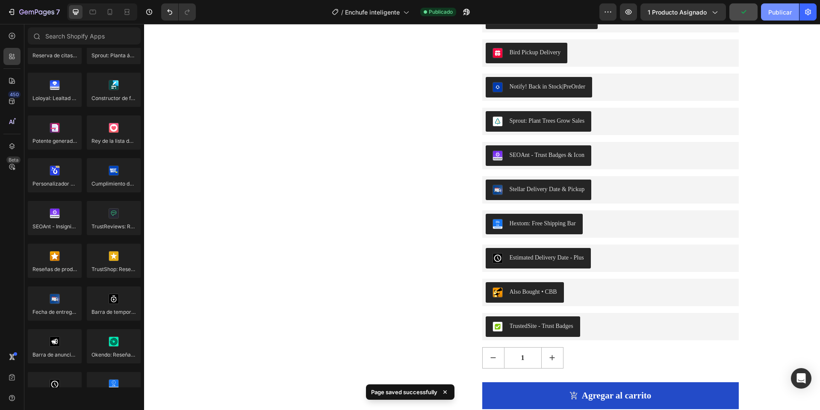
click at [785, 18] on button "Publicar" at bounding box center [780, 11] width 38 height 17
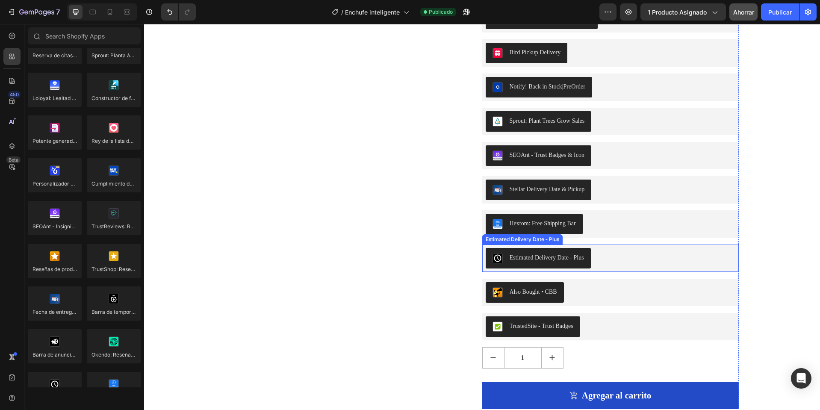
click at [539, 262] on div "Estimated Delivery Date ‑ Plus" at bounding box center [547, 257] width 74 height 9
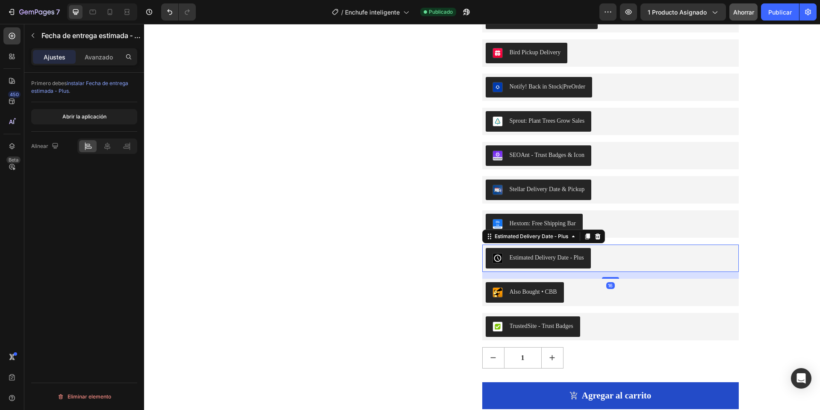
click at [107, 109] on div "Abrir la aplicación" at bounding box center [84, 117] width 106 height 30
click at [102, 114] on font "Abrir la aplicación" at bounding box center [84, 116] width 44 height 6
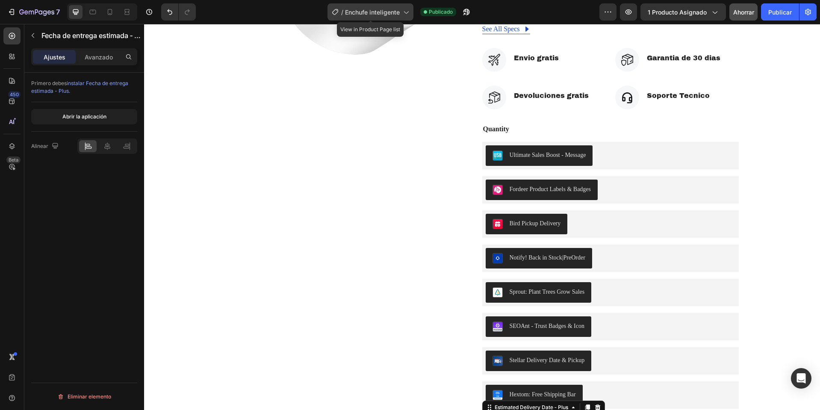
click at [388, 10] on font "Enchufe inteligente" at bounding box center [372, 12] width 55 height 7
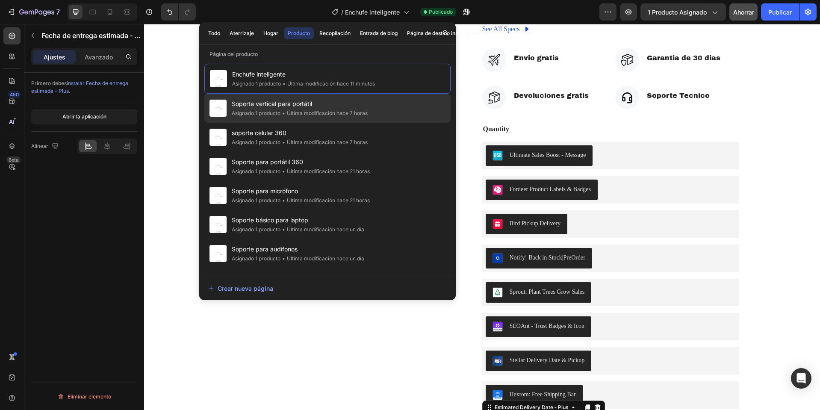
click at [271, 115] on font "Asignado 1 producto" at bounding box center [256, 113] width 49 height 6
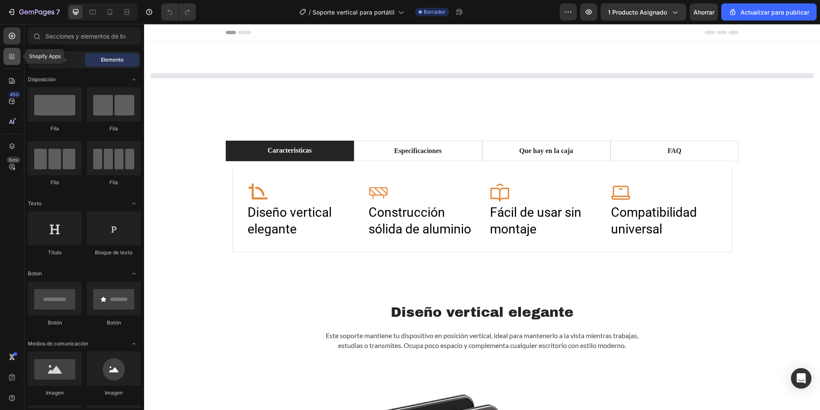
click at [14, 53] on icon at bounding box center [12, 56] width 9 height 9
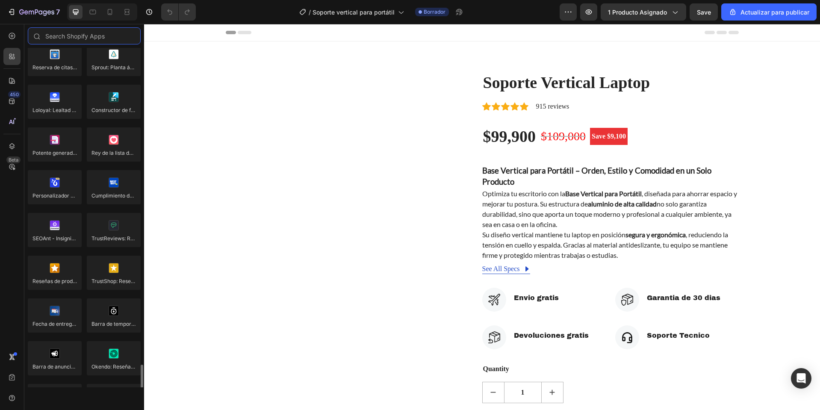
scroll to position [2181, 0]
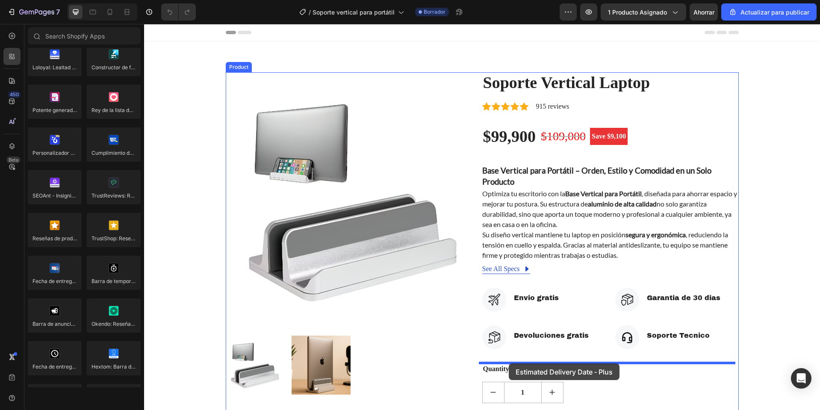
drag, startPoint x: 201, startPoint y: 384, endPoint x: 509, endPoint y: 364, distance: 309.0
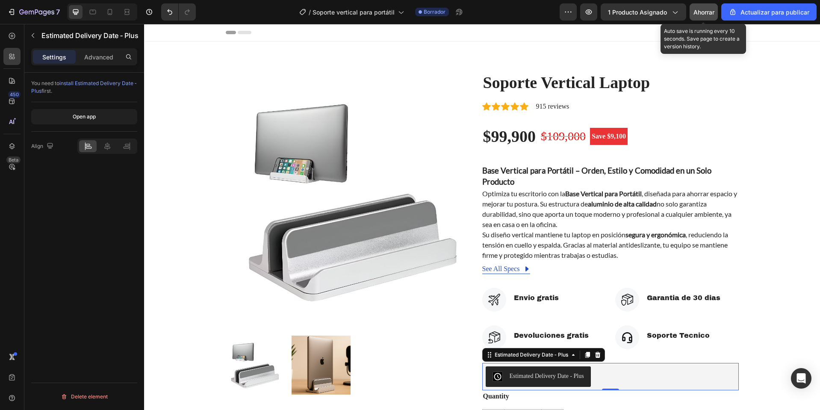
click at [715, 12] on font "Ahorrar" at bounding box center [704, 12] width 21 height 7
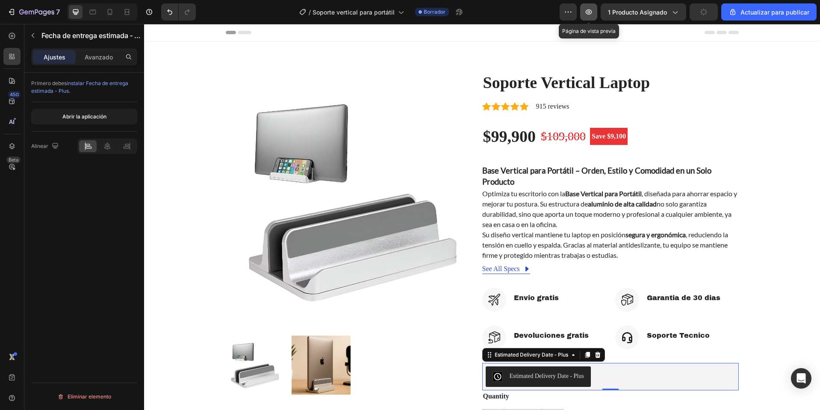
click at [587, 13] on icon "button" at bounding box center [589, 11] width 6 height 5
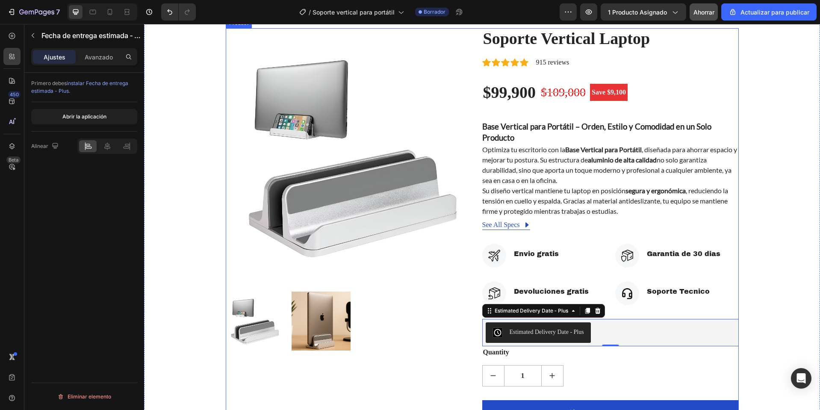
scroll to position [171, 0]
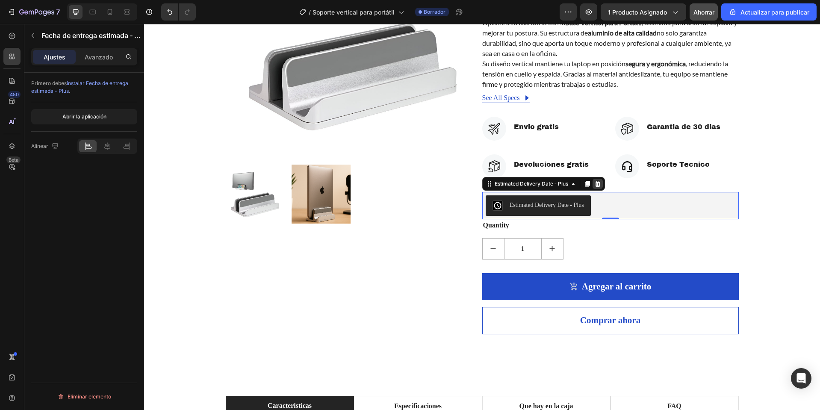
click at [596, 185] on icon at bounding box center [598, 184] width 6 height 6
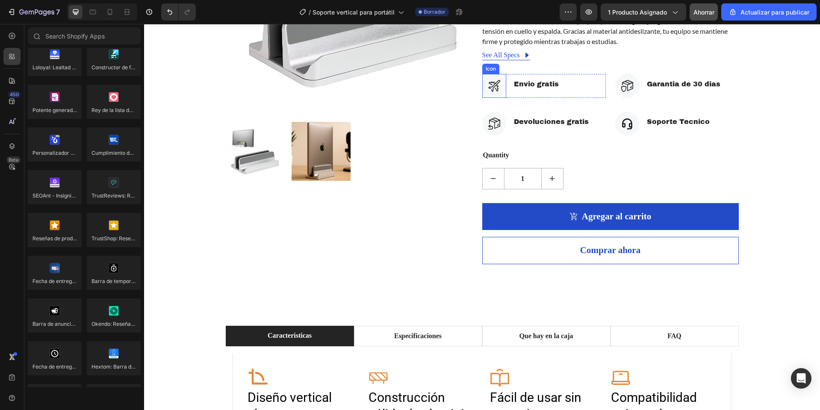
scroll to position [86, 0]
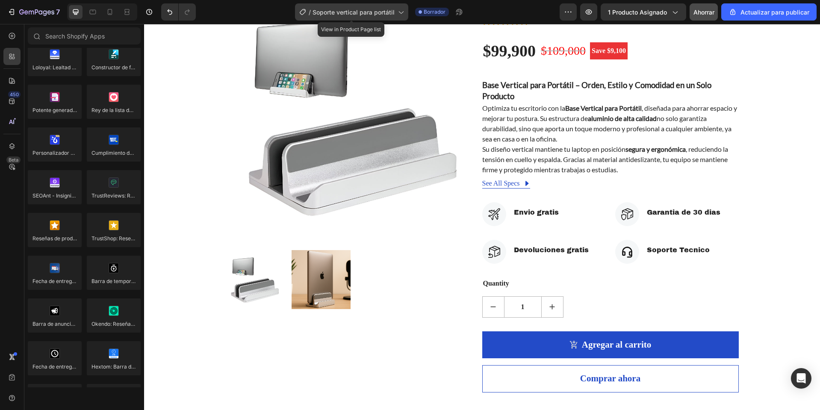
click at [378, 12] on font "Soporte vertical para portátil" at bounding box center [354, 12] width 82 height 7
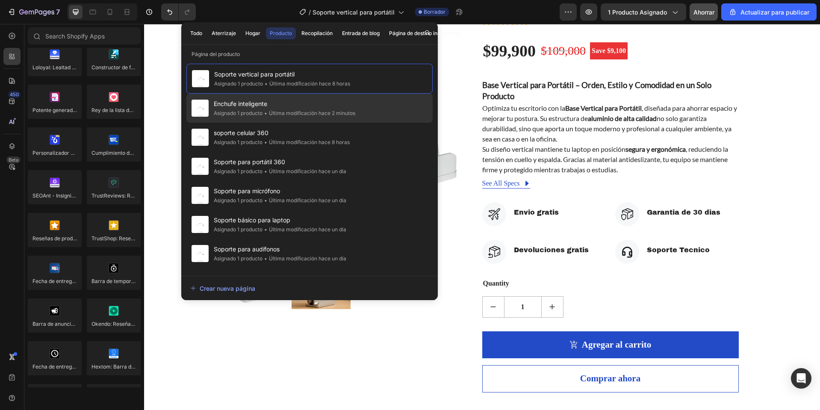
click at [274, 111] on font "Última modificación hace 2 minutos" at bounding box center [312, 113] width 86 height 6
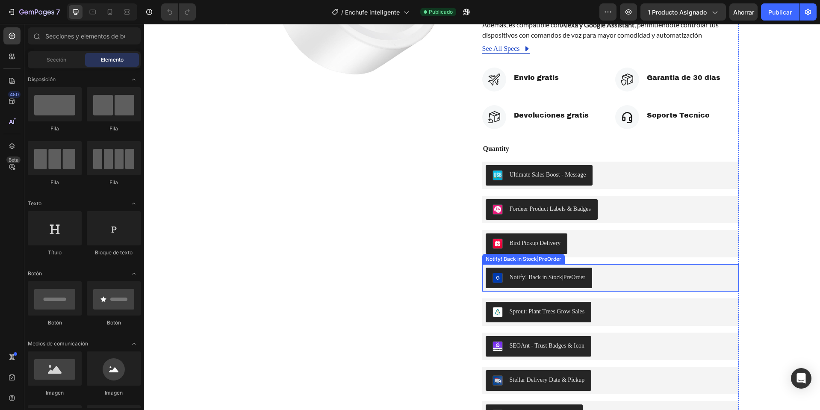
scroll to position [214, 0]
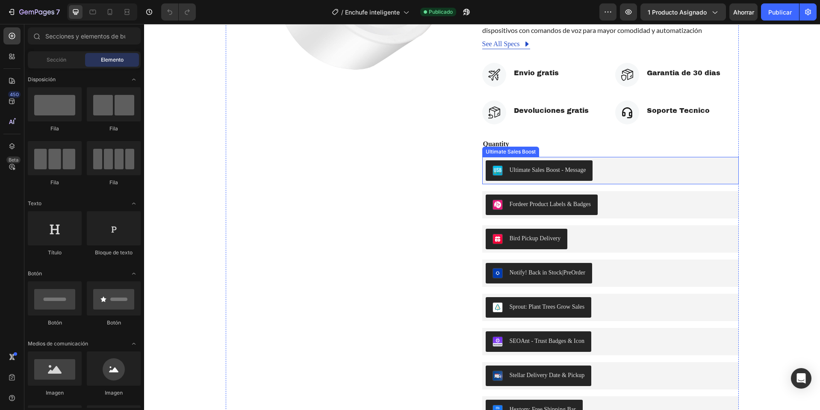
click at [555, 174] on div "Ultimate Sales Boost - Message" at bounding box center [548, 170] width 77 height 9
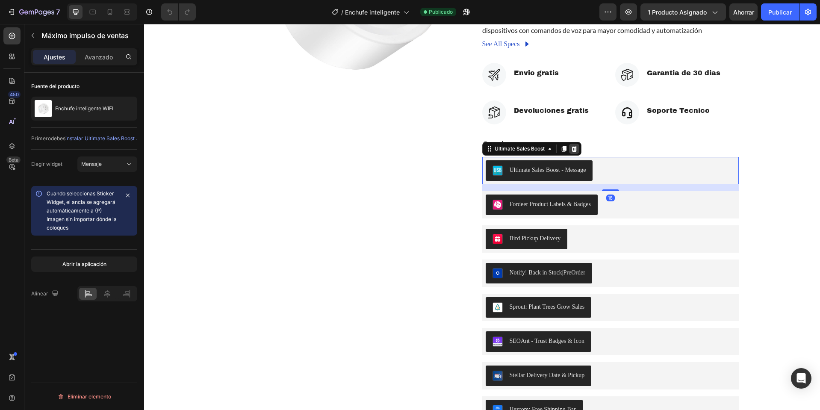
click at [571, 152] on icon at bounding box center [574, 148] width 7 height 7
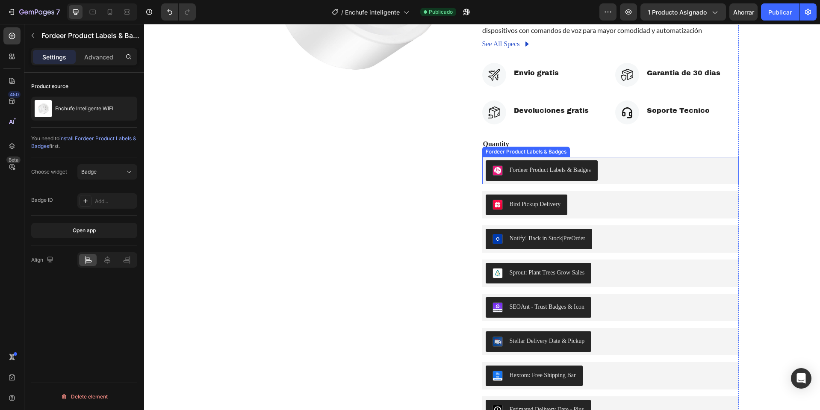
click at [564, 174] on div "Fordeer Product Labels & Badges" at bounding box center [551, 170] width 82 height 9
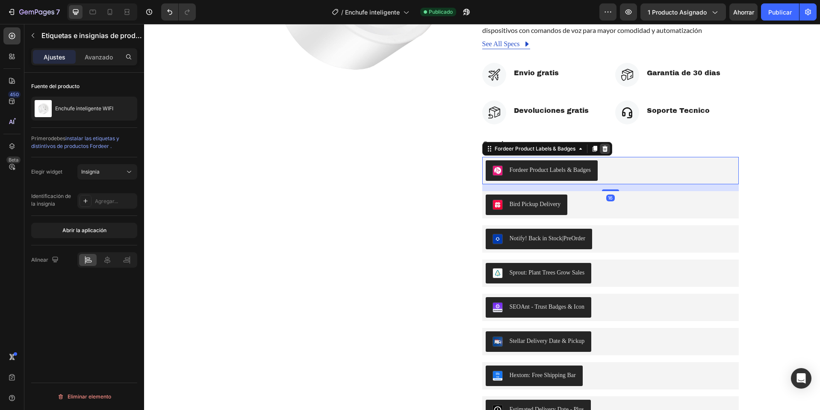
click at [602, 152] on icon at bounding box center [605, 148] width 7 height 7
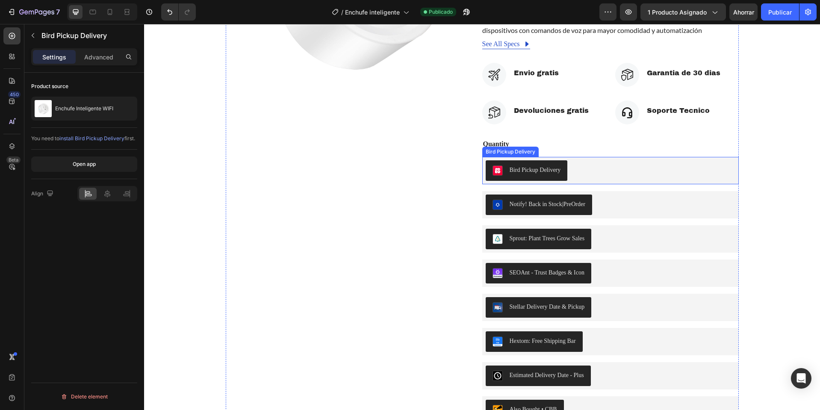
click at [548, 174] on div "Bird Pickup Delivery" at bounding box center [535, 170] width 51 height 9
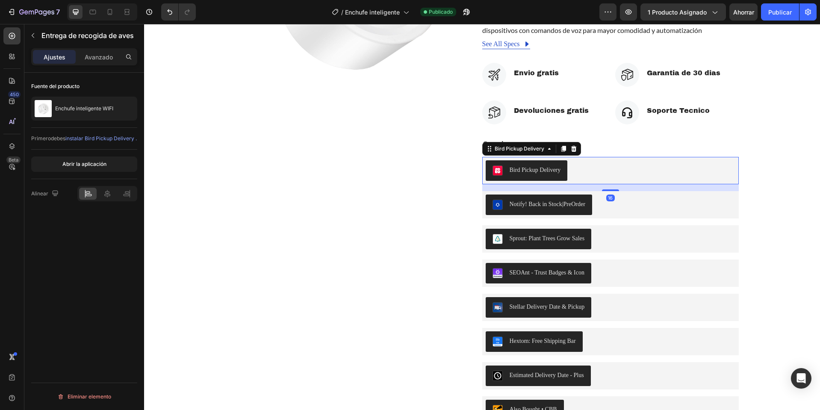
click at [571, 151] on icon at bounding box center [574, 148] width 6 height 6
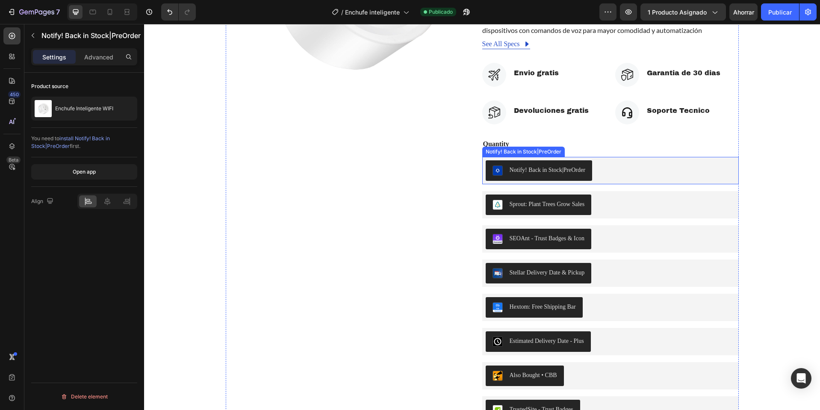
click at [550, 174] on div "Notify! Back in Stock|PreOrder" at bounding box center [548, 170] width 76 height 9
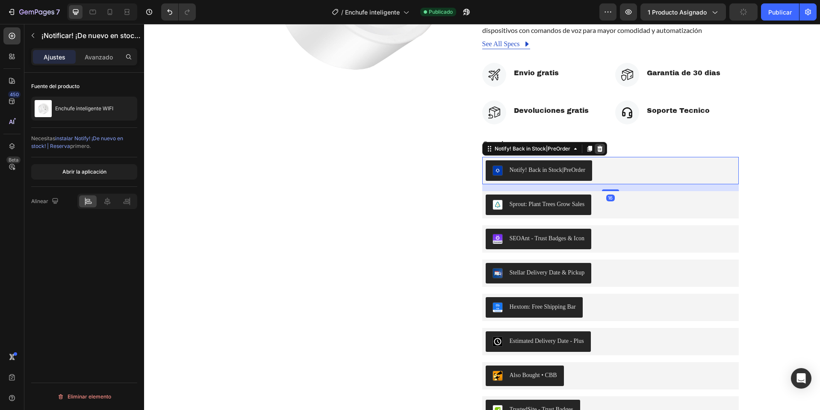
click at [597, 151] on icon at bounding box center [600, 148] width 6 height 6
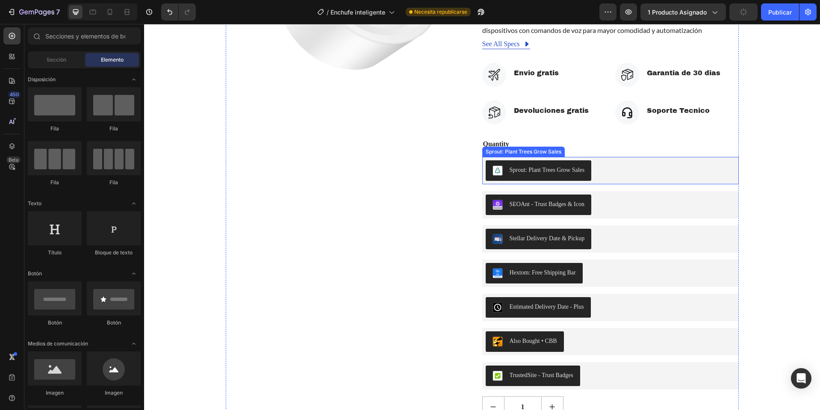
click at [558, 174] on div "Sprout: Plant Trees Grow Sales" at bounding box center [547, 170] width 75 height 9
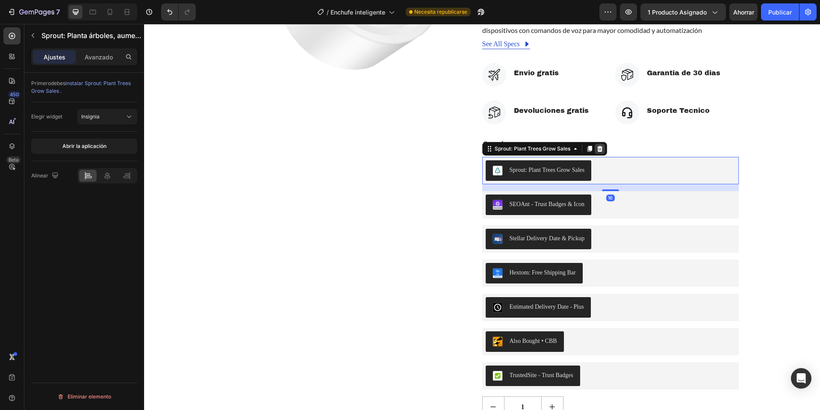
click at [597, 151] on icon at bounding box center [600, 148] width 6 height 6
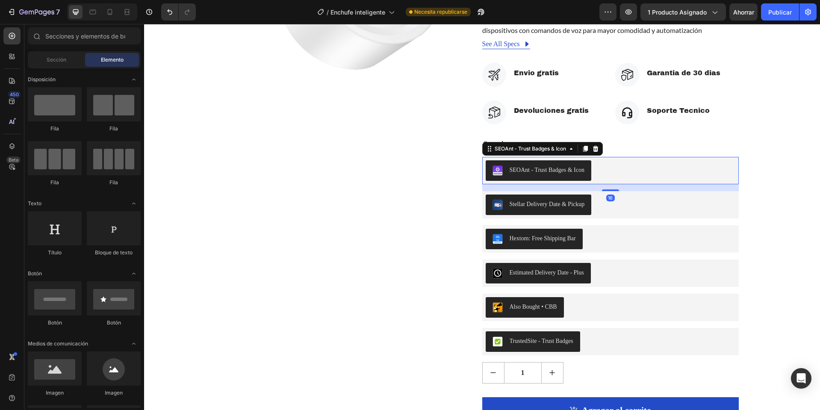
click at [565, 174] on div "SEOAnt ‑ Trust Badges & Icon" at bounding box center [547, 170] width 75 height 9
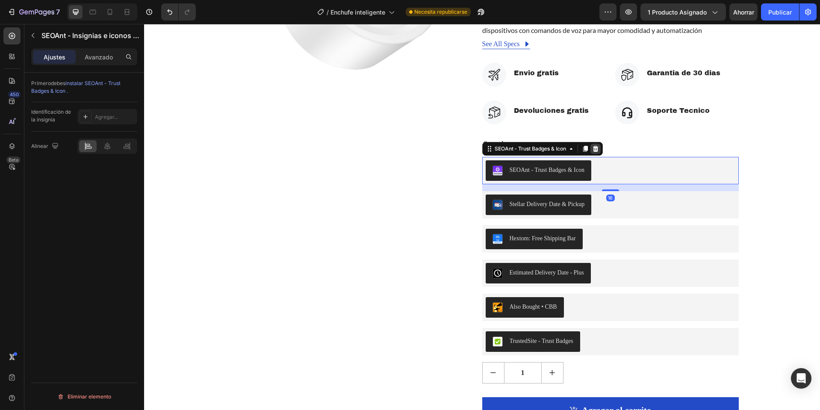
click at [594, 152] on icon at bounding box center [595, 148] width 7 height 7
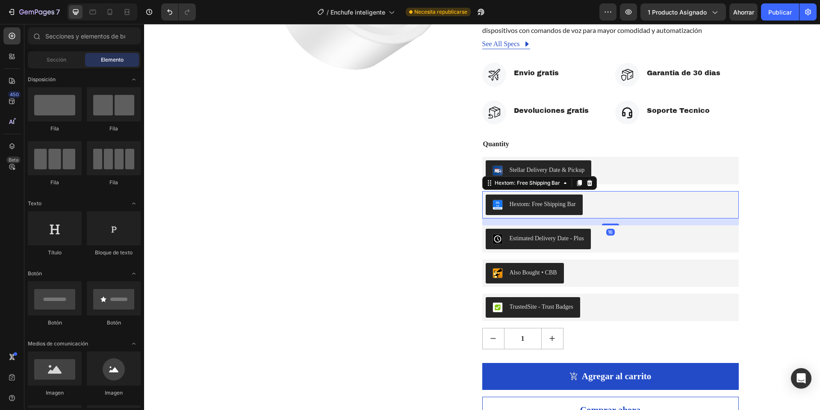
click at [562, 209] on div "Hextom: Free Shipping Bar" at bounding box center [543, 204] width 66 height 9
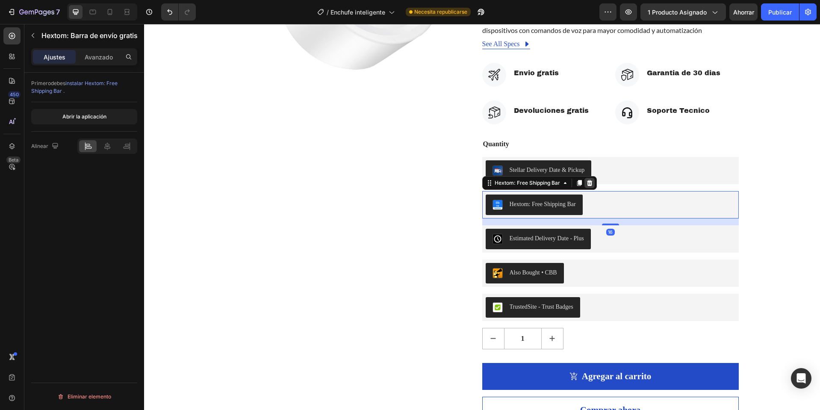
click at [587, 186] on icon at bounding box center [590, 183] width 6 height 6
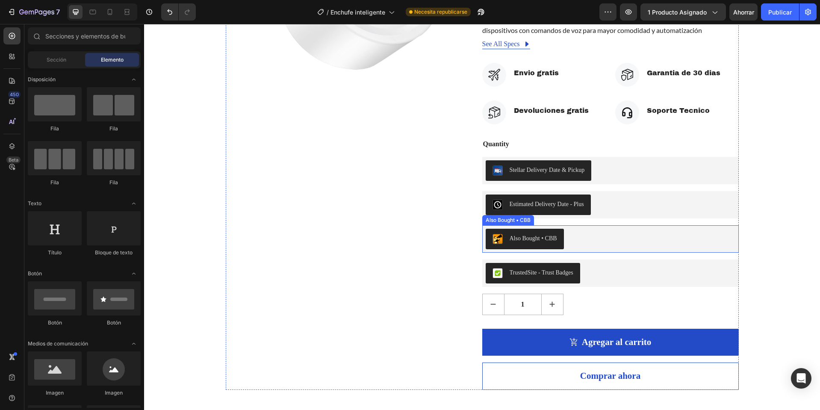
click at [535, 243] on div "Also Bought • CBB" at bounding box center [533, 238] width 47 height 9
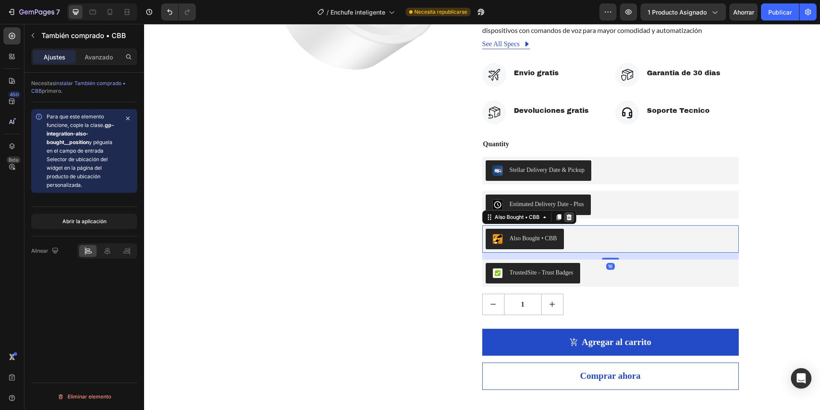
click at [566, 220] on icon at bounding box center [569, 217] width 6 height 6
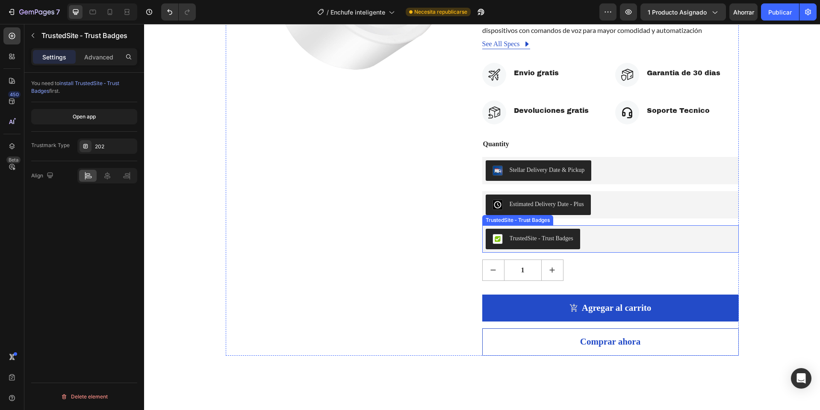
click at [559, 243] on div "TrustedSite ‑ Trust Badges" at bounding box center [542, 238] width 64 height 9
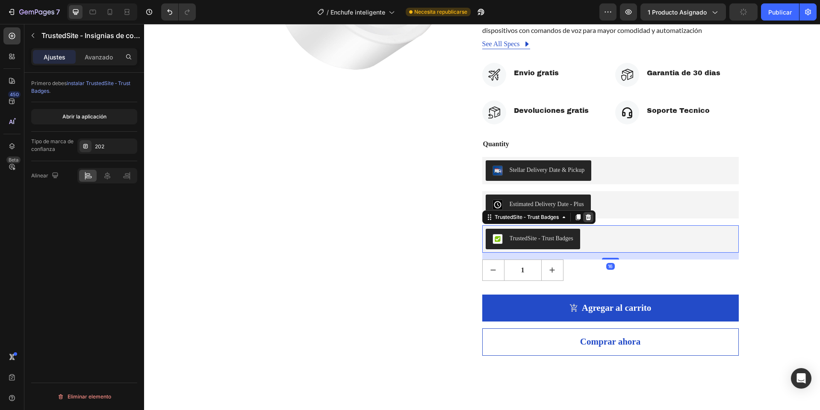
click at [589, 221] on icon at bounding box center [588, 217] width 7 height 7
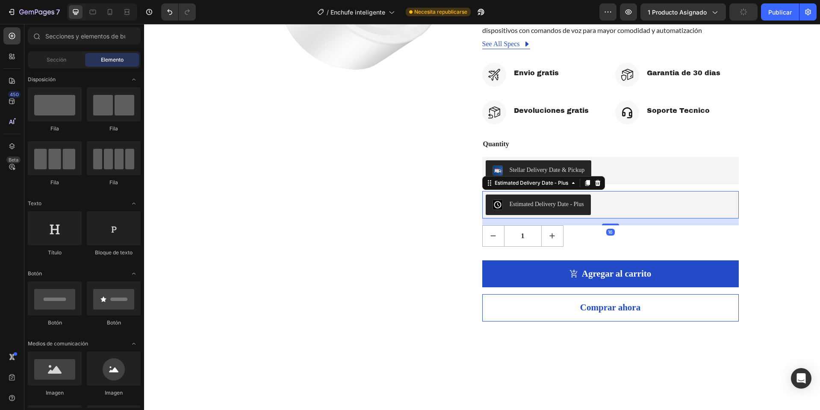
click at [586, 219] on div "Estimated Delivery Date ‑ Plus" at bounding box center [610, 204] width 257 height 27
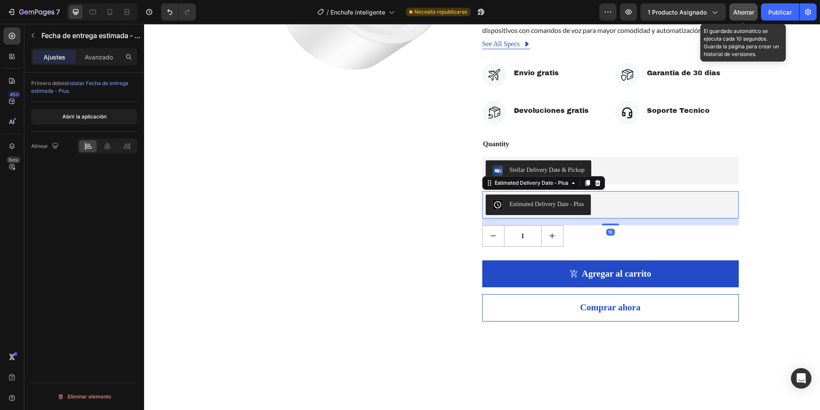
click at [754, 11] on font "Ahorrar" at bounding box center [743, 12] width 21 height 7
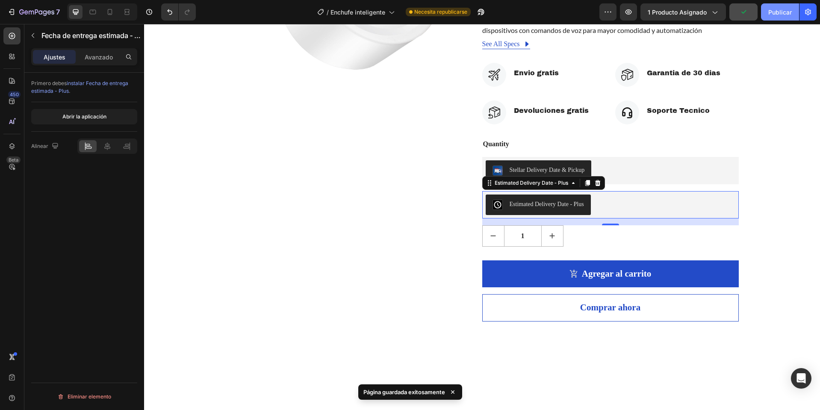
click at [773, 11] on font "Publicar" at bounding box center [781, 12] width 24 height 7
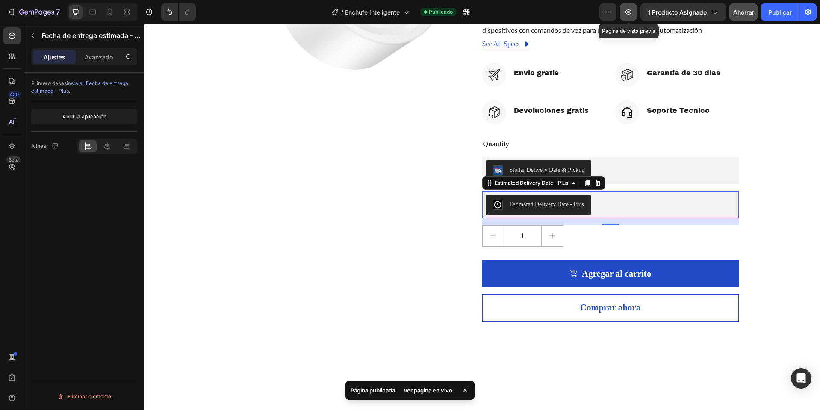
click at [636, 12] on button "button" at bounding box center [628, 11] width 17 height 17
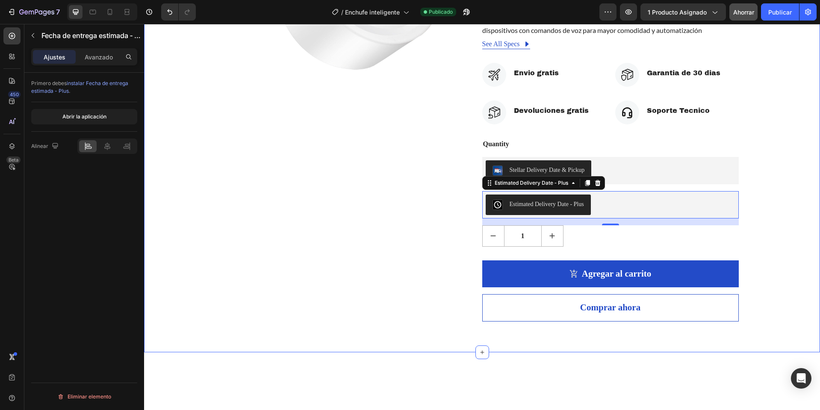
click at [796, 191] on div "Product Images Enchufe Inteligente WIFI (P) Title Icon Icon Icon Icon Icon Icon…" at bounding box center [482, 89] width 663 height 463
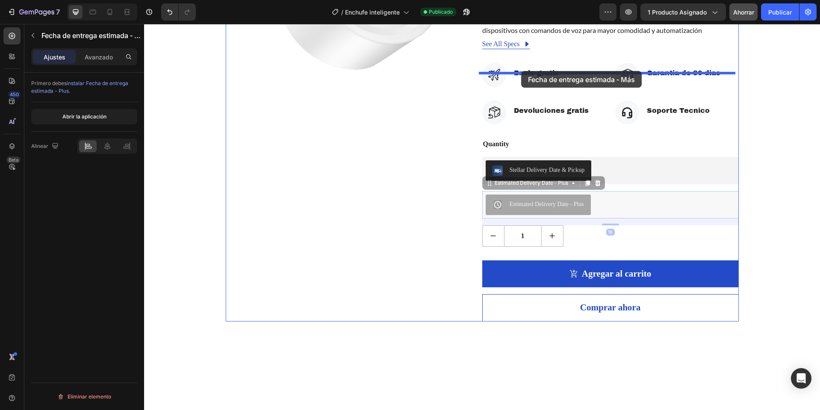
drag, startPoint x: 510, startPoint y: 217, endPoint x: 521, endPoint y: 71, distance: 146.3
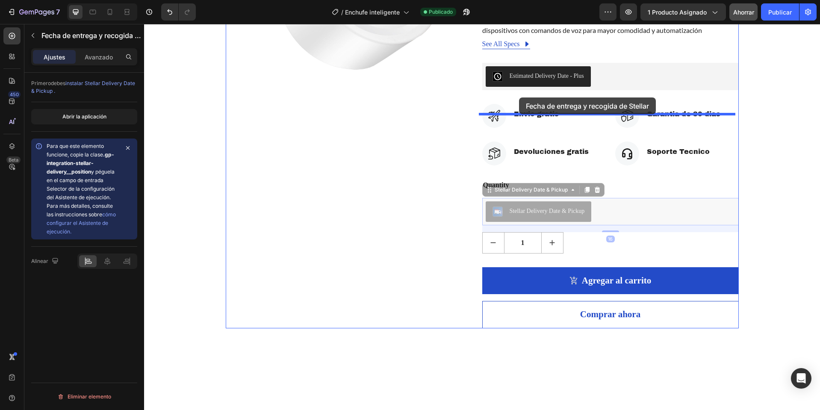
drag, startPoint x: 538, startPoint y: 225, endPoint x: 519, endPoint y: 98, distance: 128.4
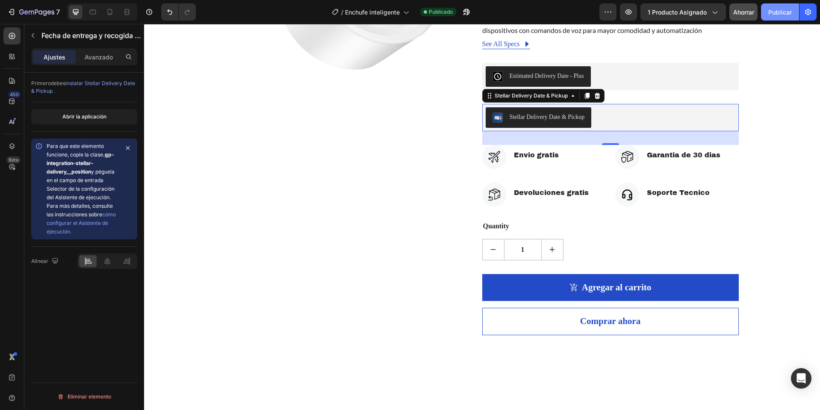
click at [792, 17] on button "Publicar" at bounding box center [780, 11] width 38 height 17
click at [777, 12] on font "Publicar" at bounding box center [781, 12] width 24 height 7
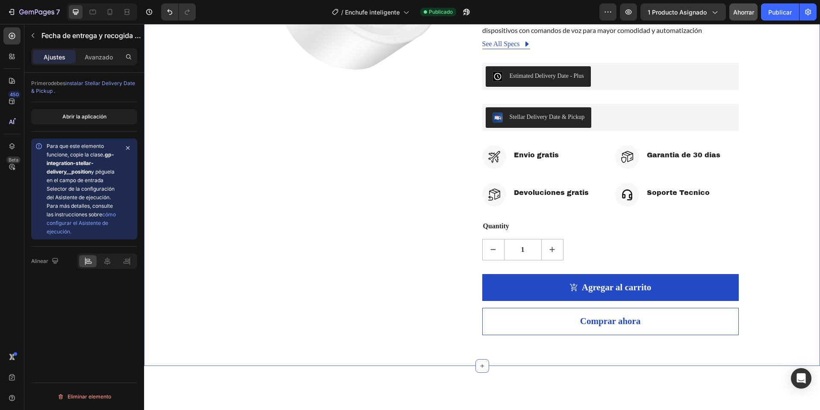
click at [760, 139] on div "Product Images Enchufe Inteligente WIFI (P) Title Icon Icon Icon Icon Icon Icon…" at bounding box center [482, 96] width 663 height 477
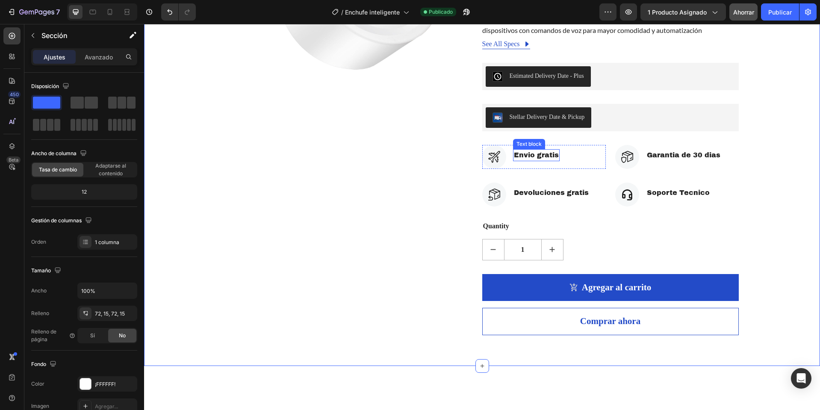
click at [529, 160] on p "Envio gratis" at bounding box center [536, 155] width 45 height 10
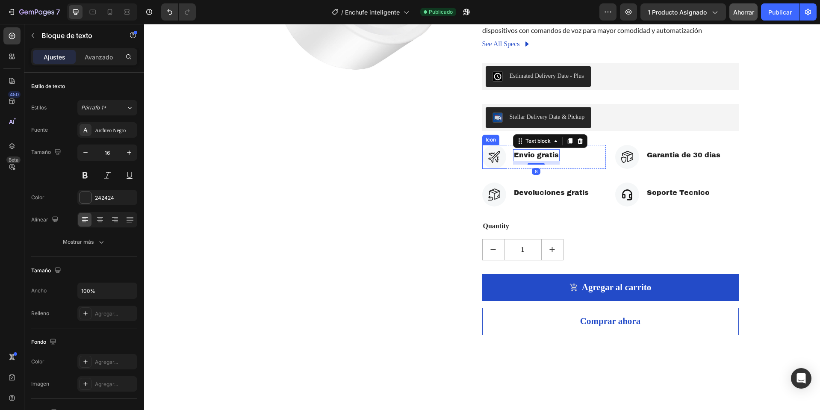
click at [496, 169] on div at bounding box center [494, 157] width 24 height 24
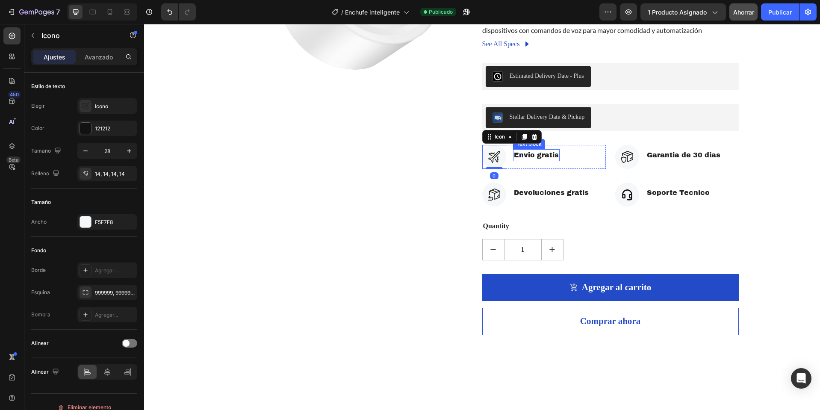
click at [530, 160] on p "Envio gratis" at bounding box center [536, 155] width 45 height 10
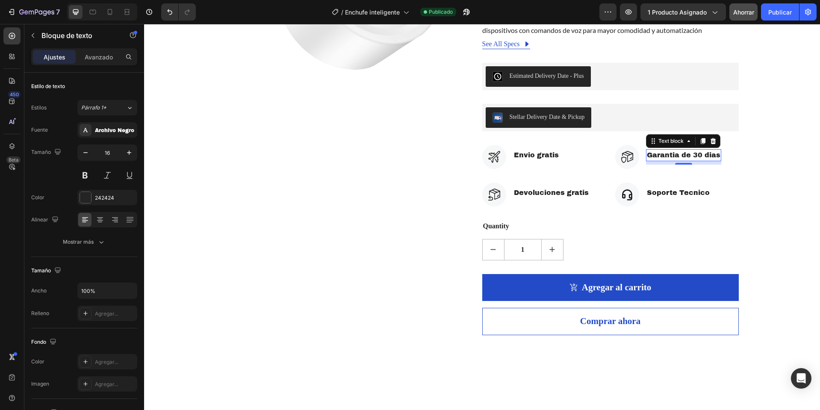
click at [661, 161] on div "Garantia de 30 dias Text block 0" at bounding box center [683, 155] width 75 height 12
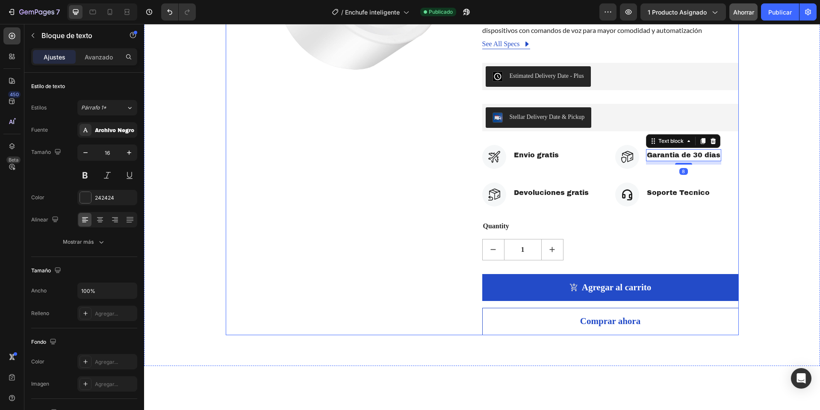
click at [608, 106] on div "Enchufe Inteligente WIFI (P) Title Icon Icon Icon Icon Icon Icon List Hoz 915 r…" at bounding box center [610, 96] width 257 height 477
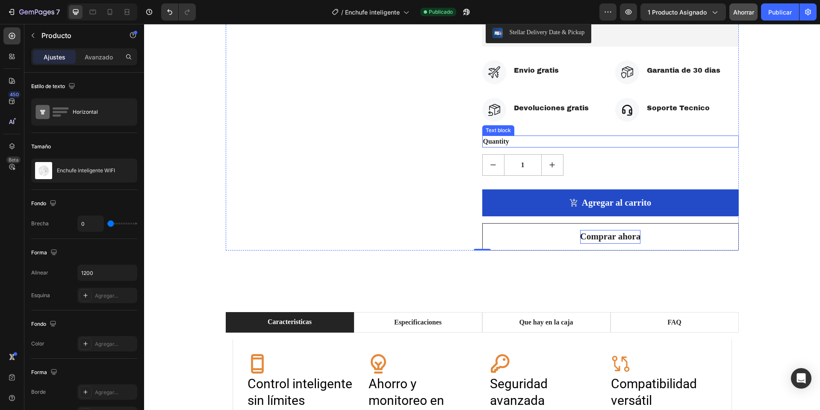
scroll to position [299, 0]
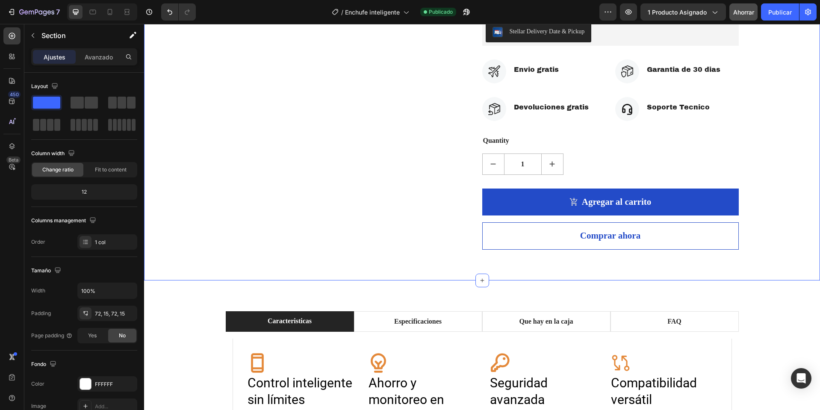
click at [600, 266] on div "Product Images Enchufe Inteligente WIFI (P) Title Icon Icon Icon Icon Icon Icon…" at bounding box center [482, 11] width 676 height 538
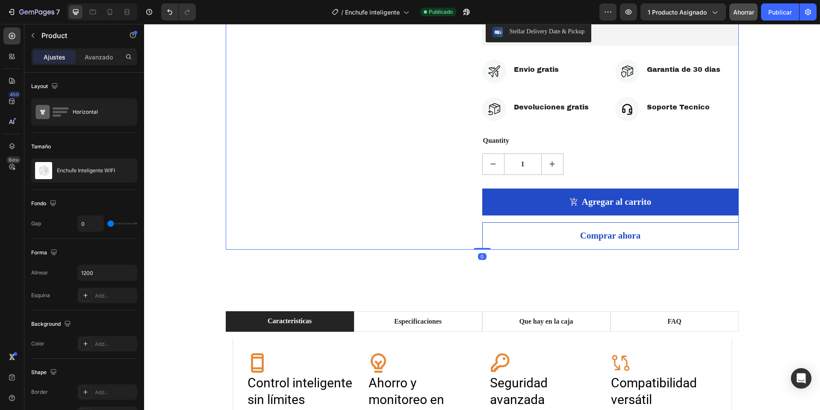
click at [449, 246] on div "Product Images" at bounding box center [354, 11] width 257 height 477
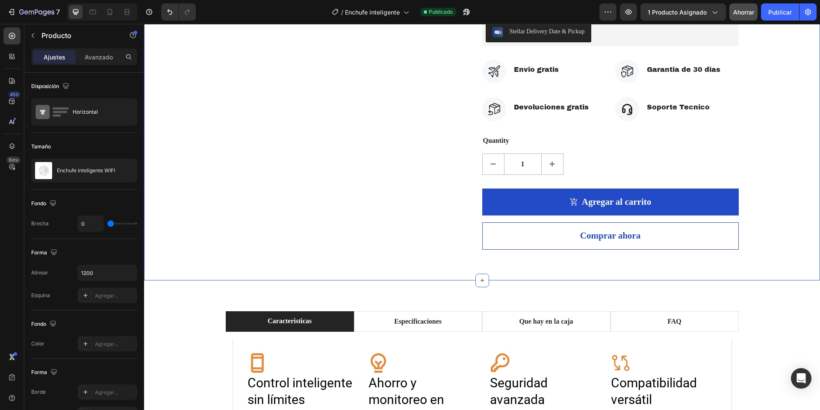
click at [444, 278] on div "Product Images Enchufe Inteligente WIFI (P) Title Icon Icon Icon Icon Icon Icon…" at bounding box center [482, 11] width 676 height 538
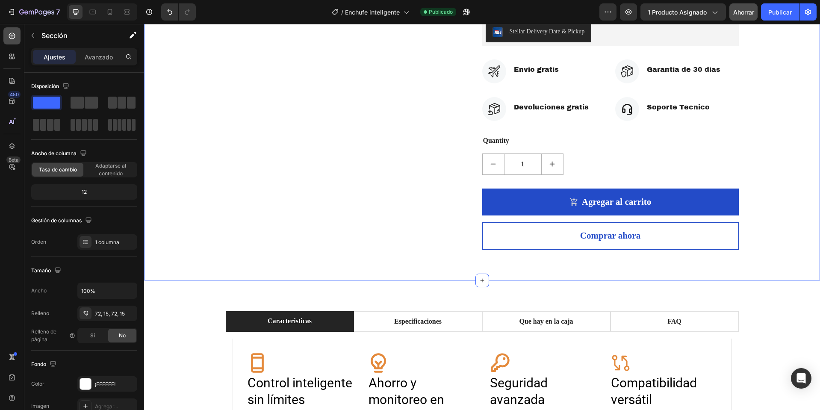
click at [15, 33] on icon at bounding box center [12, 36] width 9 height 9
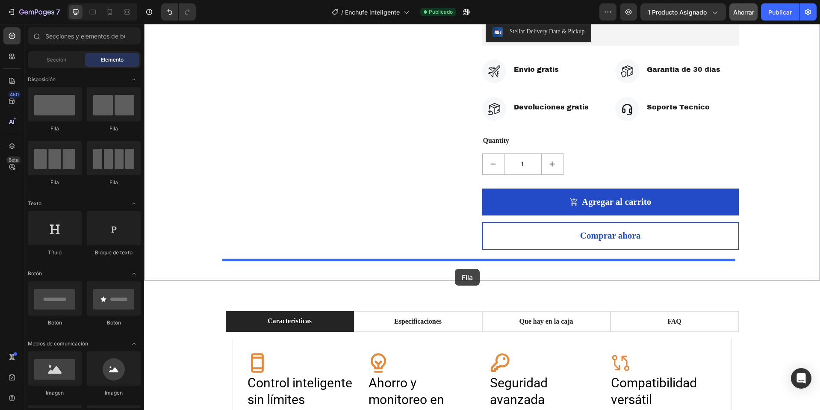
drag, startPoint x: 206, startPoint y: 140, endPoint x: 455, endPoint y: 269, distance: 280.2
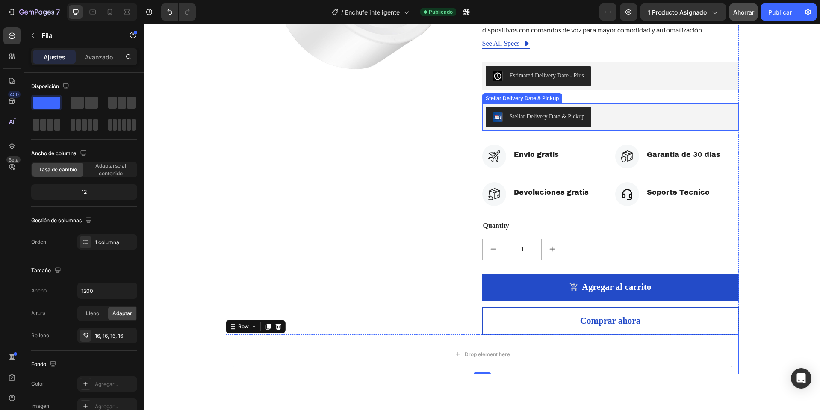
scroll to position [214, 0]
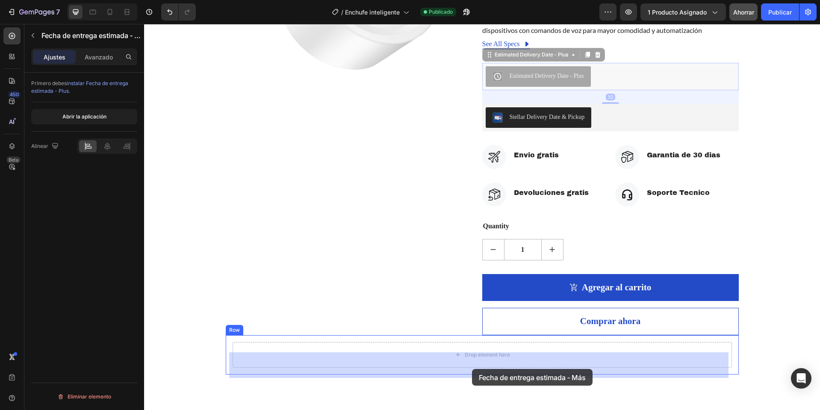
drag, startPoint x: 539, startPoint y: 89, endPoint x: 472, endPoint y: 369, distance: 288.5
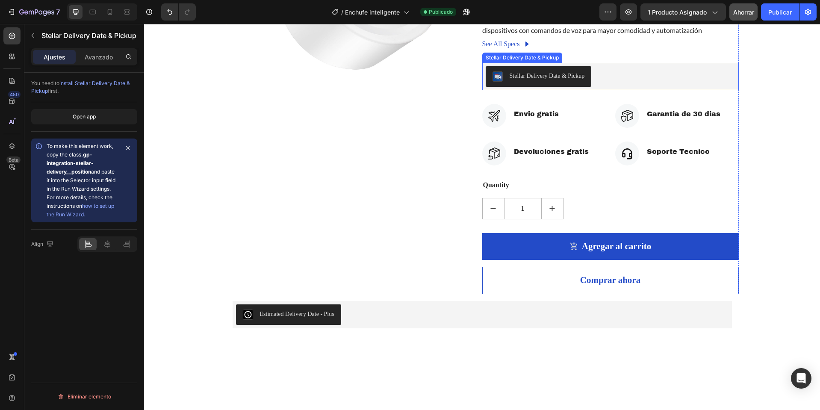
click at [582, 80] on div "Stellar Delivery Date & Pickup" at bounding box center [547, 75] width 75 height 9
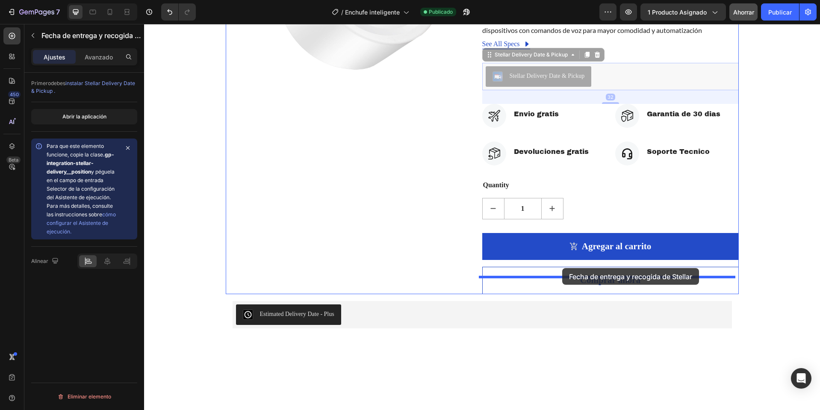
drag, startPoint x: 566, startPoint y: 83, endPoint x: 562, endPoint y: 268, distance: 185.2
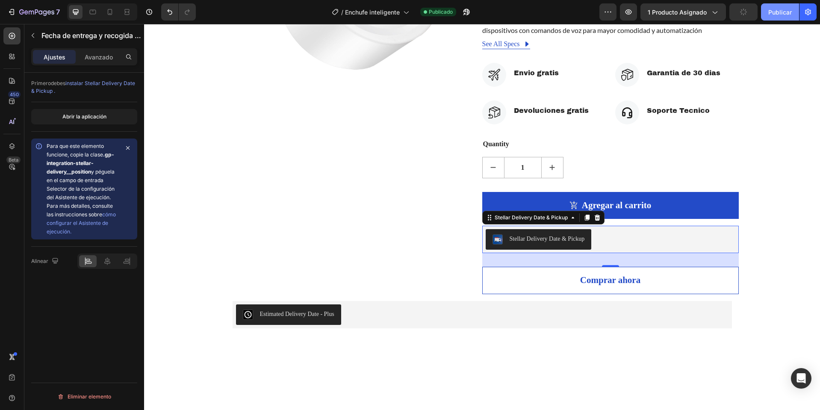
click at [779, 18] on button "Publicar" at bounding box center [780, 11] width 38 height 17
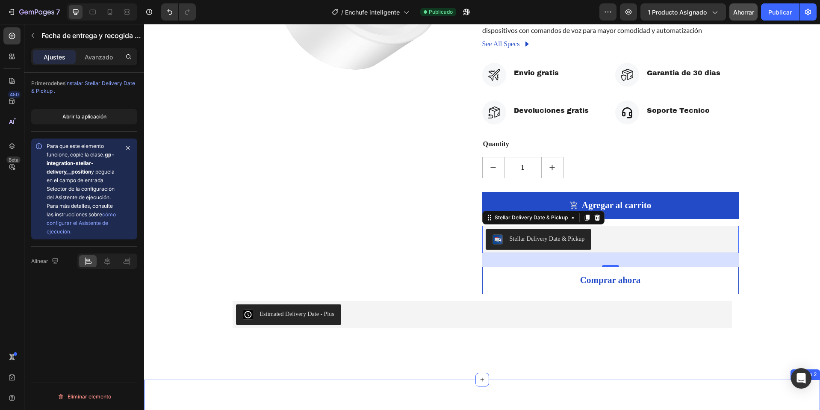
scroll to position [385, 0]
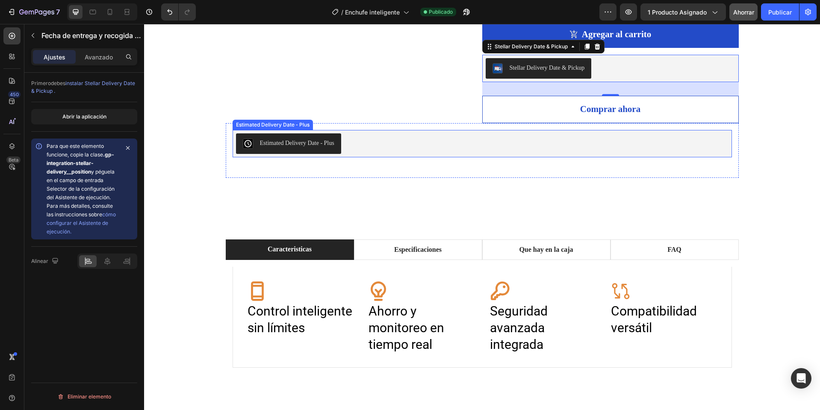
click at [471, 154] on div "Estimated Delivery Date ‑ Plus" at bounding box center [482, 143] width 493 height 21
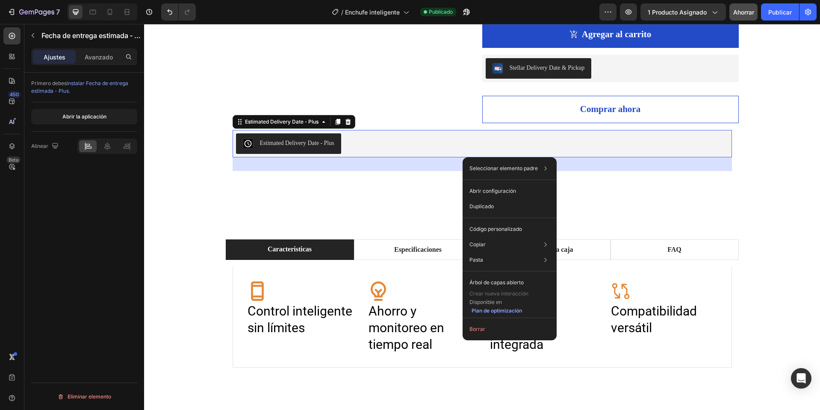
click at [414, 171] on div "32" at bounding box center [483, 164] width 500 height 14
click at [345, 124] on icon at bounding box center [348, 121] width 6 height 6
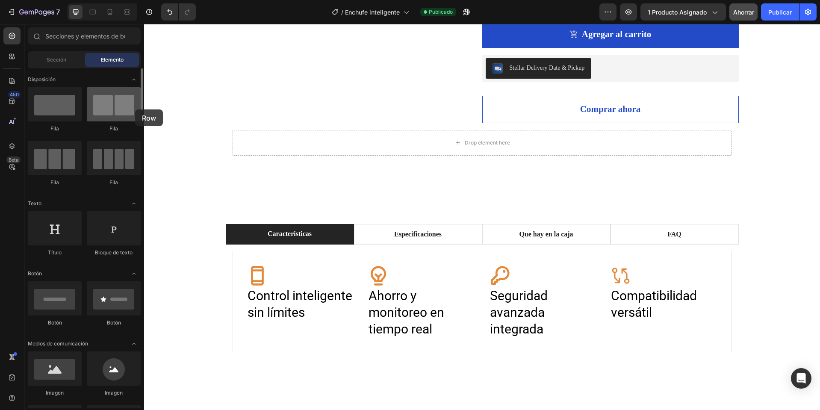
click at [135, 109] on div at bounding box center [114, 104] width 54 height 34
click at [124, 110] on div at bounding box center [114, 104] width 54 height 34
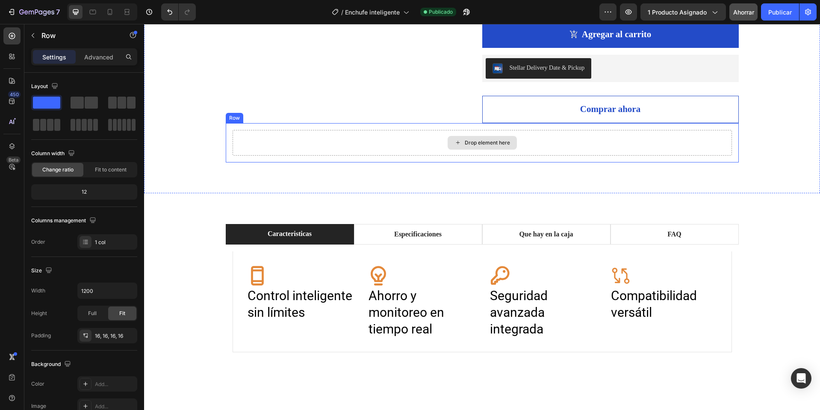
click at [317, 156] on div "Drop element here" at bounding box center [483, 143] width 500 height 26
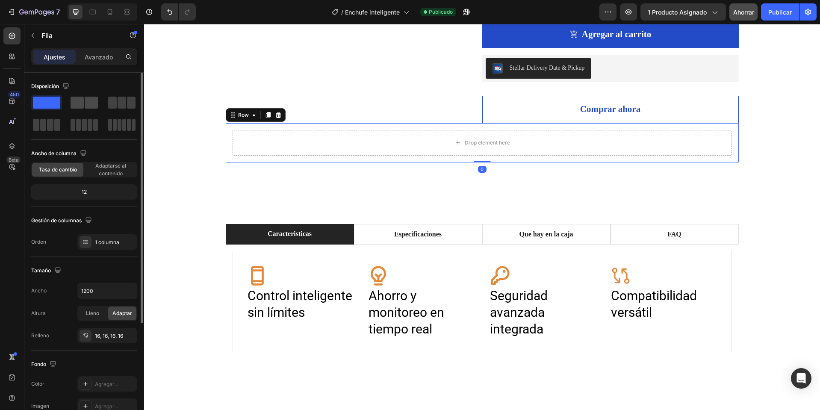
click at [92, 105] on span at bounding box center [91, 103] width 13 height 12
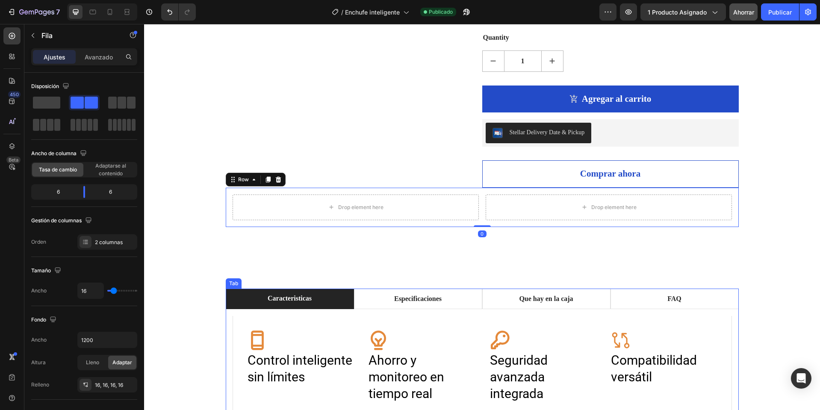
scroll to position [299, 0]
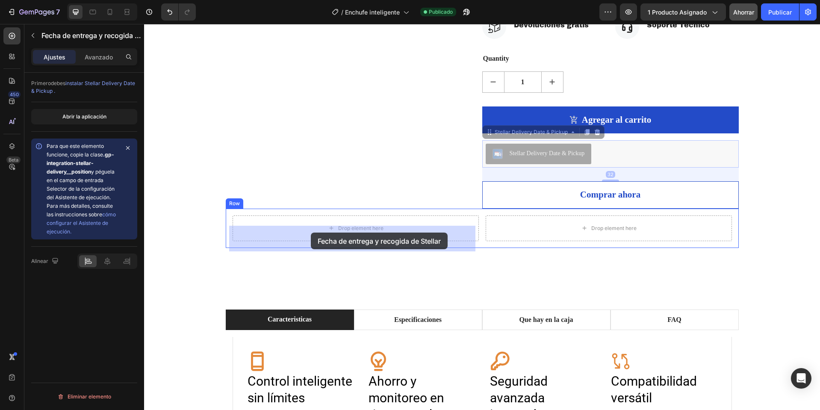
drag, startPoint x: 533, startPoint y: 160, endPoint x: 311, endPoint y: 233, distance: 233.7
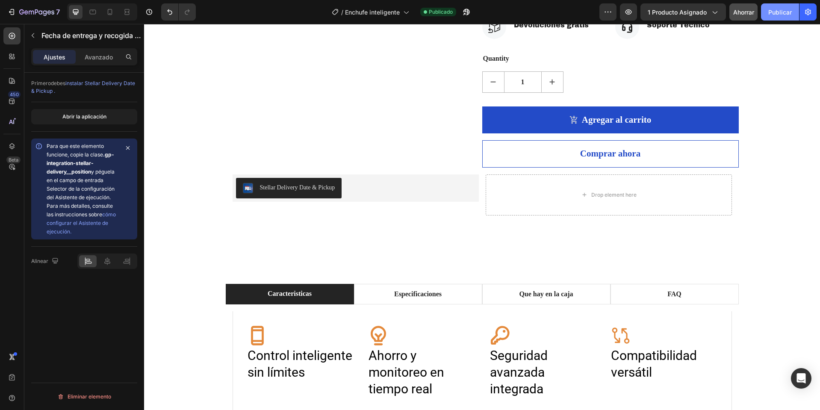
click at [781, 20] on button "Publicar" at bounding box center [780, 11] width 38 height 17
click at [623, 9] on button "button" at bounding box center [628, 11] width 17 height 17
click at [32, 32] on button "button" at bounding box center [33, 36] width 14 height 14
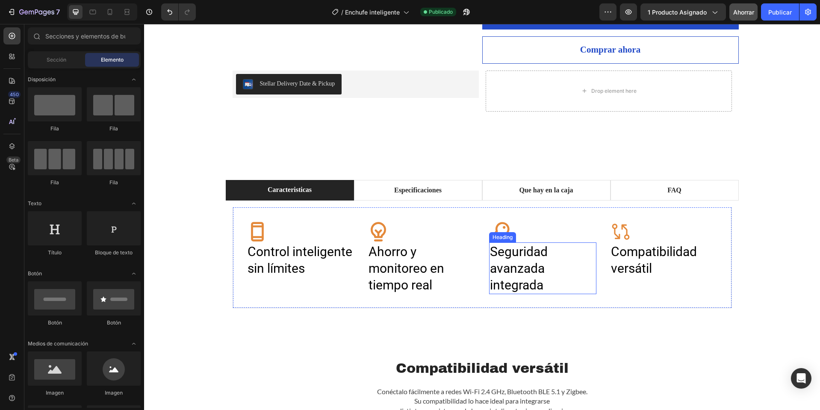
scroll to position [342, 0]
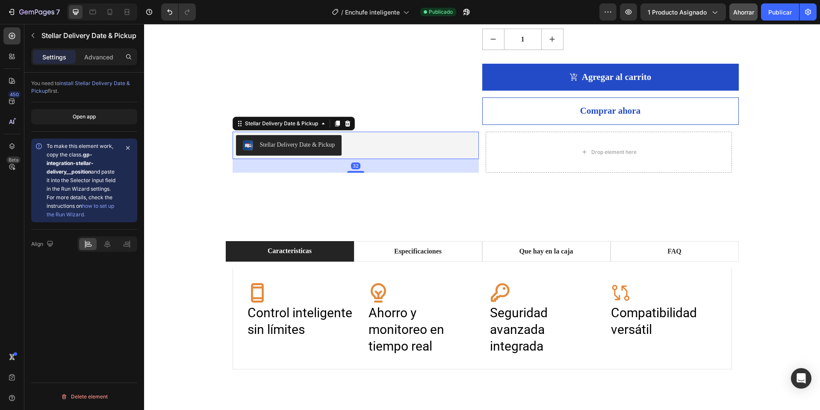
click at [390, 154] on div "Stellar Delivery Date & Pickup" at bounding box center [356, 145] width 240 height 21
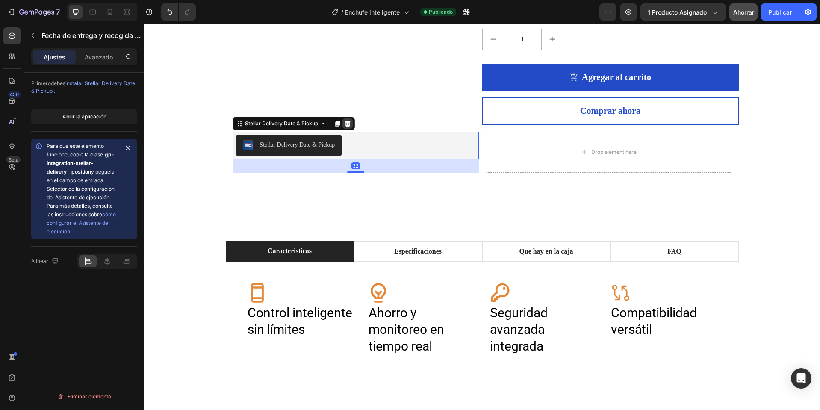
click at [344, 127] on icon at bounding box center [347, 123] width 7 height 7
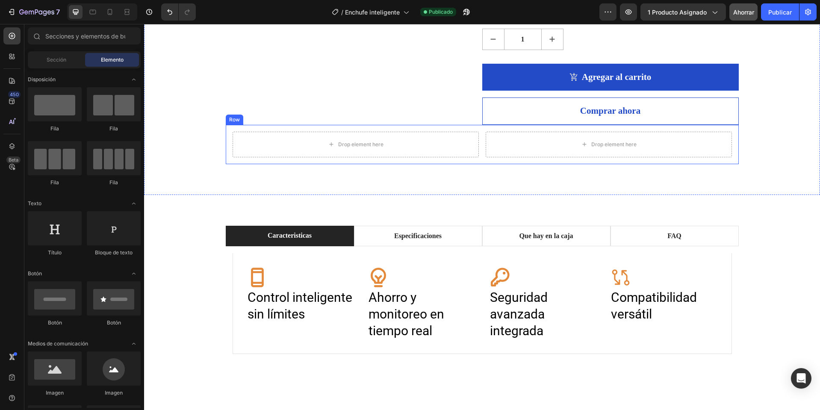
click at [254, 140] on div "Drop element here Drop element here Row" at bounding box center [482, 144] width 513 height 39
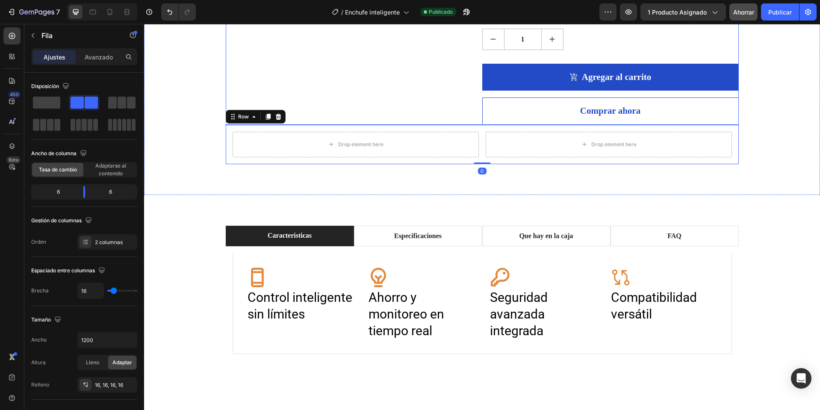
click at [280, 124] on div "Row" at bounding box center [256, 117] width 60 height 14
click at [276, 119] on icon at bounding box center [278, 116] width 6 height 6
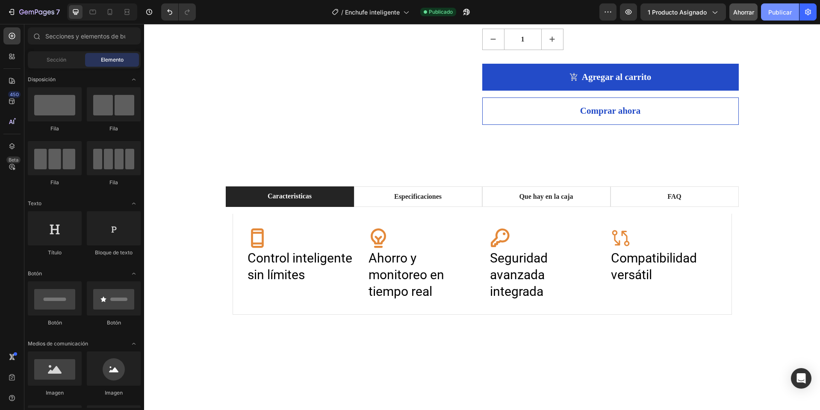
click at [787, 16] on font "Publicar" at bounding box center [781, 12] width 24 height 9
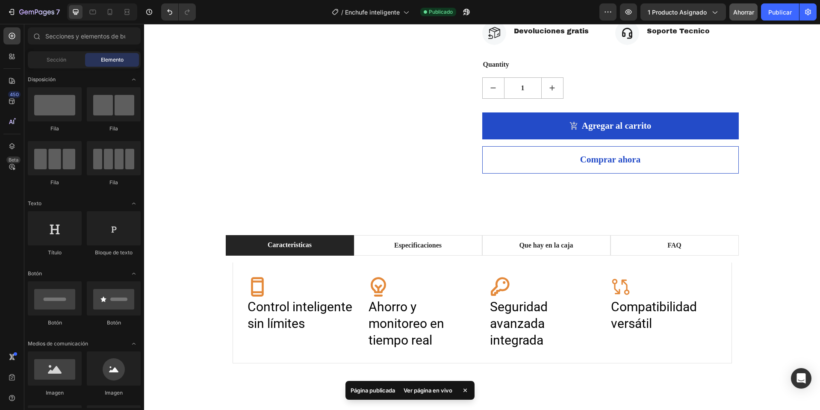
scroll to position [299, 0]
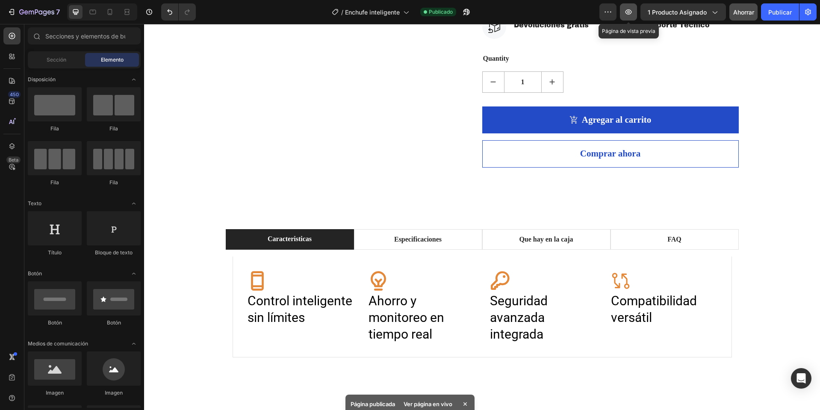
click at [628, 11] on icon "button" at bounding box center [628, 12] width 9 height 9
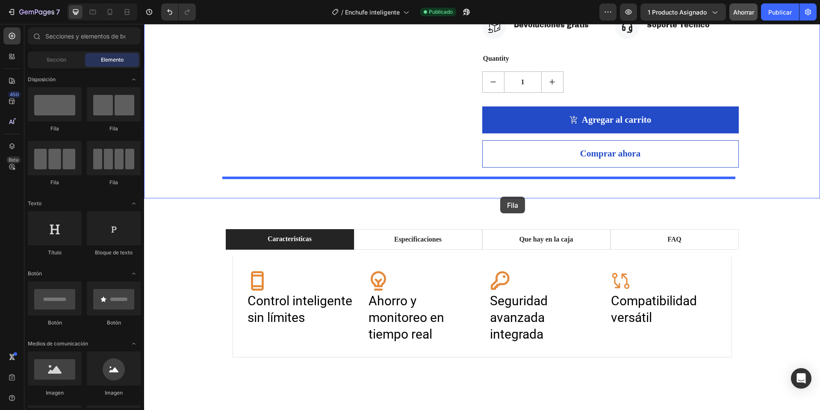
drag, startPoint x: 207, startPoint y: 135, endPoint x: 500, endPoint y: 197, distance: 300.2
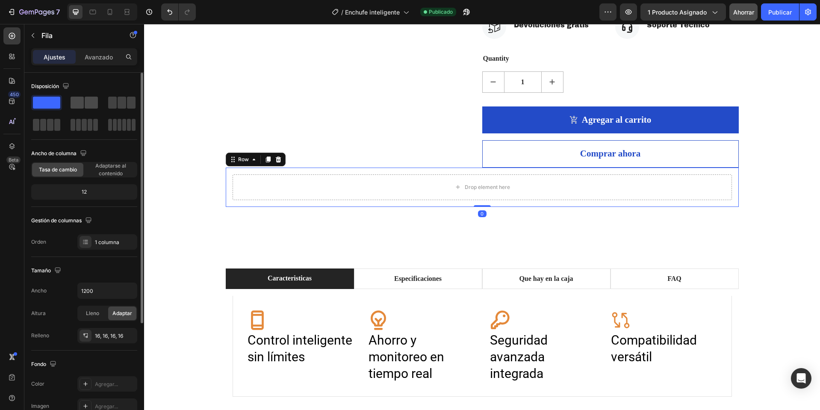
click at [84, 104] on div at bounding box center [84, 103] width 27 height 12
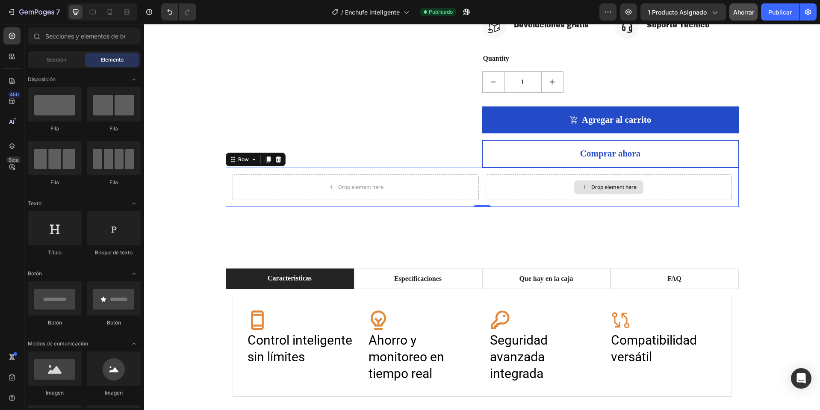
click at [574, 194] on div "Drop element here" at bounding box center [608, 187] width 69 height 14
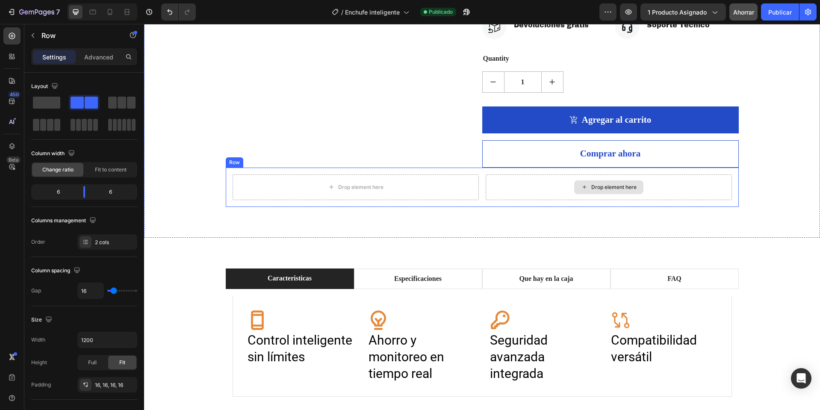
click at [570, 199] on div "Drop element here" at bounding box center [609, 187] width 246 height 26
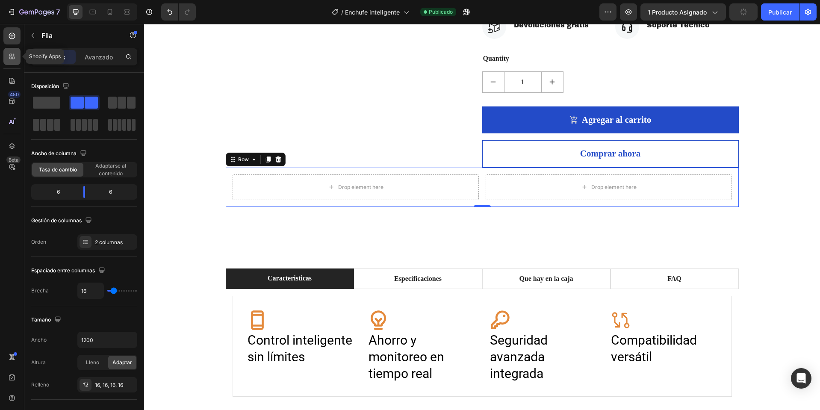
click at [13, 58] on icon at bounding box center [12, 56] width 9 height 9
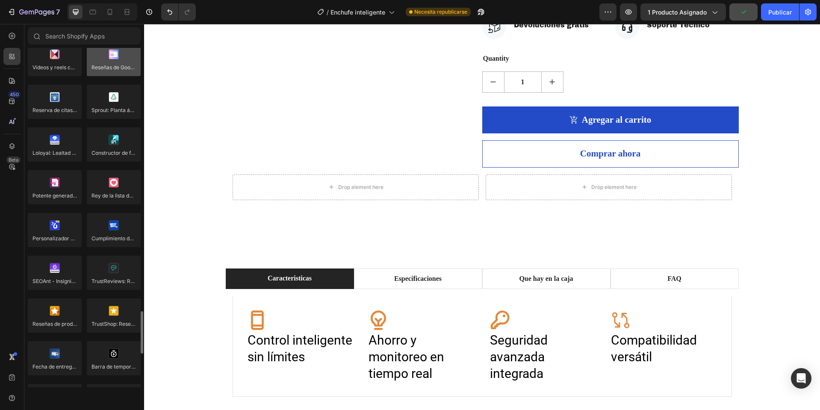
scroll to position [2352, 0]
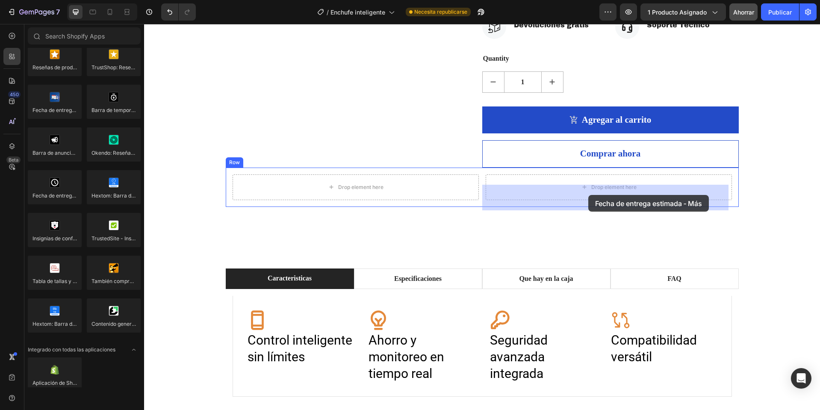
drag, startPoint x: 201, startPoint y: 213, endPoint x: 589, endPoint y: 195, distance: 387.9
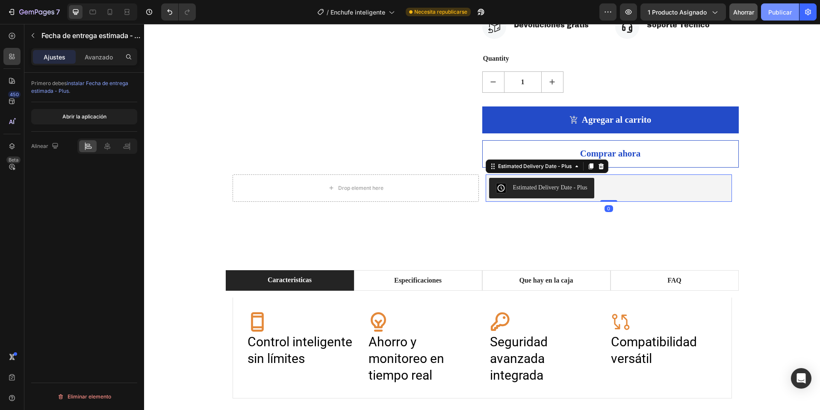
click at [785, 12] on font "Publicar" at bounding box center [781, 12] width 24 height 7
click at [598, 170] on icon at bounding box center [601, 166] width 7 height 7
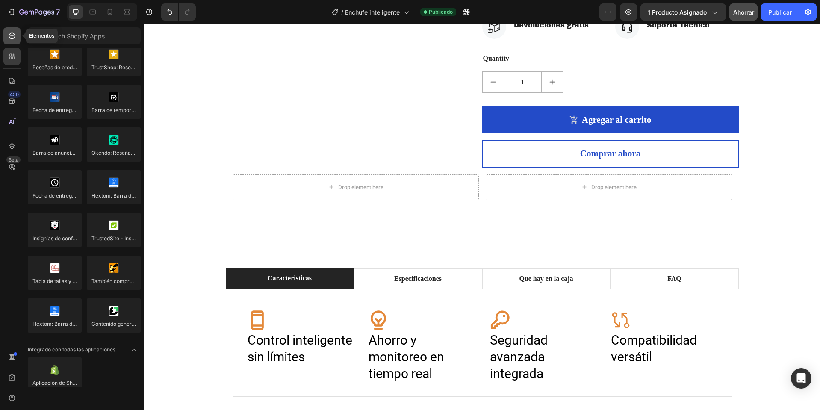
click at [7, 33] on div at bounding box center [11, 35] width 17 height 17
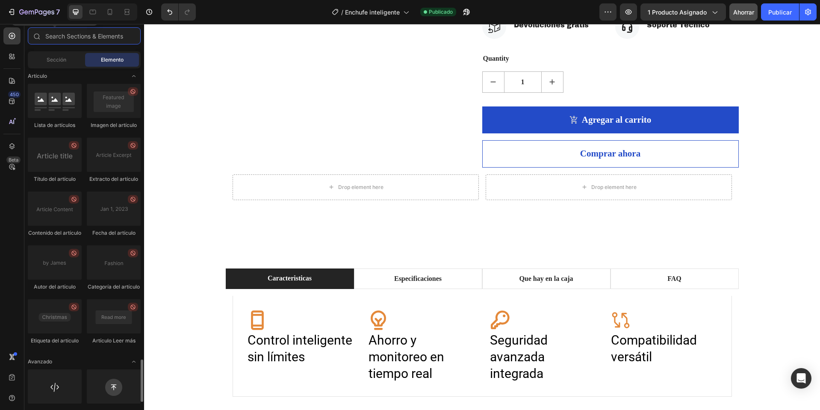
scroll to position [2382, 0]
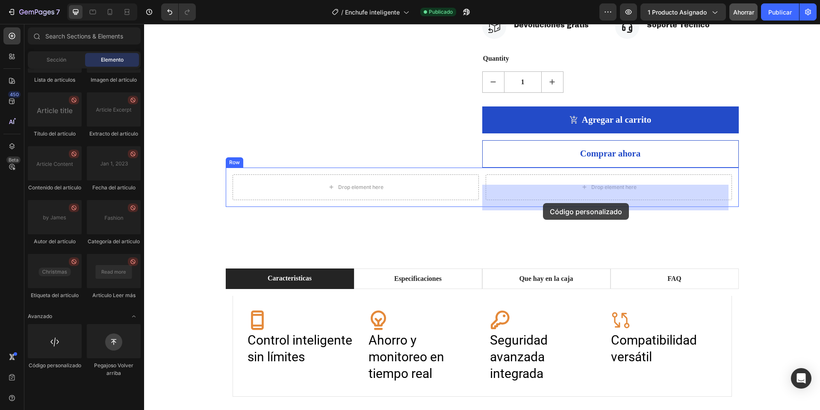
drag, startPoint x: 186, startPoint y: 390, endPoint x: 543, endPoint y: 203, distance: 402.5
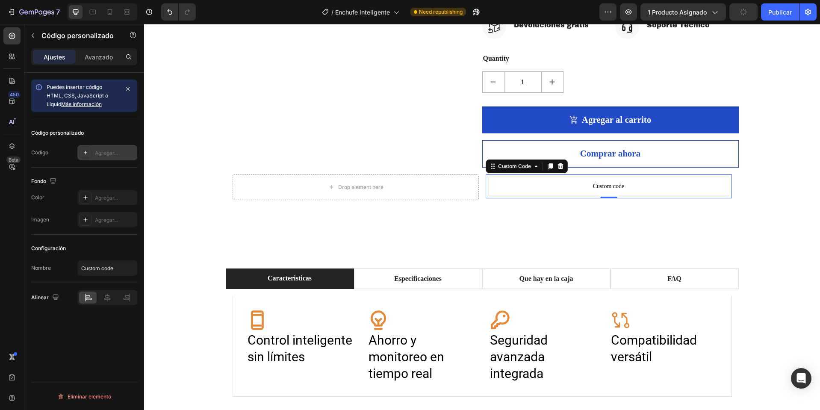
click at [86, 150] on icon at bounding box center [85, 152] width 7 height 7
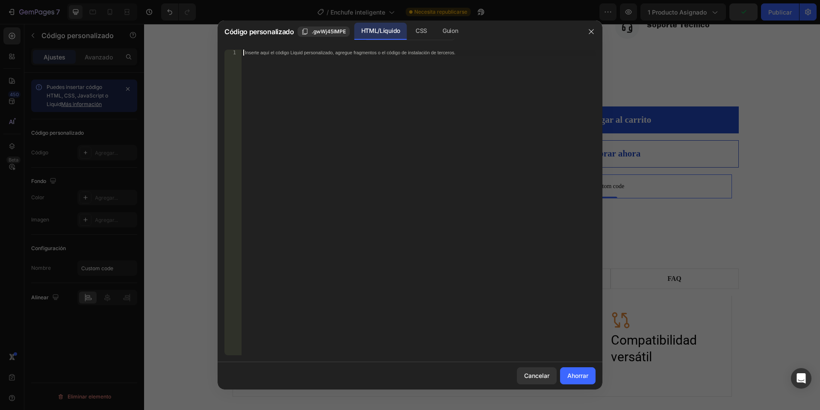
click at [346, 96] on div "Inserte aquí el código Liquid personalizado, agregue fragmentos o el código de …" at bounding box center [419, 209] width 354 height 318
paste textarea "<div class="delivery-widget__manual"></div>"
type textarea "<div class="delivery-widget__manual"></div>"
click at [578, 377] on font "Ahorrar" at bounding box center [578, 375] width 21 height 7
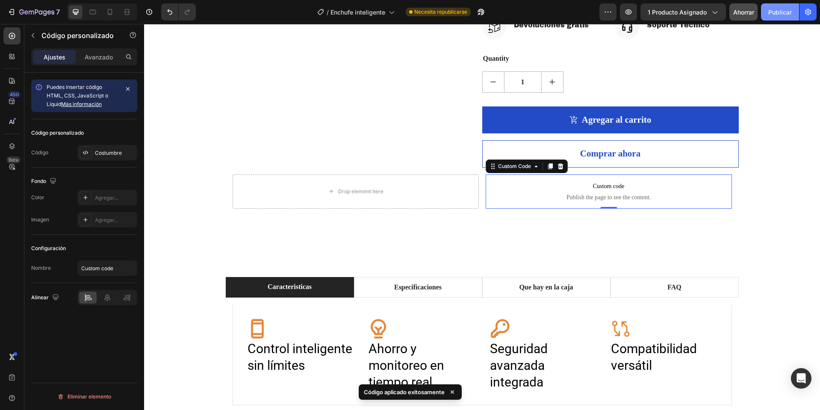
click at [765, 10] on button "Publicar" at bounding box center [780, 11] width 38 height 17
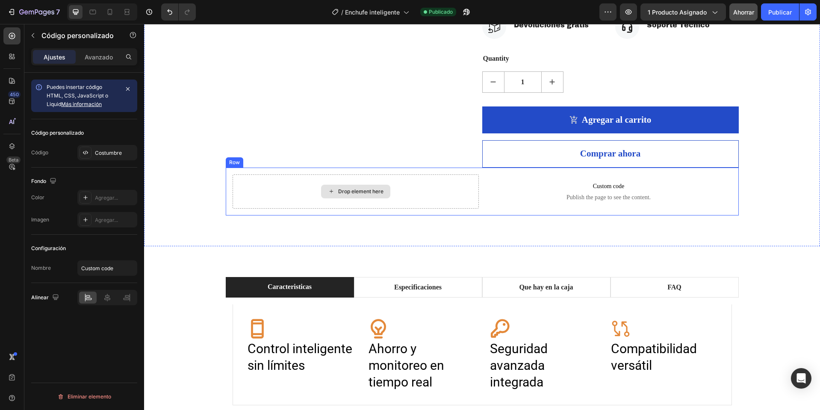
click at [366, 195] on div "Drop element here" at bounding box center [360, 191] width 45 height 7
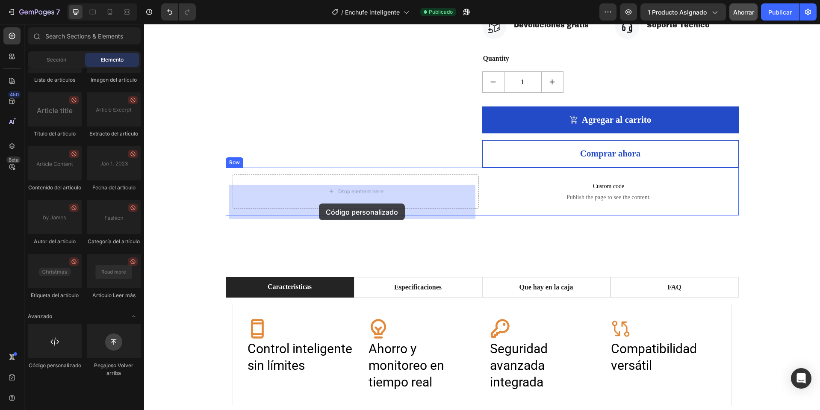
drag, startPoint x: 197, startPoint y: 395, endPoint x: 319, endPoint y: 204, distance: 227.1
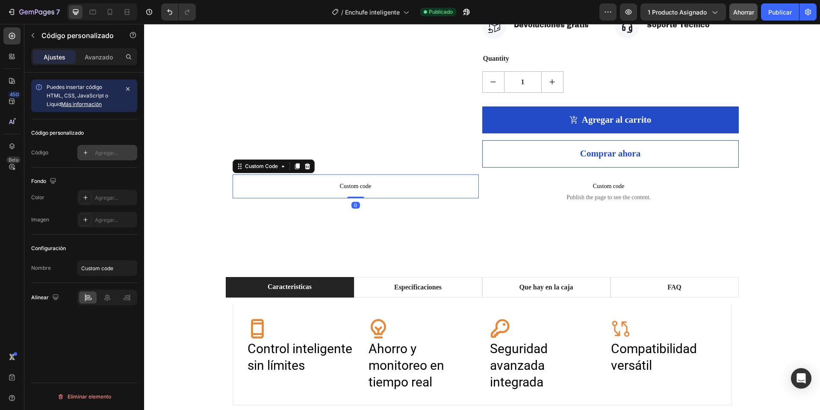
click at [117, 151] on font "Agregar..." at bounding box center [106, 153] width 23 height 6
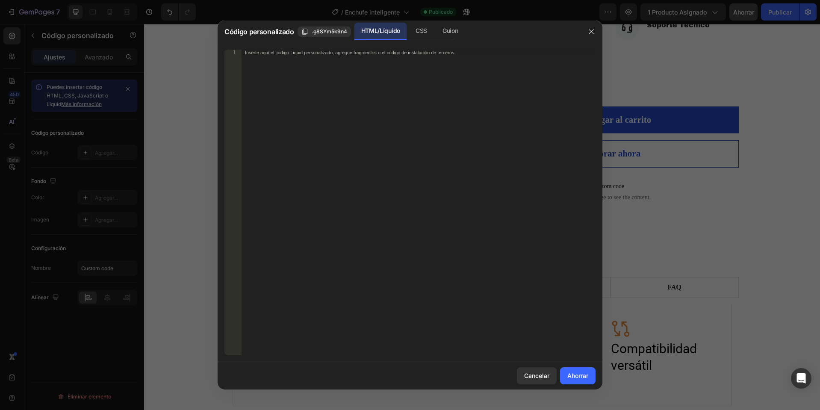
click at [349, 99] on div "Inserte aquí el código Liquid personalizado, agregue fragmentos o el código de …" at bounding box center [419, 209] width 354 height 318
paste textarea "<div class="giraffly-trust-badge-68ae3882adb3f-77207898-991756248194"></div>"
type textarea "<div class="giraffly-trust-badge-68ae3882adb3f-77207898-991756248194"></div>"
click at [573, 379] on font "Ahorrar" at bounding box center [578, 375] width 21 height 7
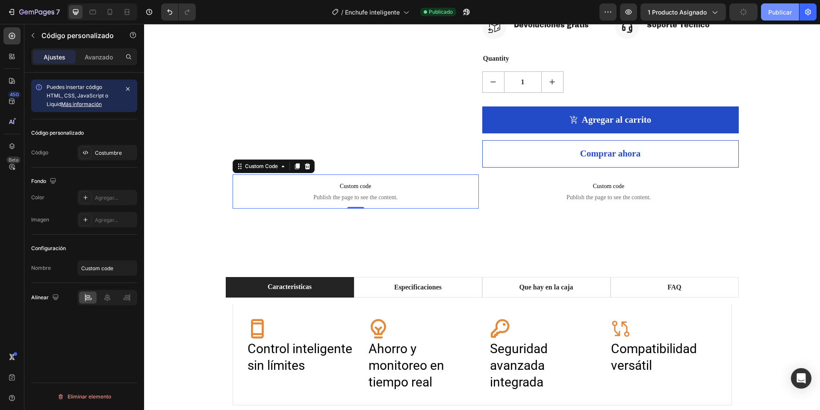
click at [781, 13] on font "Publicar" at bounding box center [781, 12] width 24 height 7
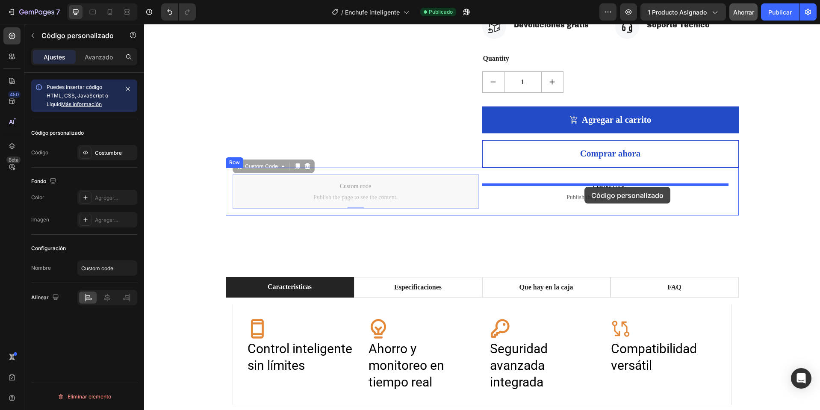
drag, startPoint x: 385, startPoint y: 203, endPoint x: 585, endPoint y: 187, distance: 199.9
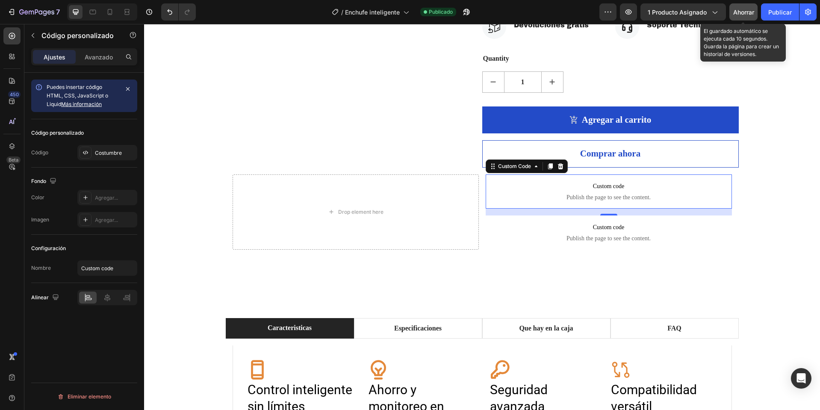
click at [745, 14] on font "Ahorrar" at bounding box center [743, 12] width 21 height 7
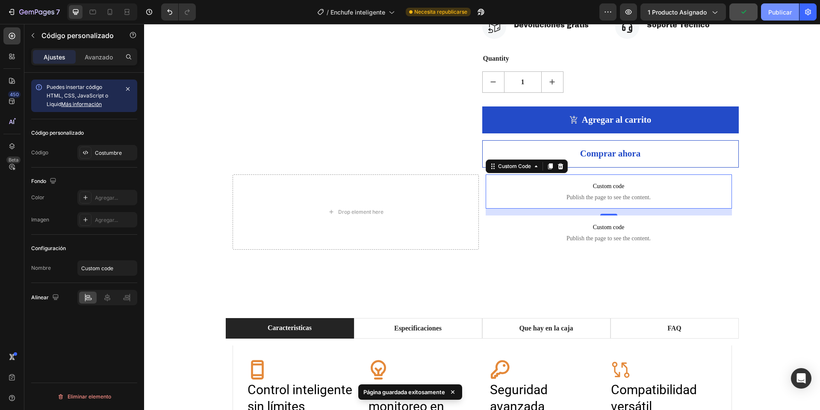
click at [778, 12] on font "Publicar" at bounding box center [781, 12] width 24 height 7
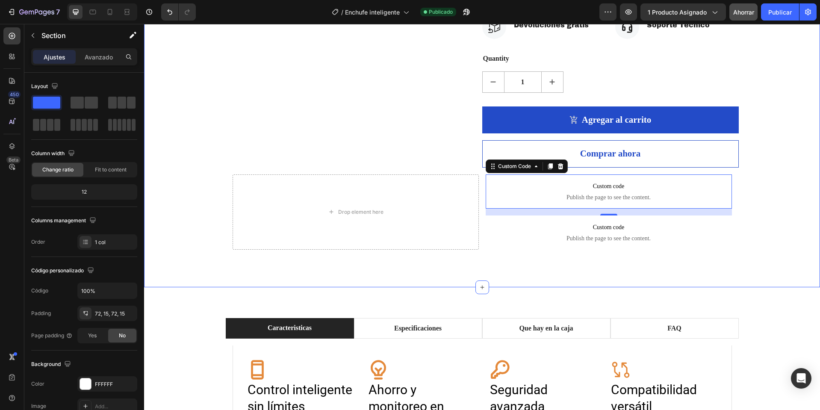
click at [644, 280] on div "Product Images Enchufe Inteligente WIFI (P) Title Icon Icon Icon Icon Icon Icon…" at bounding box center [482, 14] width 676 height 545
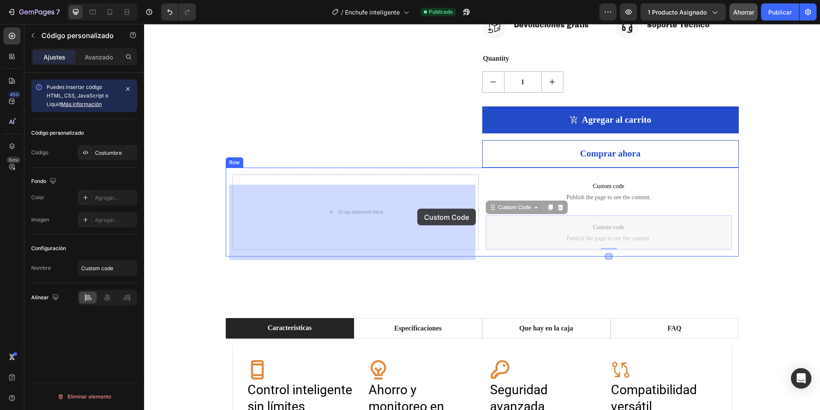
drag, startPoint x: 596, startPoint y: 249, endPoint x: 417, endPoint y: 209, distance: 183.6
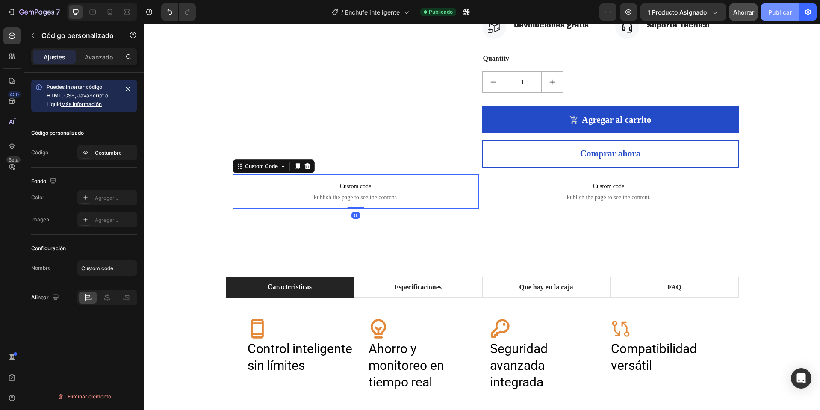
click at [780, 13] on font "Publicar" at bounding box center [781, 12] width 24 height 7
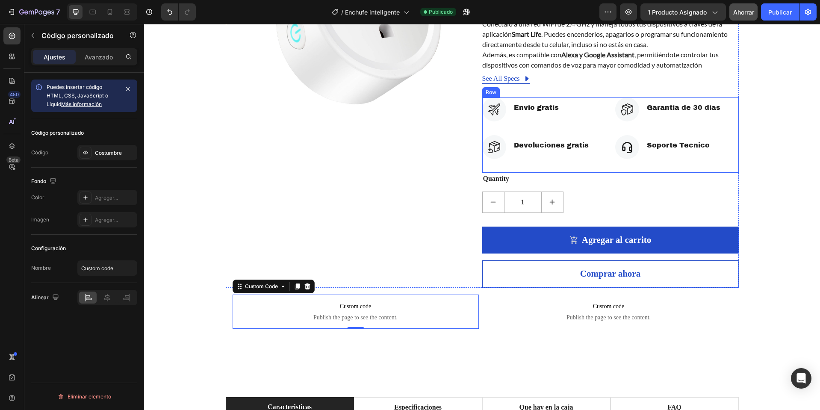
scroll to position [214, 0]
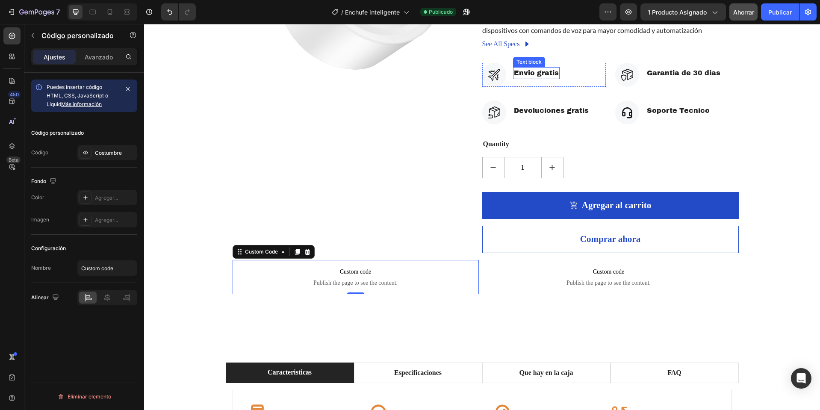
click at [520, 78] on p "Envio gratis" at bounding box center [536, 73] width 45 height 10
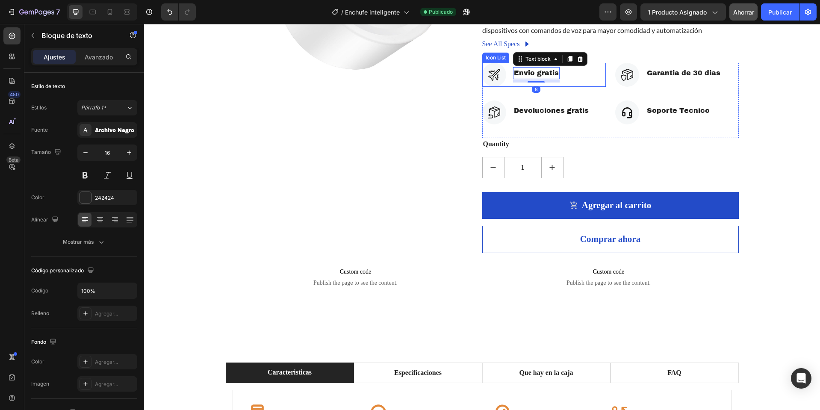
click at [506, 83] on li "Icon Envio gratis Text block 8" at bounding box center [520, 75] width 77 height 24
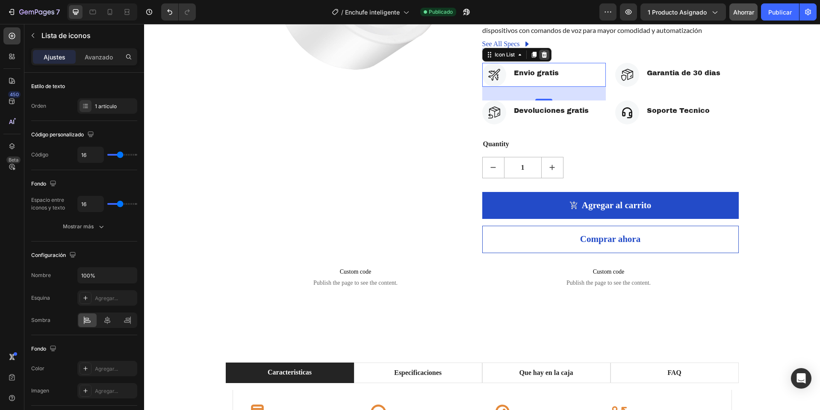
click at [541, 57] on icon at bounding box center [544, 54] width 6 height 6
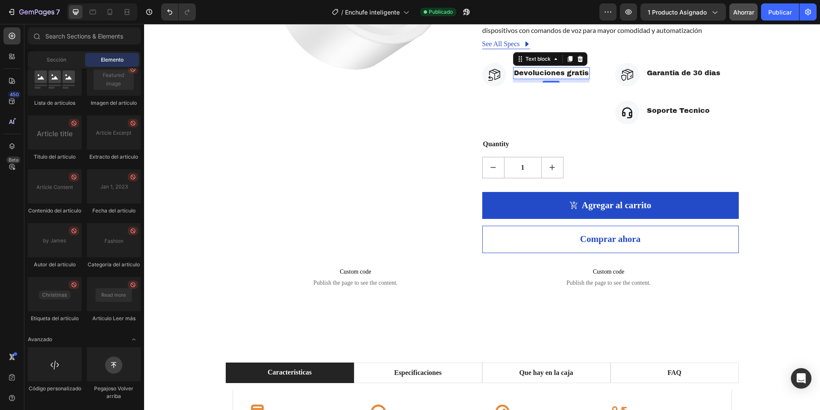
click at [563, 78] on p "Devoluciones gratis" at bounding box center [551, 73] width 75 height 10
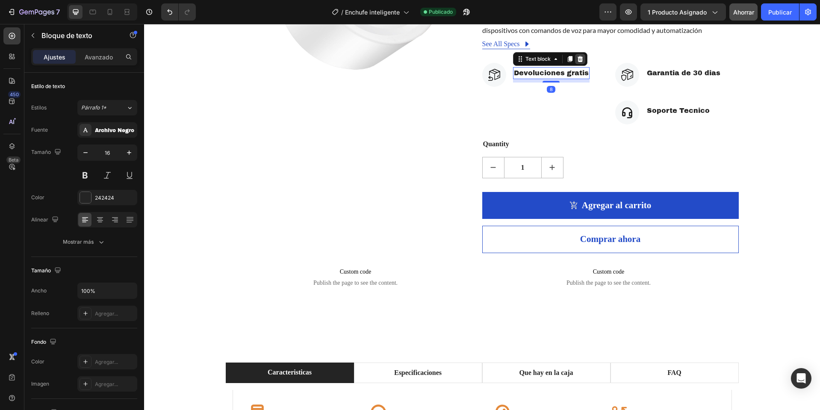
click at [577, 62] on icon at bounding box center [580, 59] width 6 height 6
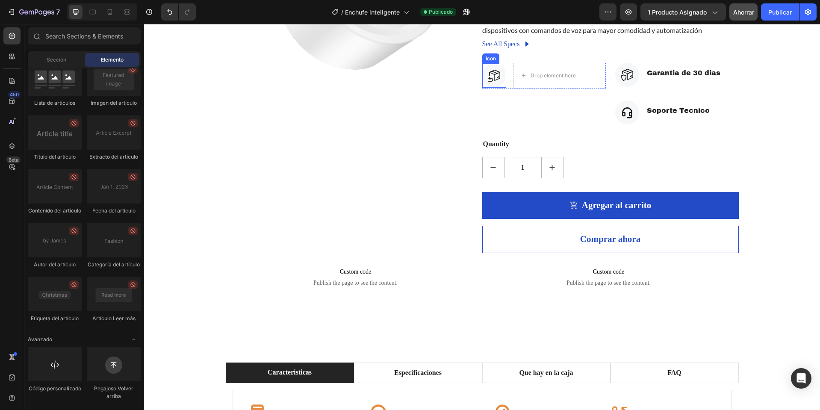
click at [498, 88] on div at bounding box center [494, 76] width 24 height 24
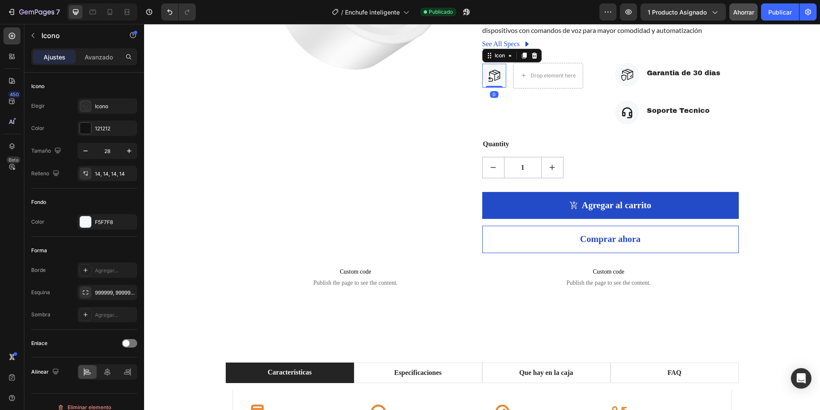
click at [537, 62] on div "Icon" at bounding box center [511, 56] width 59 height 14
click at [532, 58] on icon at bounding box center [535, 55] width 6 height 6
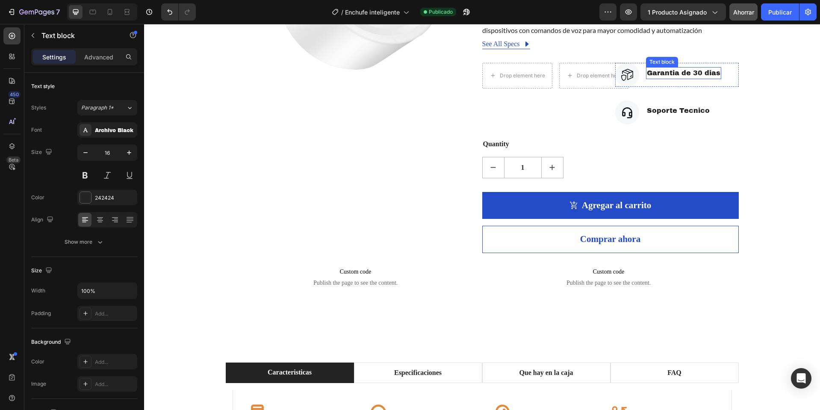
click at [654, 79] on div "Garantia de 30 dias" at bounding box center [683, 73] width 75 height 12
click at [710, 62] on icon at bounding box center [713, 59] width 7 height 7
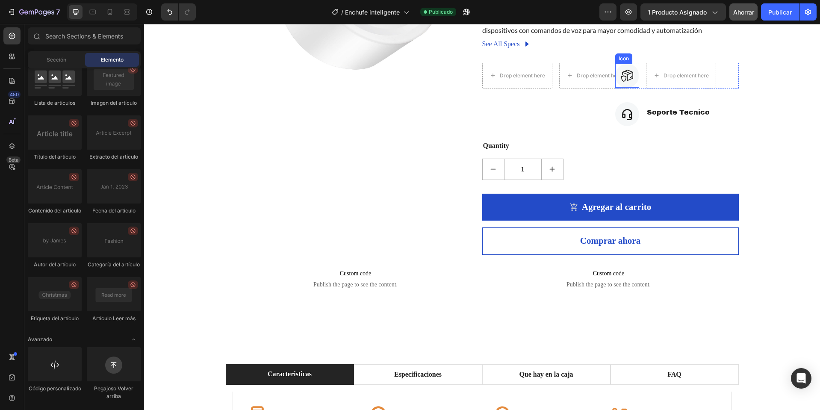
click at [624, 81] on icon at bounding box center [627, 75] width 11 height 11
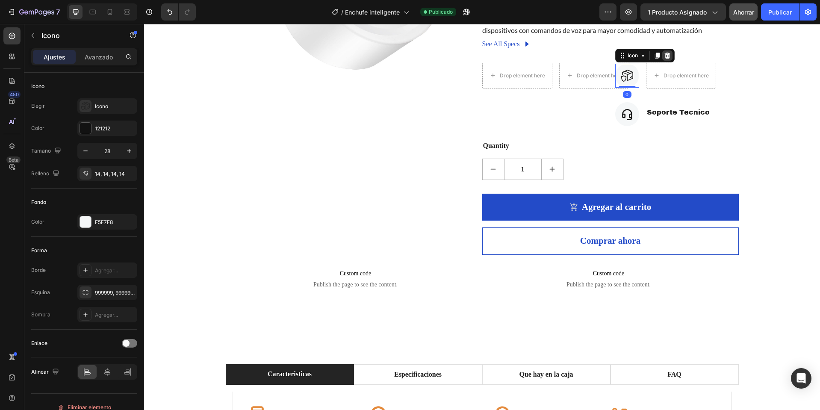
click at [665, 59] on icon at bounding box center [667, 55] width 7 height 7
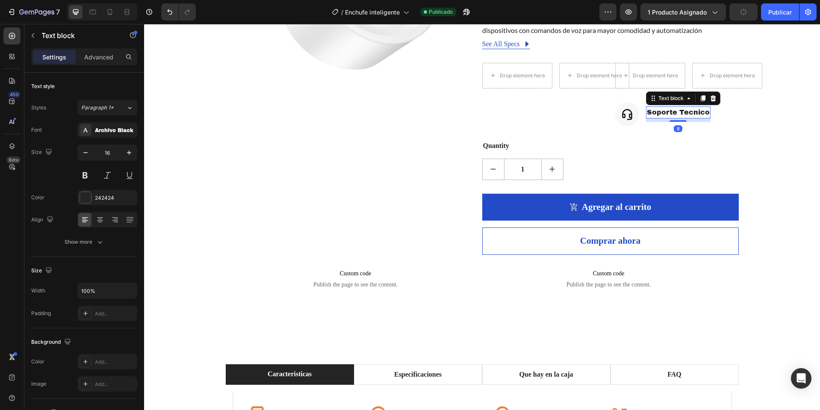
click at [646, 116] on div "Soporte Tecnico Text block 8" at bounding box center [678, 112] width 65 height 12
click at [715, 105] on div "Text block" at bounding box center [683, 99] width 74 height 14
click at [712, 101] on icon at bounding box center [713, 98] width 6 height 6
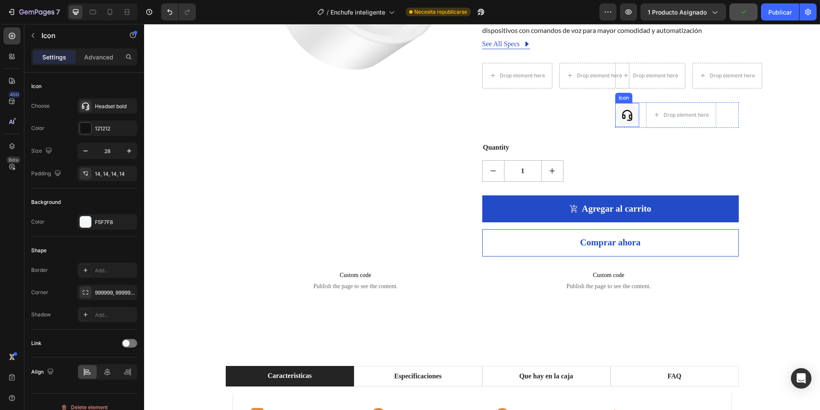
click at [630, 118] on div at bounding box center [627, 115] width 24 height 24
click at [665, 98] on icon at bounding box center [668, 95] width 6 height 6
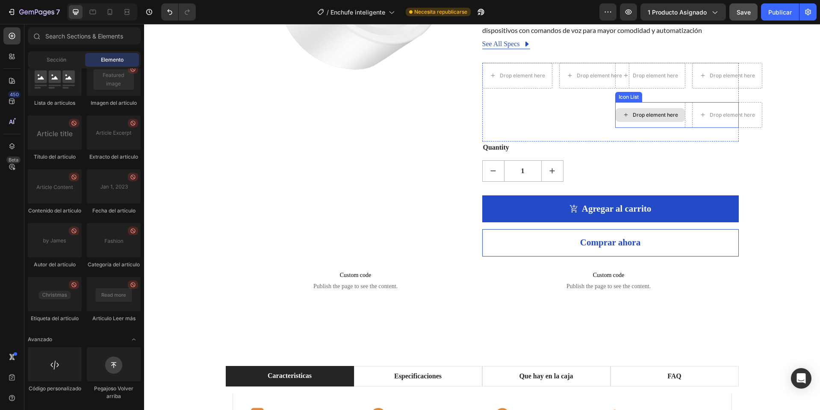
click at [648, 118] on div "Drop element here" at bounding box center [655, 115] width 45 height 7
click at [522, 83] on div "Drop element here" at bounding box center [517, 76] width 69 height 14
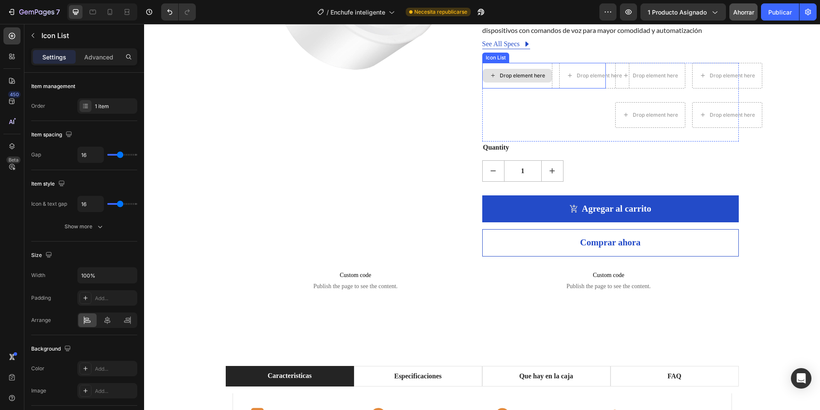
click at [500, 77] on div "Drop element here" at bounding box center [517, 76] width 70 height 26
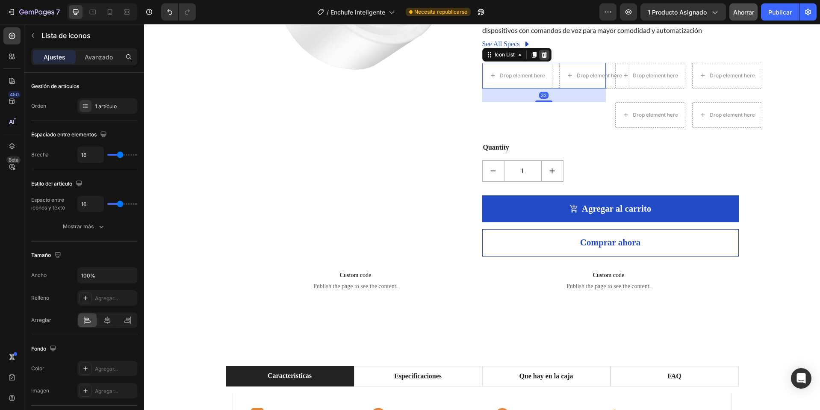
click at [541, 60] on div at bounding box center [544, 55] width 10 height 10
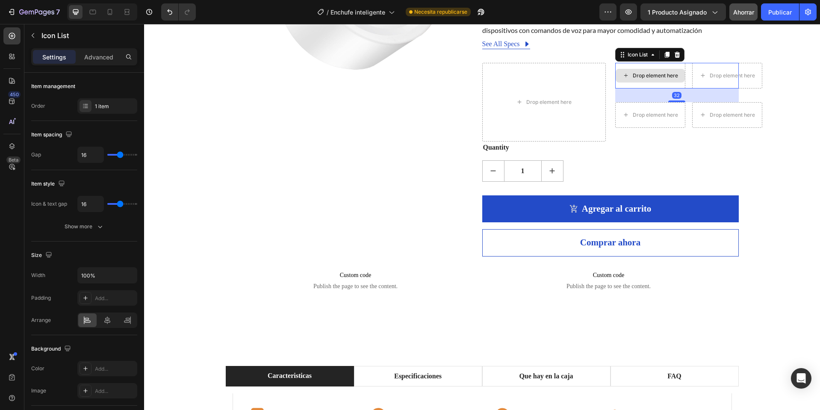
click at [631, 75] on div "Drop element here" at bounding box center [650, 76] width 70 height 26
click at [677, 57] on icon at bounding box center [677, 54] width 6 height 6
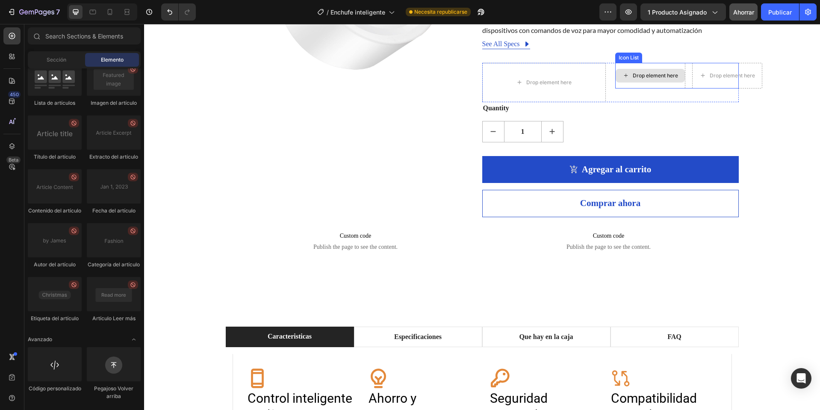
click at [641, 80] on div "Drop element here" at bounding box center [650, 76] width 69 height 14
click at [640, 76] on div "Drop element here" at bounding box center [650, 76] width 70 height 26
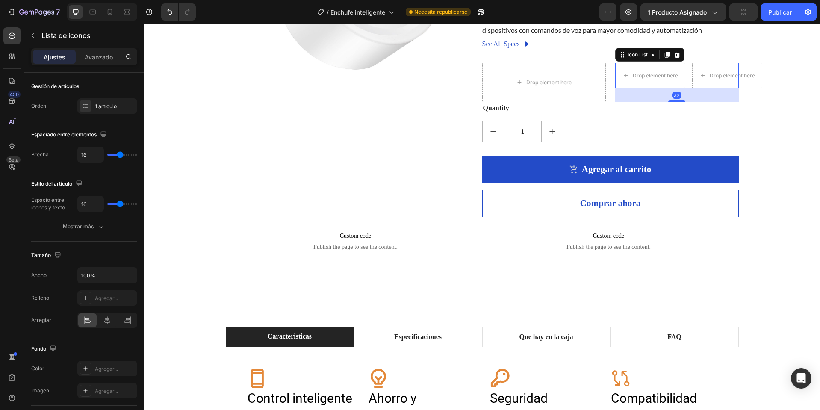
click at [674, 58] on icon at bounding box center [677, 54] width 7 height 7
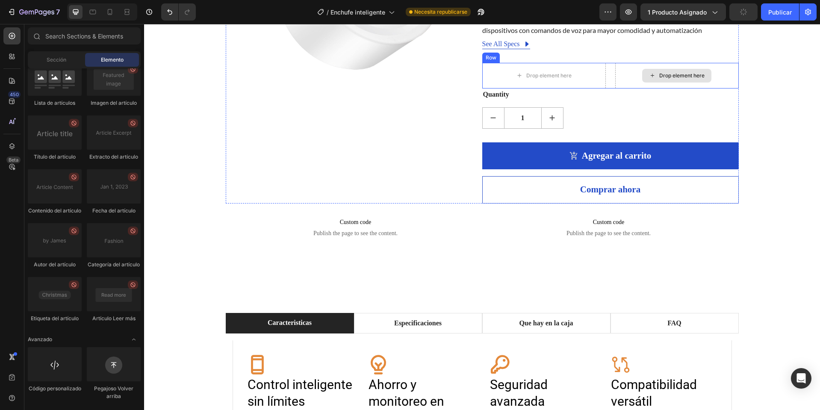
click at [655, 77] on div "Drop element here" at bounding box center [677, 76] width 124 height 26
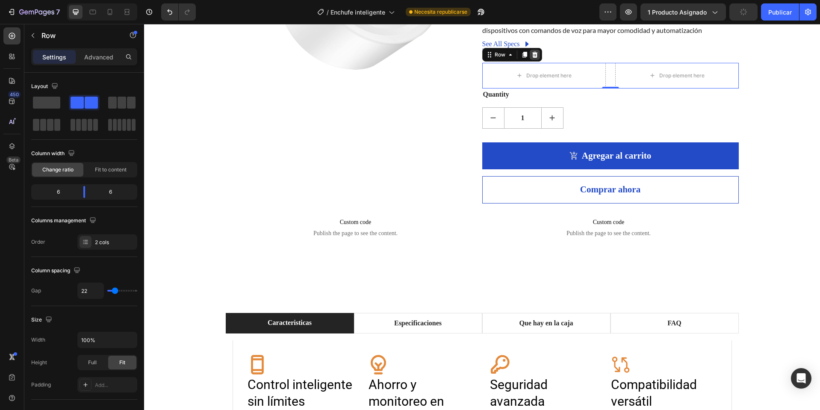
click at [534, 58] on icon at bounding box center [535, 54] width 7 height 7
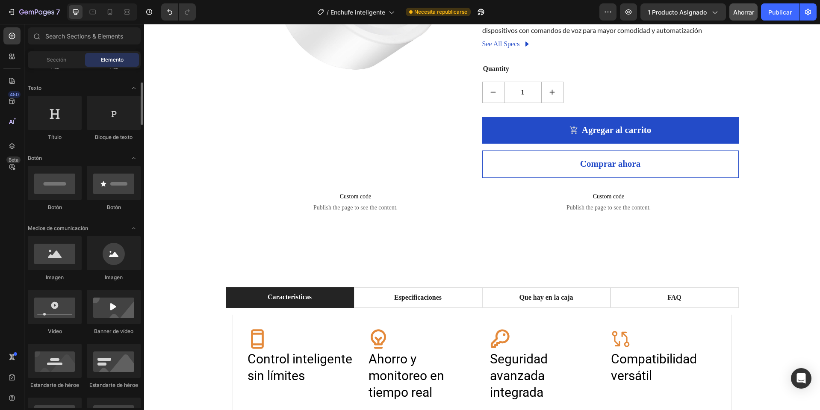
scroll to position [0, 0]
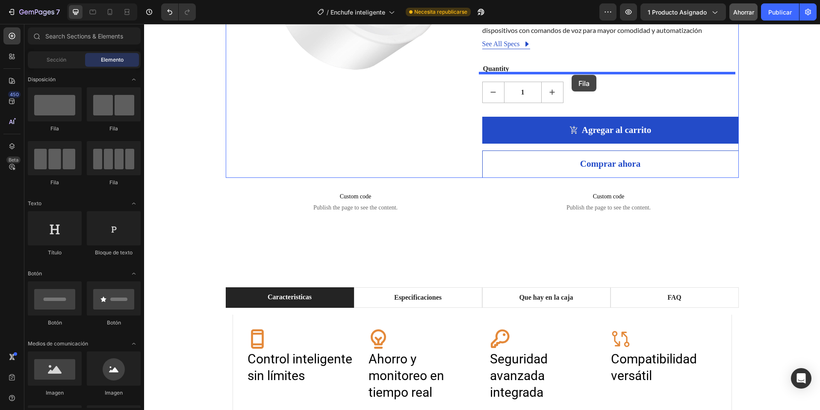
drag, startPoint x: 206, startPoint y: 139, endPoint x: 572, endPoint y: 75, distance: 371.2
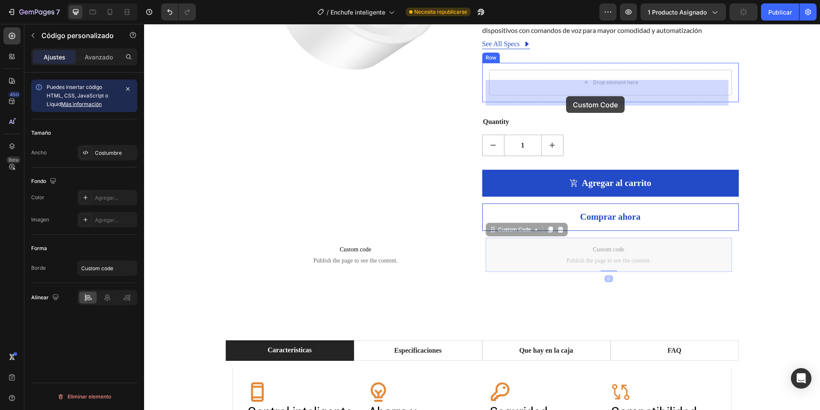
drag, startPoint x: 550, startPoint y: 274, endPoint x: 566, endPoint y: 96, distance: 178.2
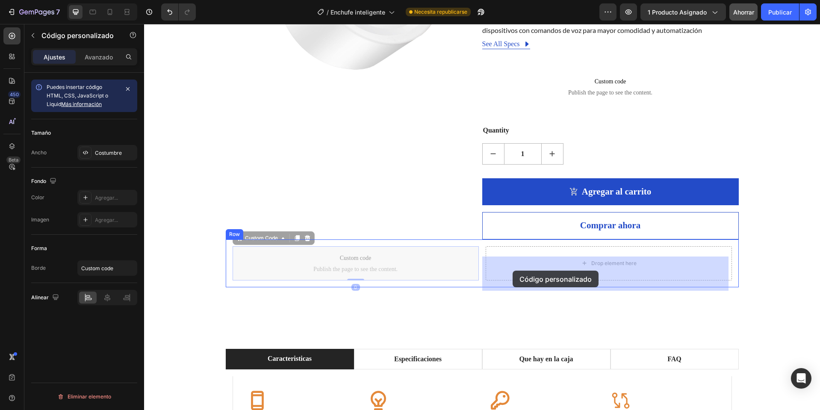
drag, startPoint x: 358, startPoint y: 269, endPoint x: 513, endPoint y: 271, distance: 155.3
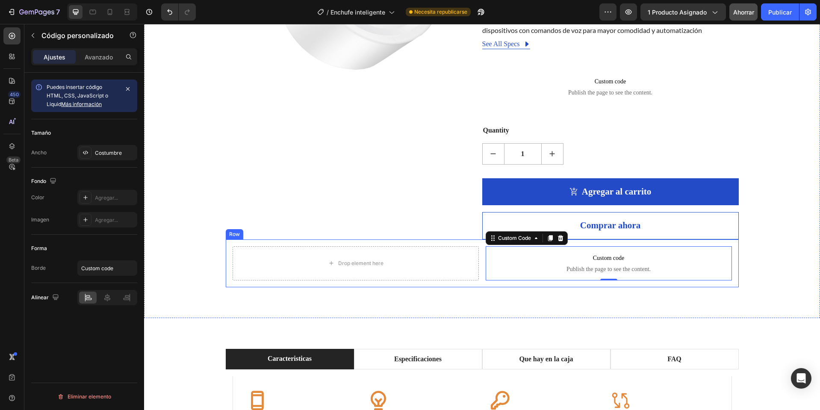
click at [229, 240] on div "Row" at bounding box center [235, 234] width 18 height 10
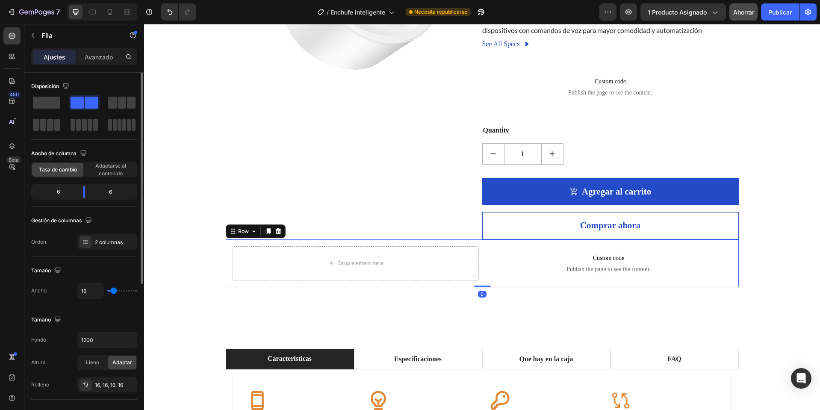
click at [62, 103] on div at bounding box center [84, 114] width 106 height 38
click at [60, 101] on span at bounding box center [46, 103] width 27 height 12
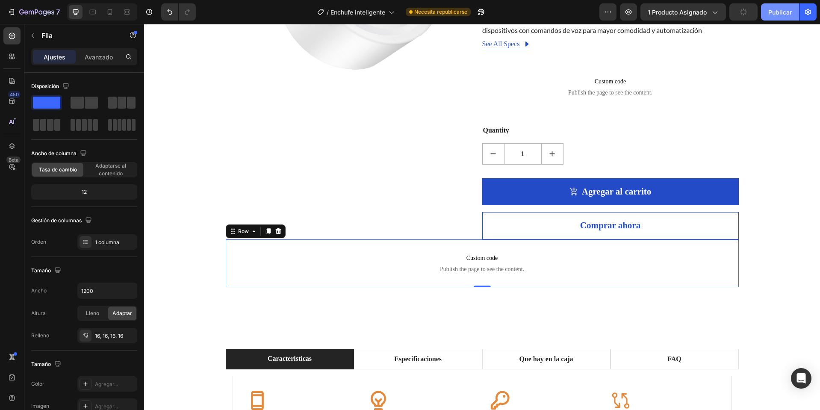
click at [786, 7] on button "Publicar" at bounding box center [780, 11] width 38 height 17
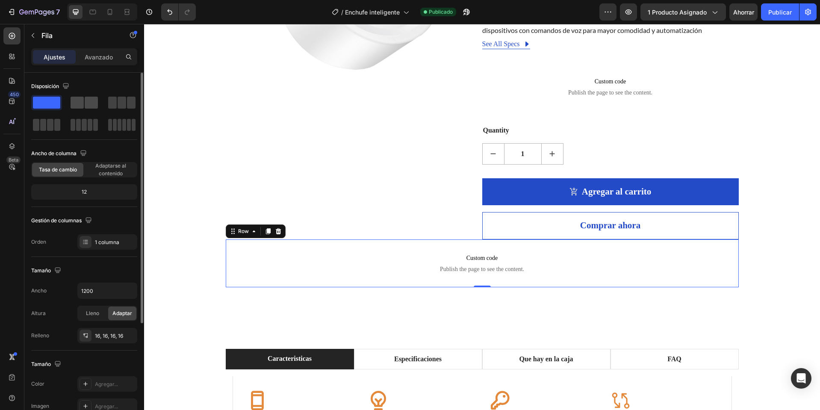
click at [86, 100] on span at bounding box center [91, 103] width 13 height 12
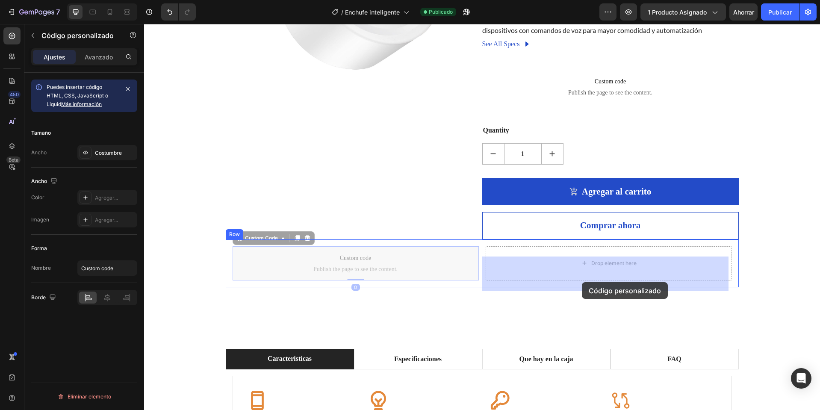
drag, startPoint x: 349, startPoint y: 272, endPoint x: 582, endPoint y: 282, distance: 233.3
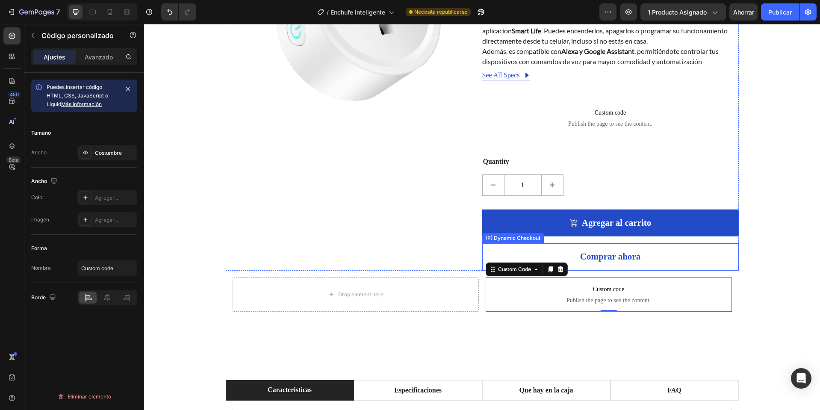
scroll to position [128, 0]
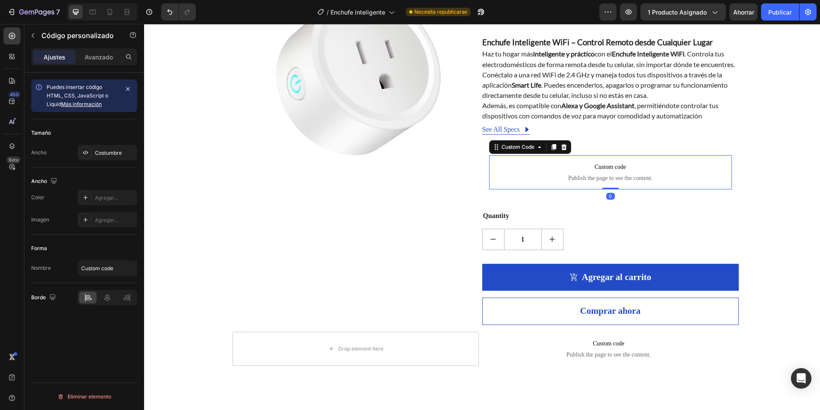
click at [590, 172] on span "Custom code" at bounding box center [610, 167] width 243 height 10
click at [562, 151] on icon at bounding box center [564, 147] width 7 height 7
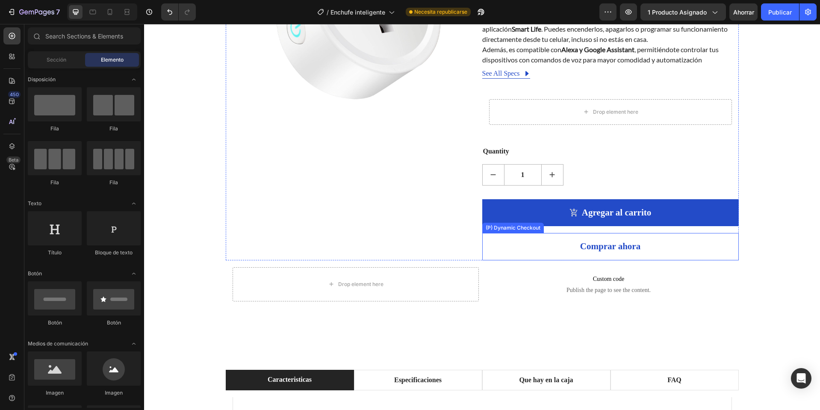
scroll to position [214, 0]
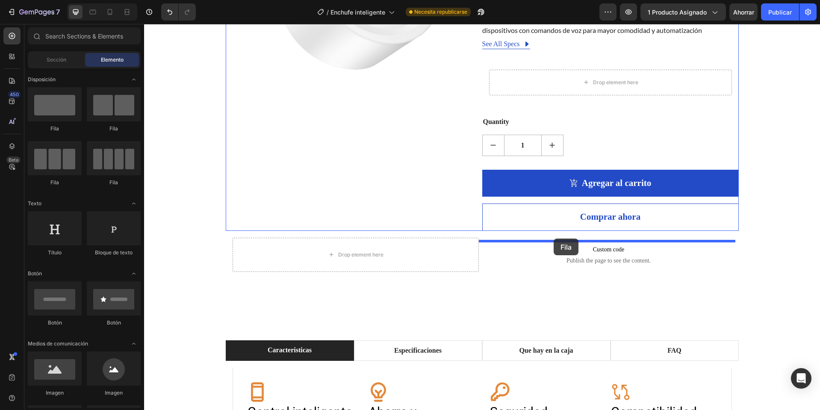
drag, startPoint x: 256, startPoint y: 140, endPoint x: 554, endPoint y: 239, distance: 313.6
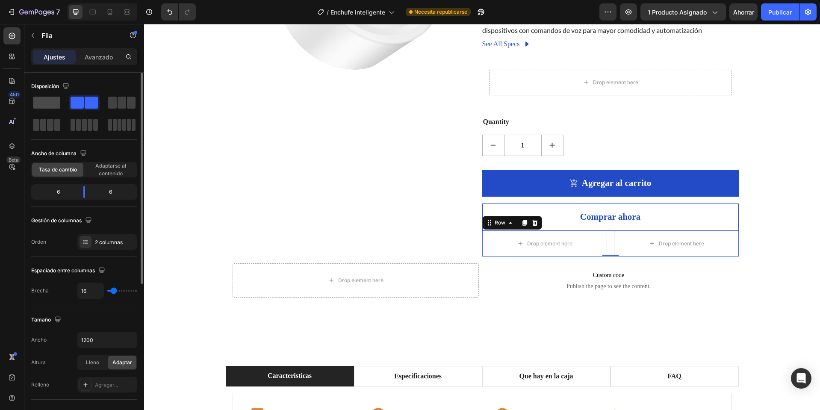
click at [54, 102] on span at bounding box center [46, 103] width 27 height 12
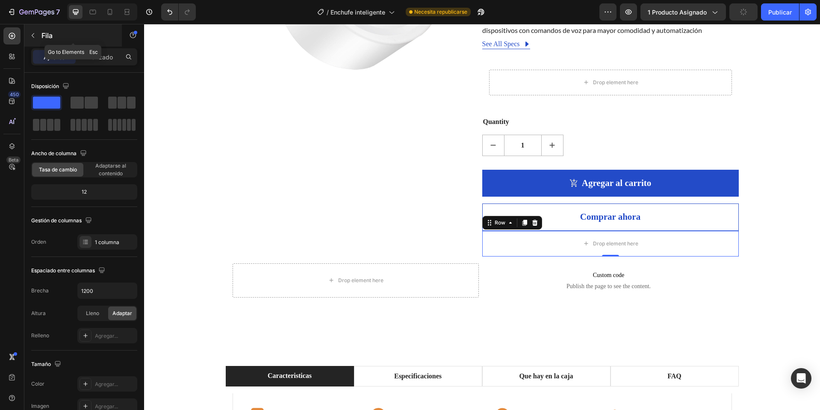
click at [37, 39] on button "button" at bounding box center [33, 36] width 14 height 14
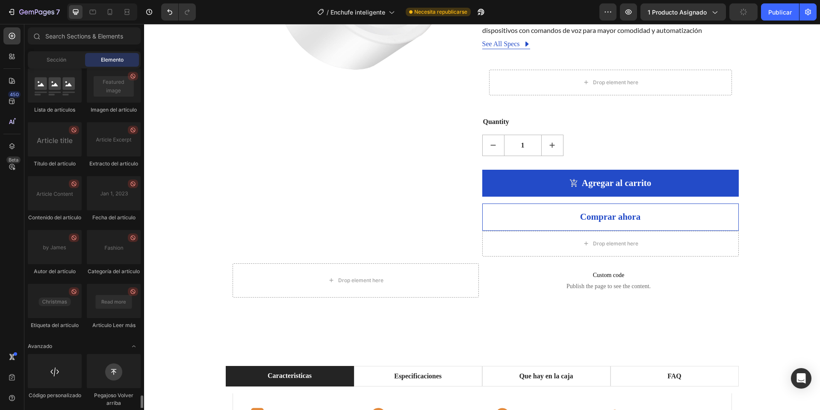
scroll to position [2382, 0]
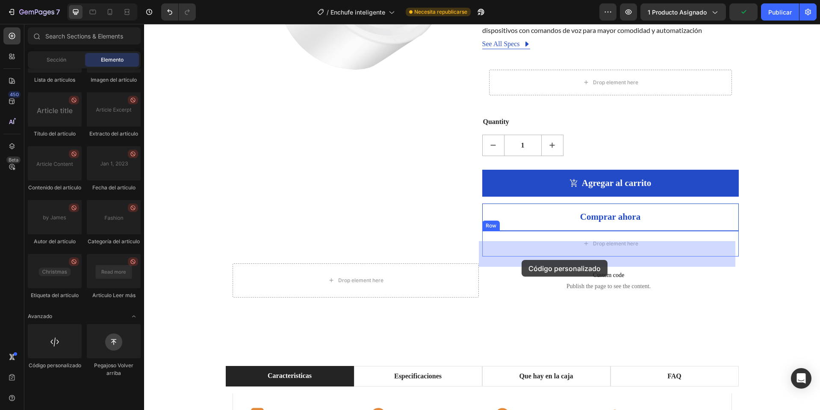
drag, startPoint x: 209, startPoint y: 402, endPoint x: 522, endPoint y: 260, distance: 344.2
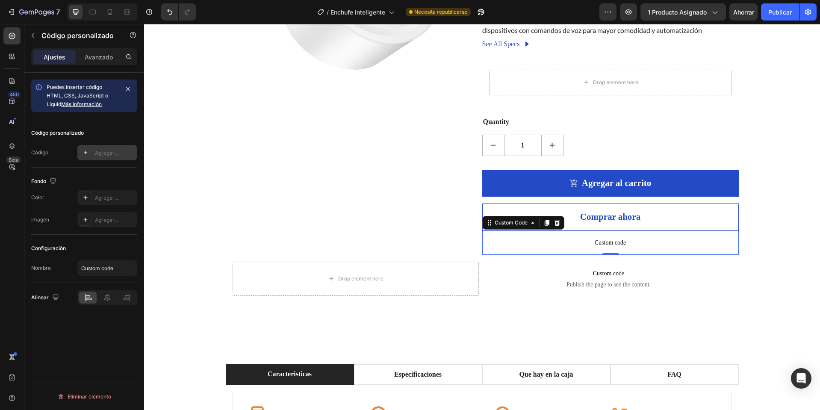
click at [106, 151] on font "Agregar..." at bounding box center [106, 153] width 23 height 6
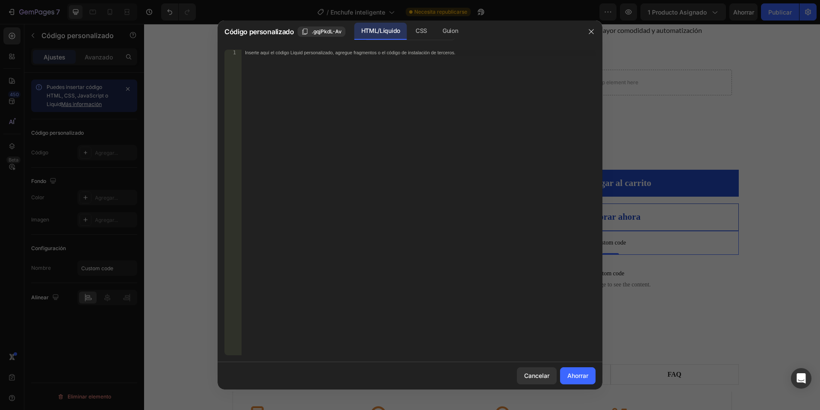
click at [422, 118] on div "Inserte aquí el código Liquid personalizado, agregue fragmentos o el código de …" at bounding box center [419, 209] width 354 height 318
paste textarea "<div class="giraffly-trust-badge-68ae3882adb3f-77207898-991756248194"></div>"
type textarea "<div class="giraffly-trust-badge-68ae3882adb3f-77207898-991756248194"></div>"
click at [574, 375] on font "Ahorrar" at bounding box center [578, 375] width 21 height 7
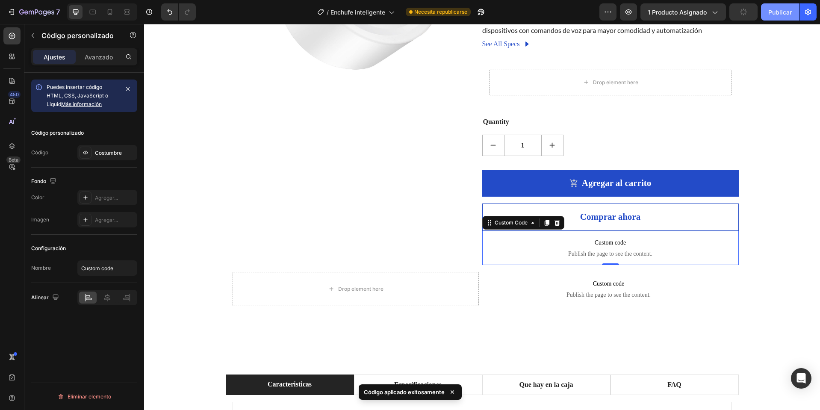
click at [779, 16] on font "Publicar" at bounding box center [781, 12] width 24 height 9
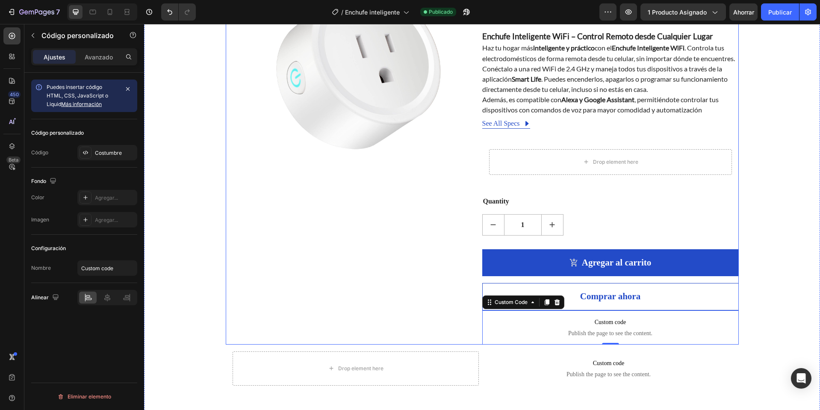
scroll to position [128, 0]
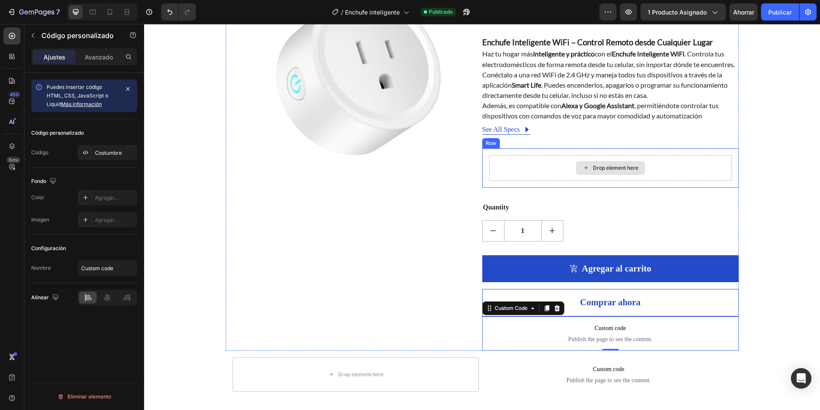
click at [589, 175] on div "Drop element here" at bounding box center [610, 168] width 69 height 14
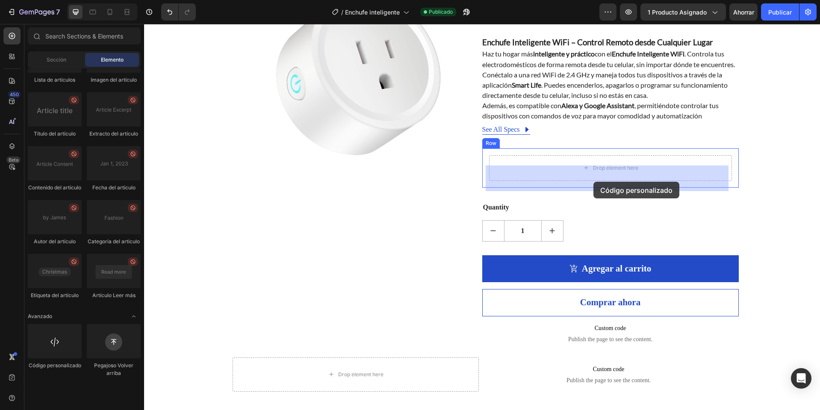
drag, startPoint x: 187, startPoint y: 399, endPoint x: 594, endPoint y: 182, distance: 461.3
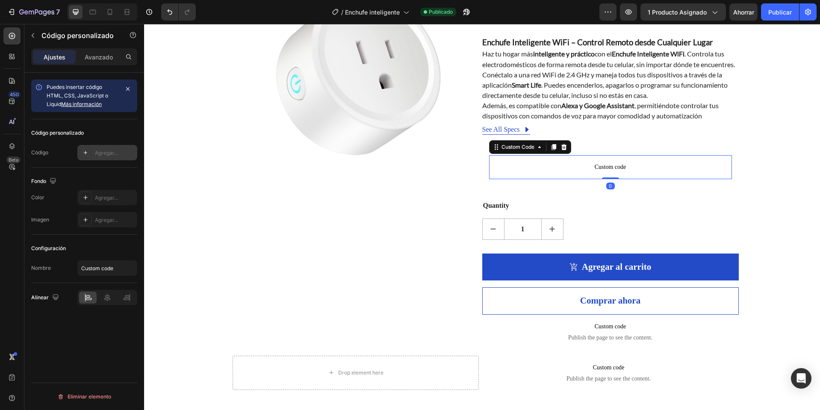
click at [113, 154] on font "Agregar..." at bounding box center [106, 153] width 23 height 6
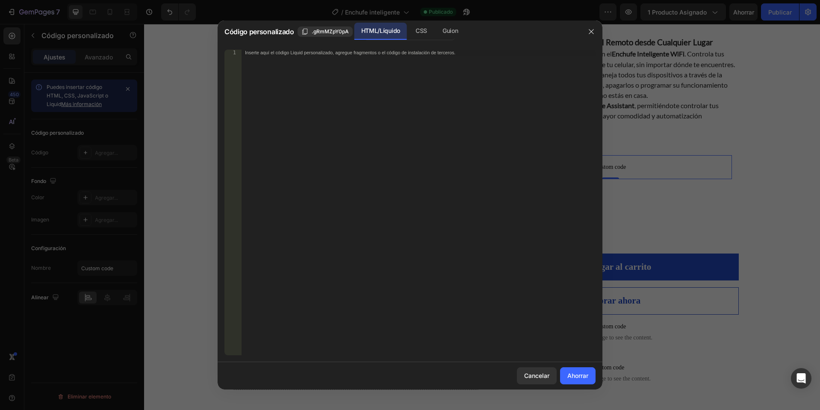
click at [388, 145] on div "Inserte aquí el código Liquid personalizado, agregue fragmentos o el código de …" at bounding box center [419, 209] width 354 height 318
paste textarea "<div class="giraffly-trust-badge-68ae46894004a-91207898-531756251785"></div>"
type textarea "<div class="giraffly-trust-badge-68ae46894004a-91207898-531756251785"></div>"
click at [588, 377] on font "Ahorrar" at bounding box center [578, 375] width 21 height 7
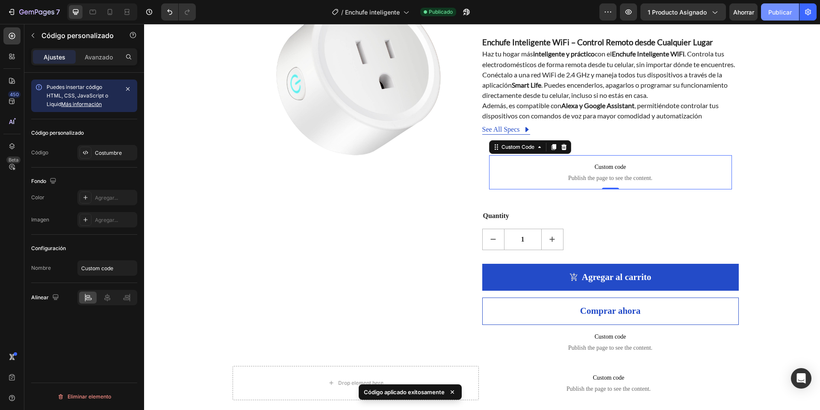
click at [779, 14] on font "Publicar" at bounding box center [781, 12] width 24 height 7
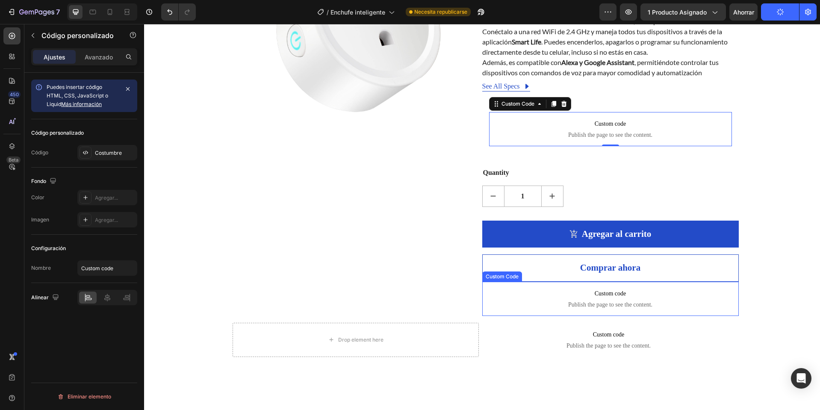
scroll to position [171, 0]
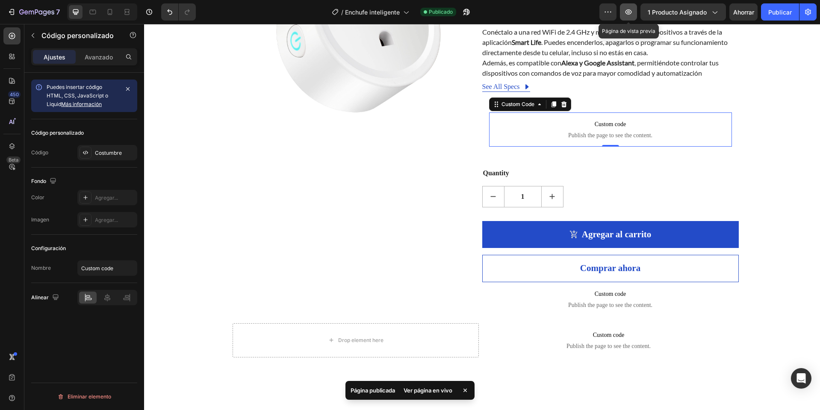
click at [629, 10] on icon "button" at bounding box center [628, 12] width 9 height 9
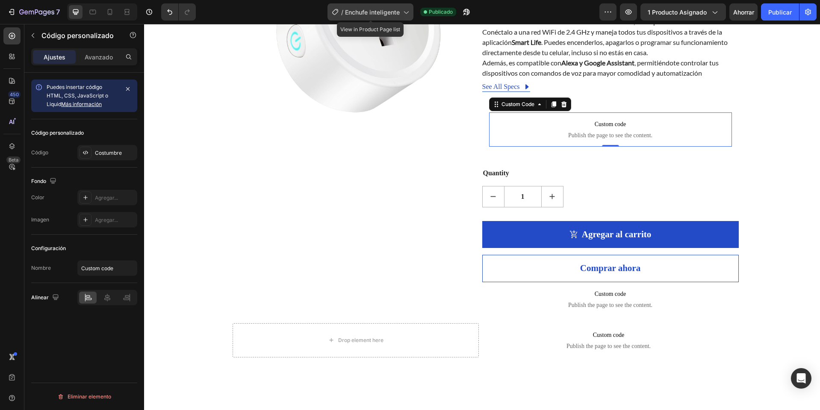
click at [399, 14] on font "Enchufe inteligente" at bounding box center [372, 12] width 55 height 7
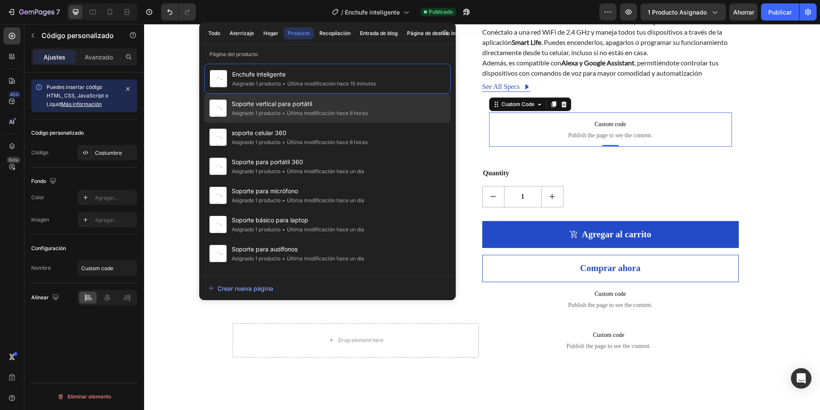
click at [302, 109] on span "Soporte vertical para portátil" at bounding box center [300, 104] width 136 height 10
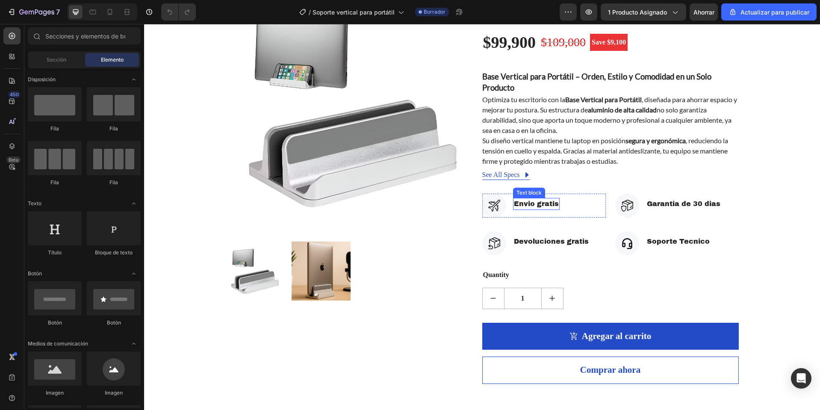
scroll to position [86, 0]
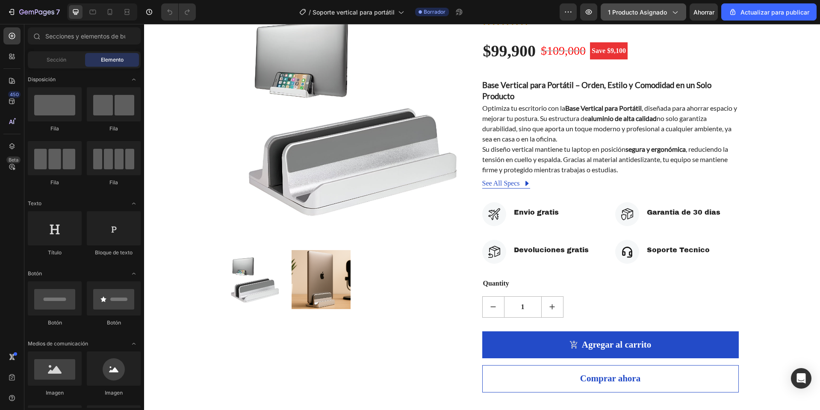
click at [661, 5] on button "1 producto asignado" at bounding box center [644, 11] width 86 height 17
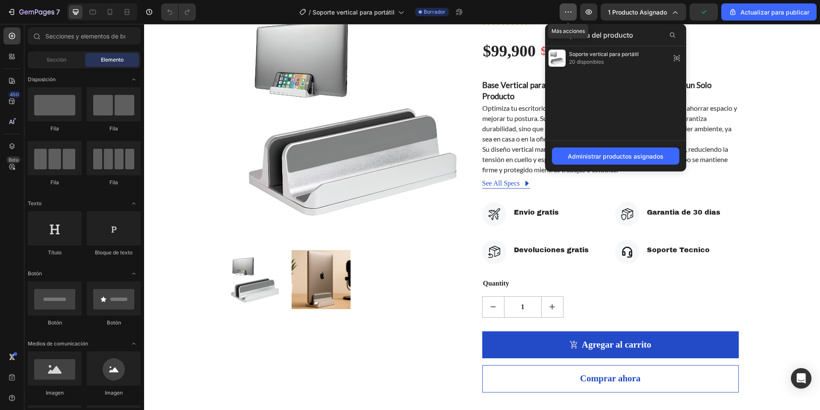
click at [562, 12] on button "button" at bounding box center [568, 11] width 17 height 17
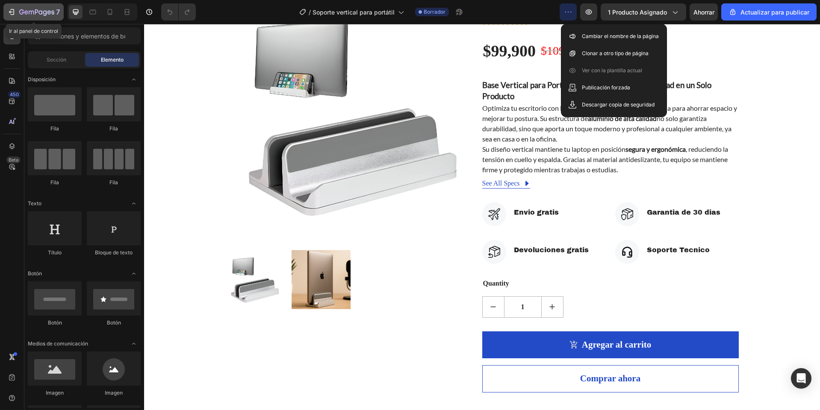
click at [27, 11] on icon "button" at bounding box center [36, 12] width 35 height 7
